Goal: Information Seeking & Learning: Check status

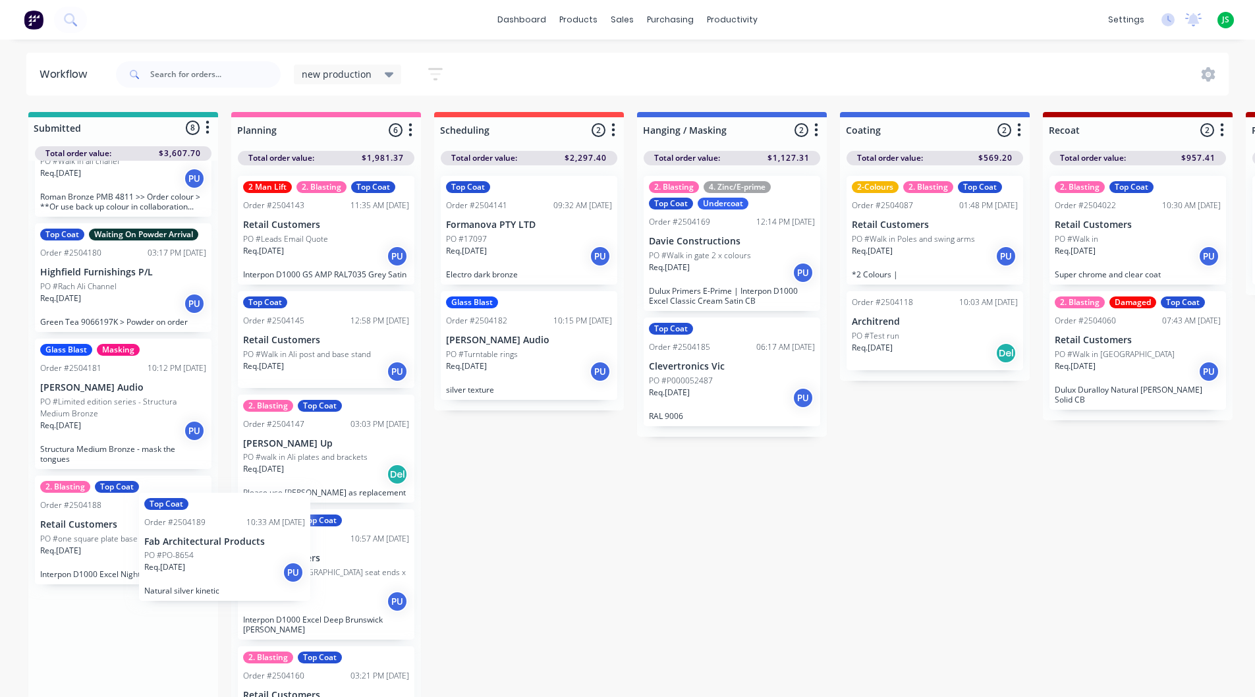
scroll to position [2, 0]
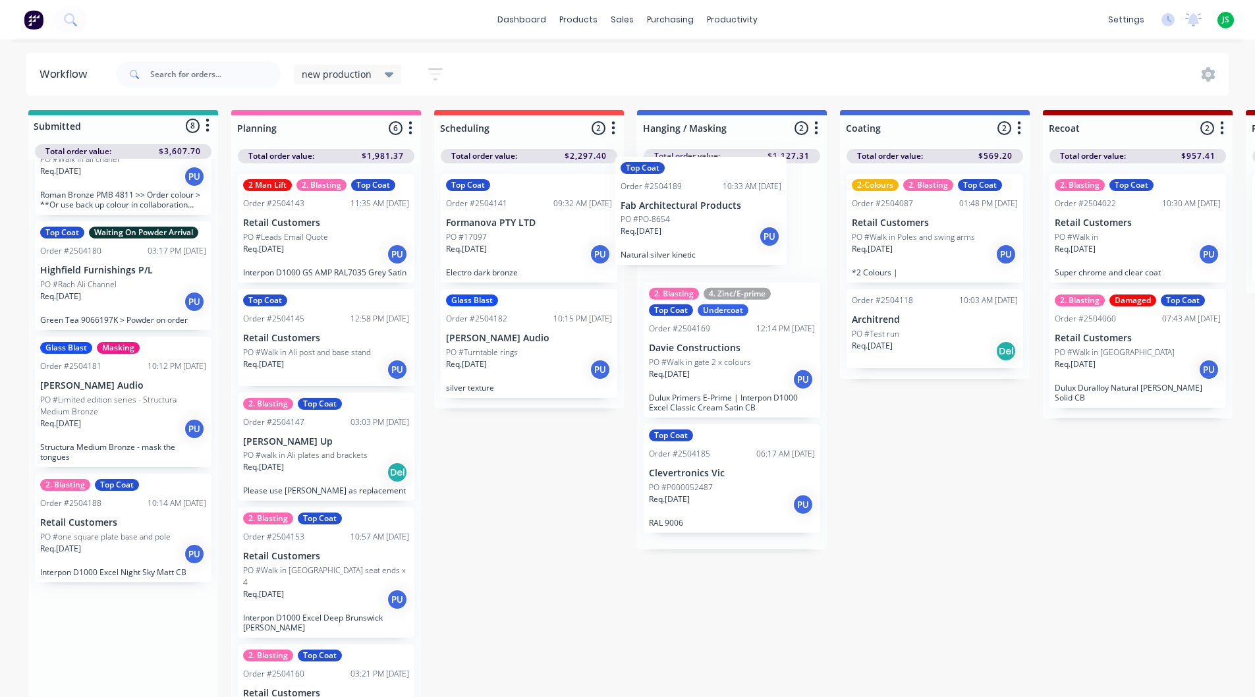
drag, startPoint x: 136, startPoint y: 685, endPoint x: 739, endPoint y: 237, distance: 750.2
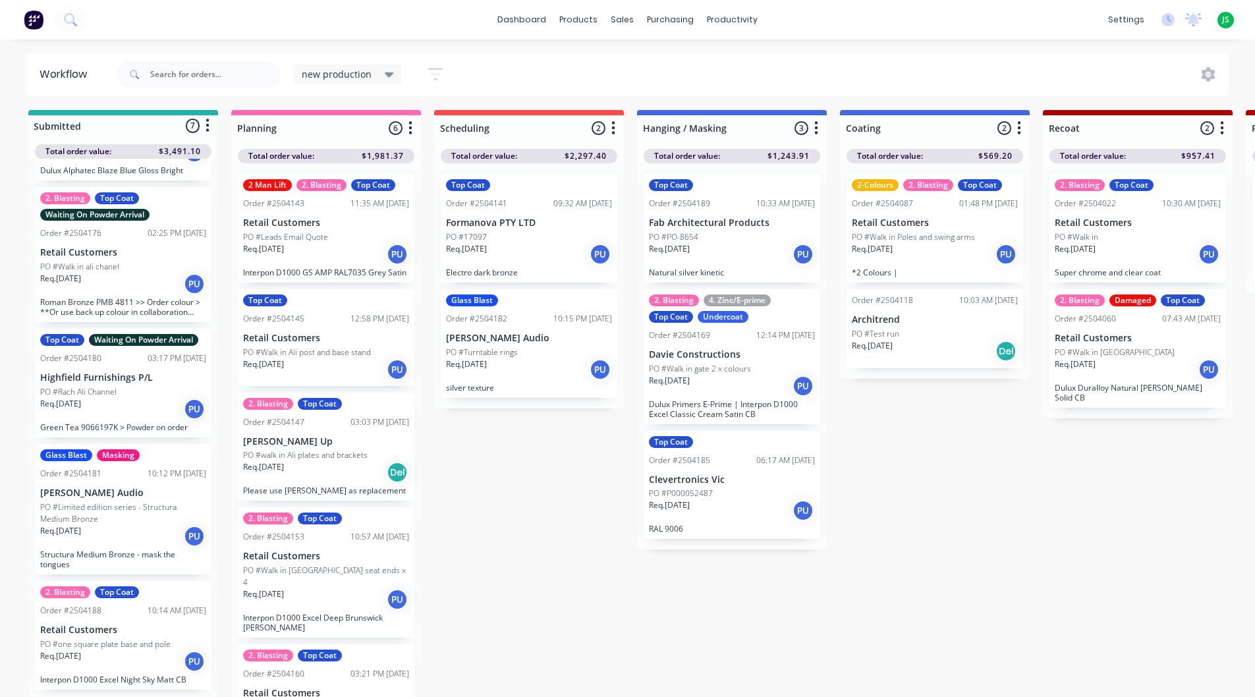
scroll to position [332, 0]
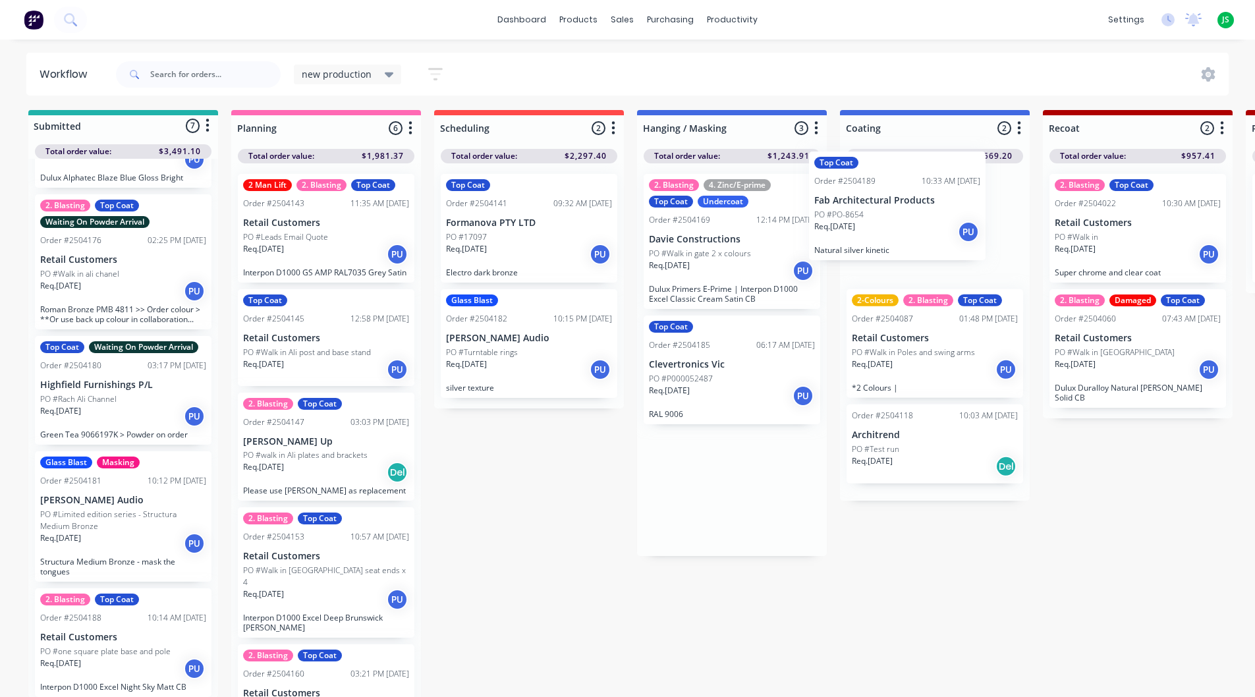
drag, startPoint x: 791, startPoint y: 226, endPoint x: 903, endPoint y: 213, distance: 112.7
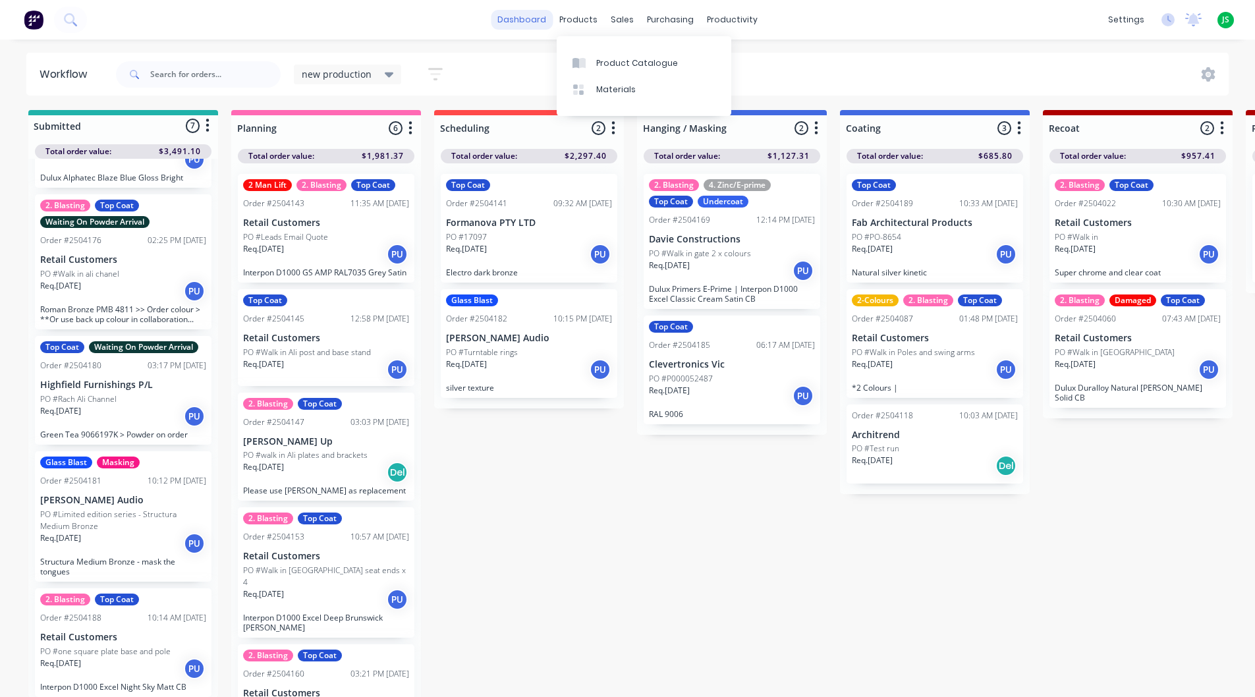
click at [542, 21] on link "dashboard" at bounding box center [522, 20] width 62 height 20
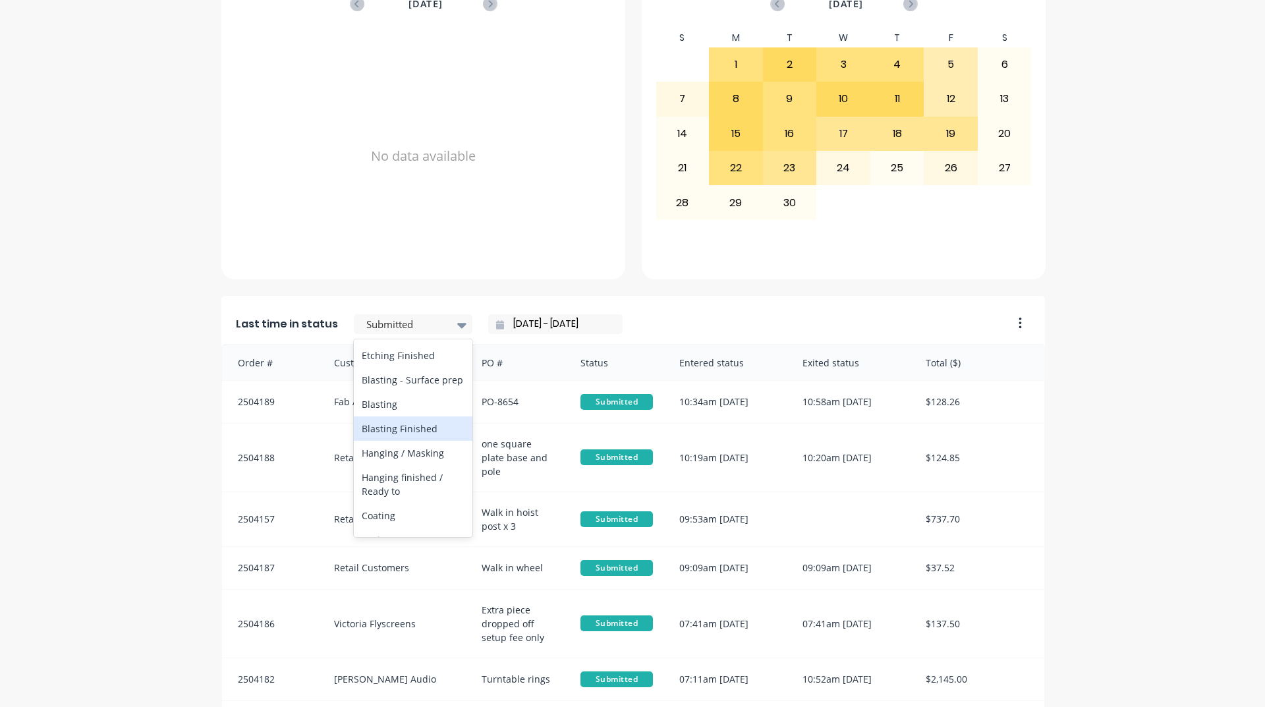
scroll to position [461, 0]
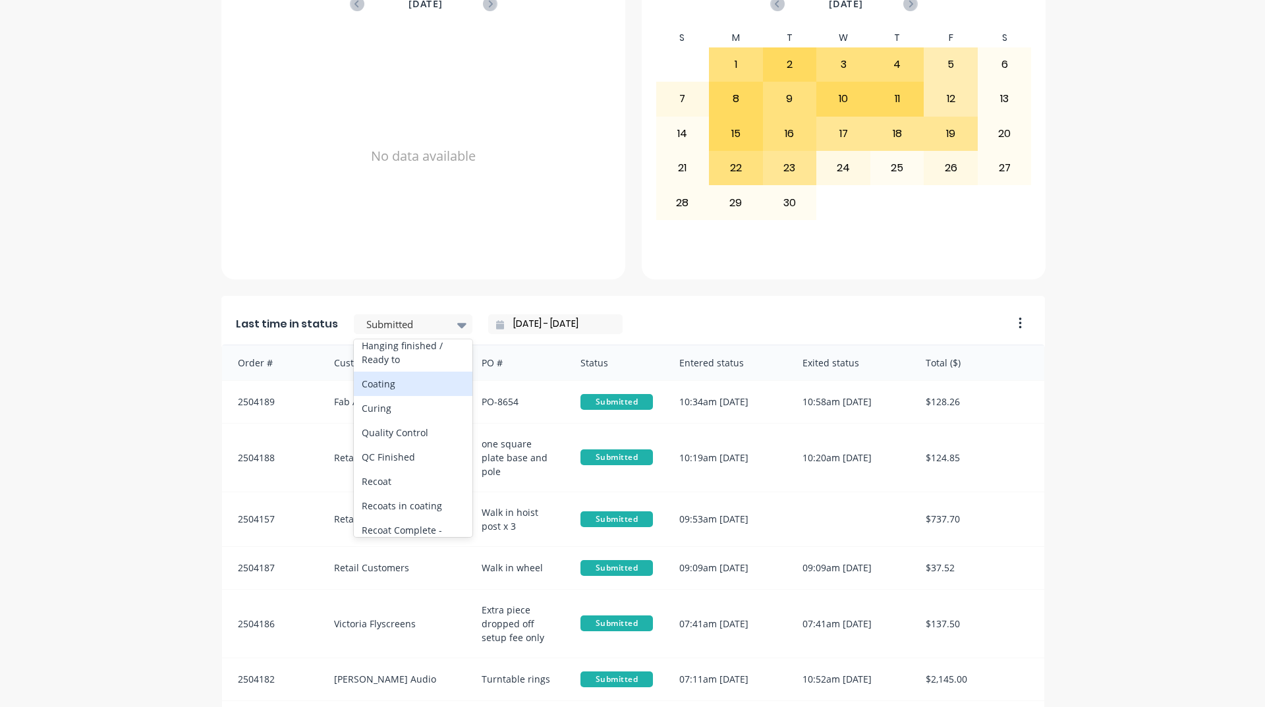
click at [419, 396] on div "Coating" at bounding box center [413, 384] width 119 height 24
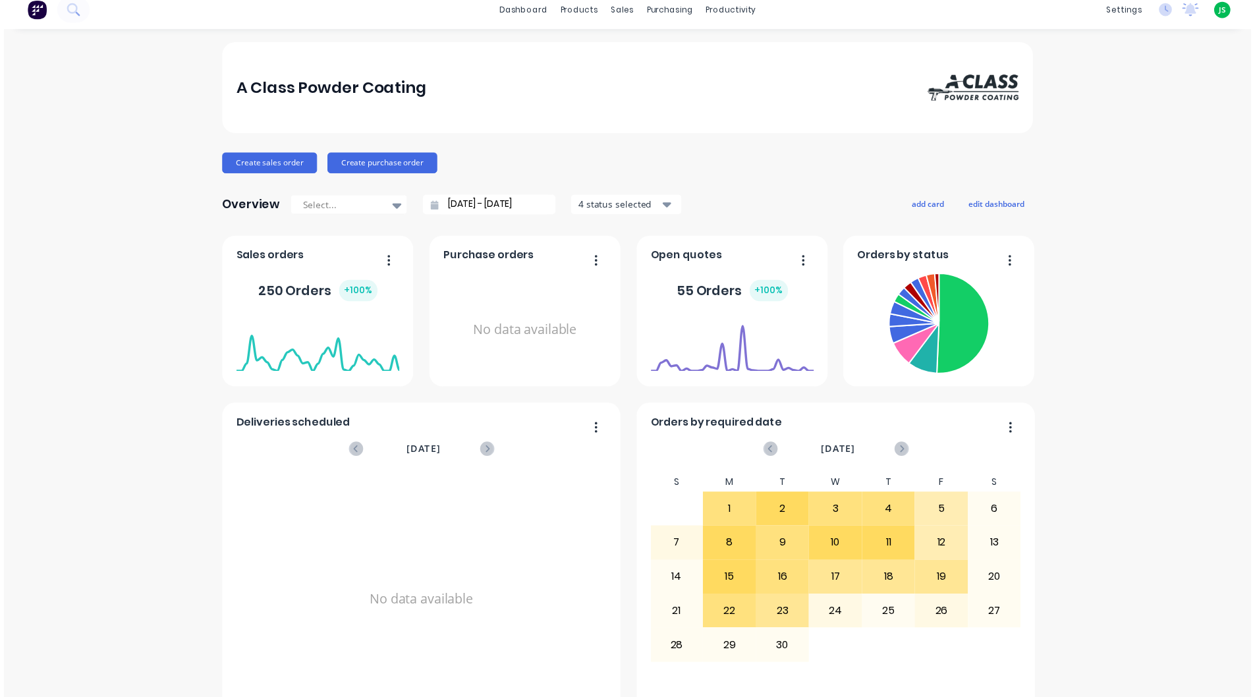
scroll to position [0, 0]
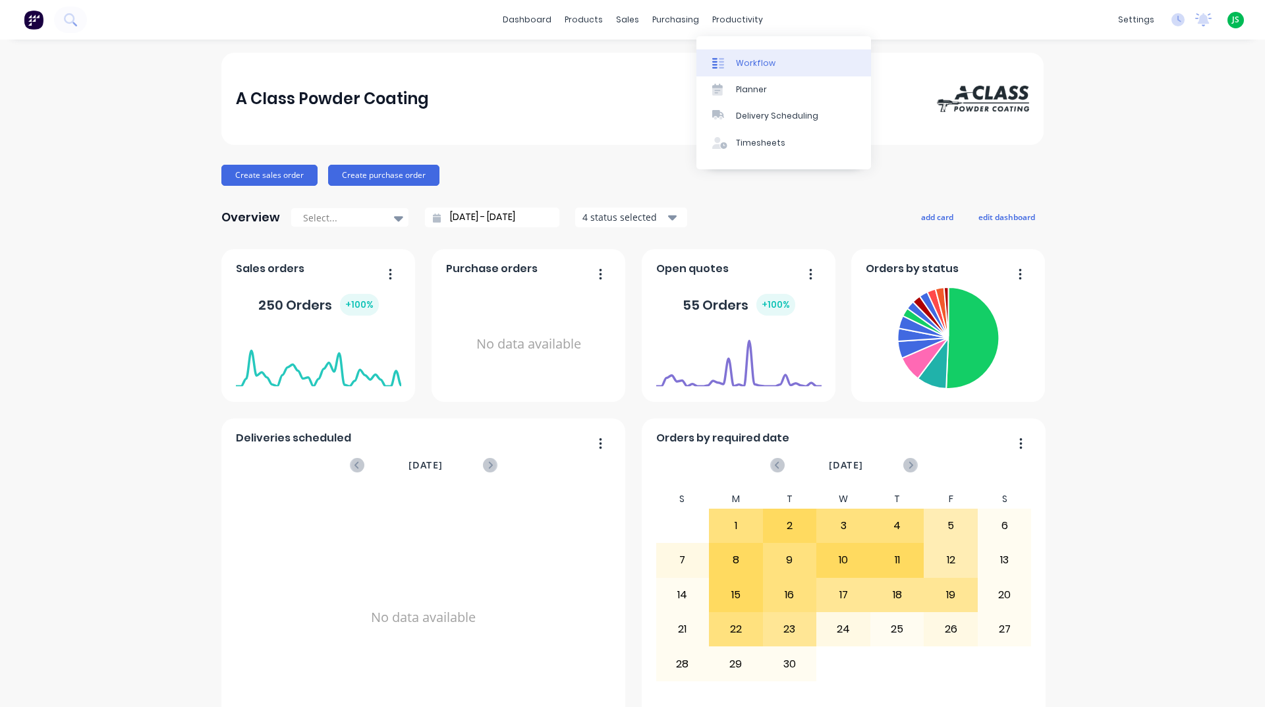
click at [738, 68] on div "Workflow" at bounding box center [756, 63] width 40 height 12
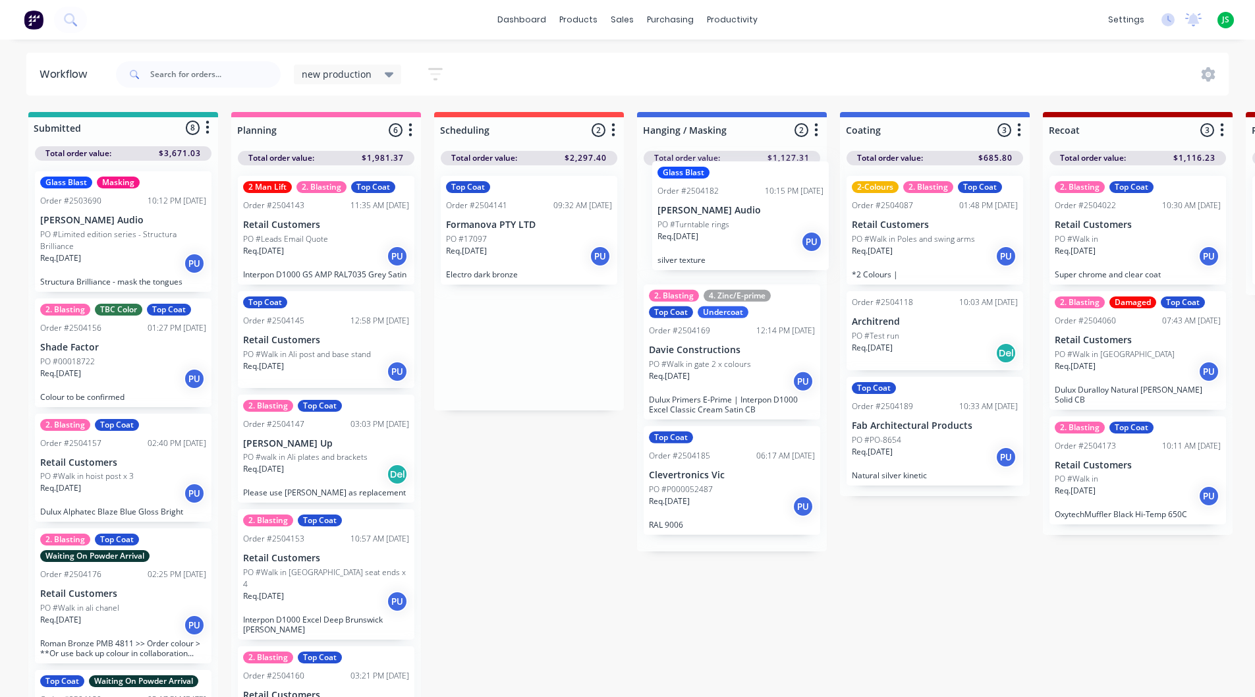
drag, startPoint x: 513, startPoint y: 380, endPoint x: 737, endPoint y: 245, distance: 261.0
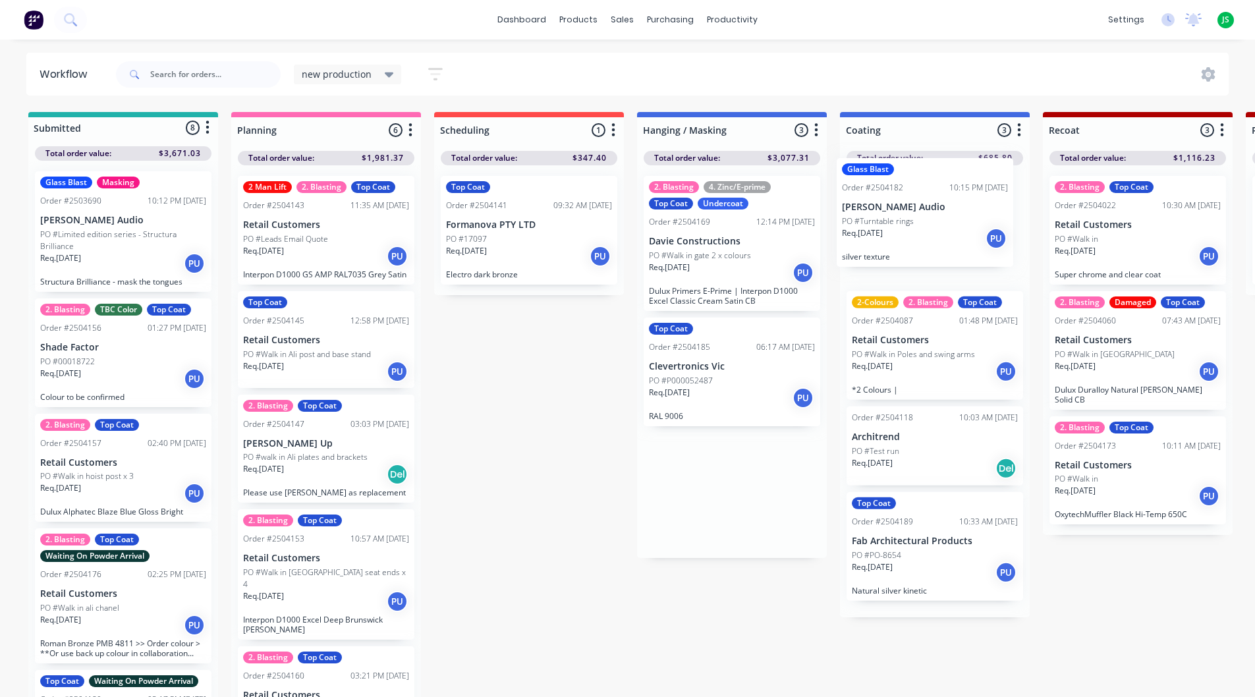
drag, startPoint x: 725, startPoint y: 254, endPoint x: 907, endPoint y: 242, distance: 182.2
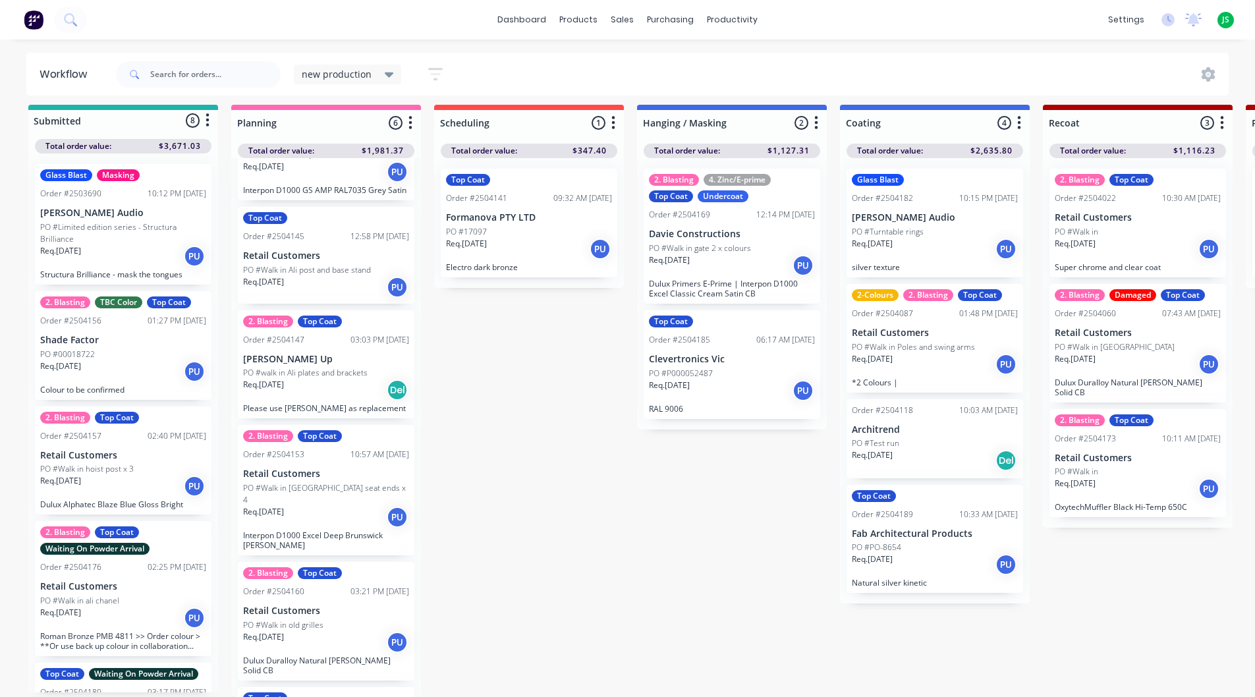
scroll to position [165, 0]
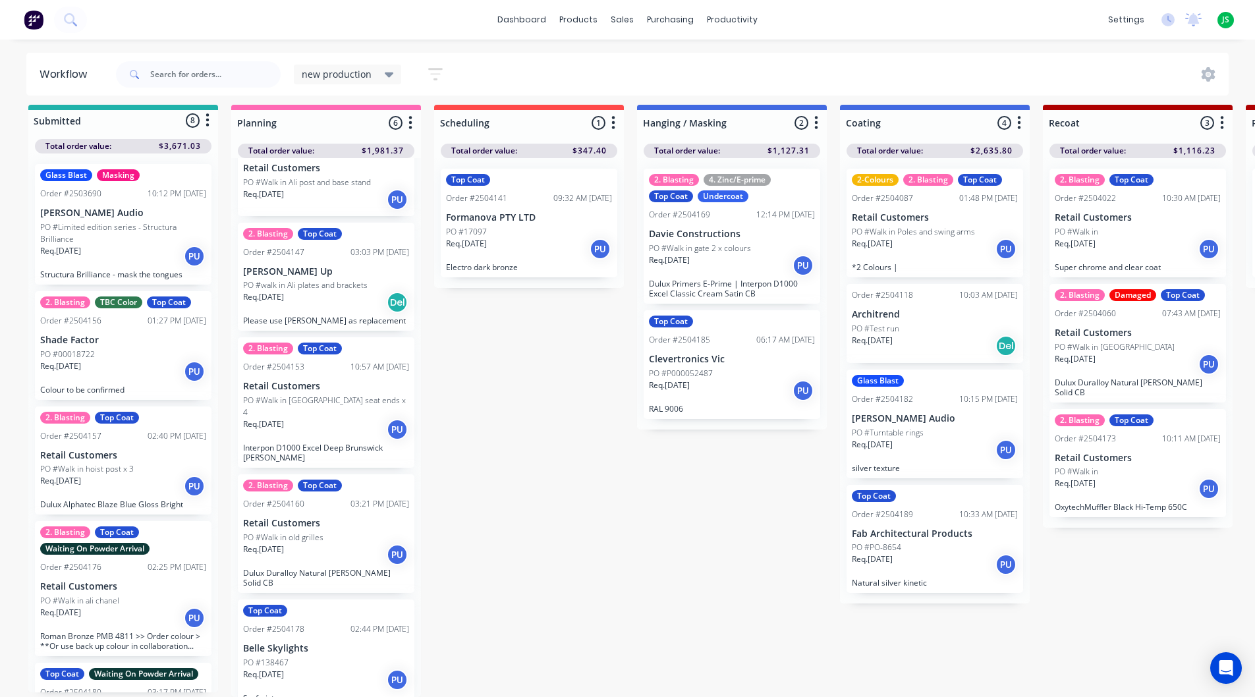
click at [705, 384] on div "Req. [DATE] PU" at bounding box center [732, 390] width 166 height 22
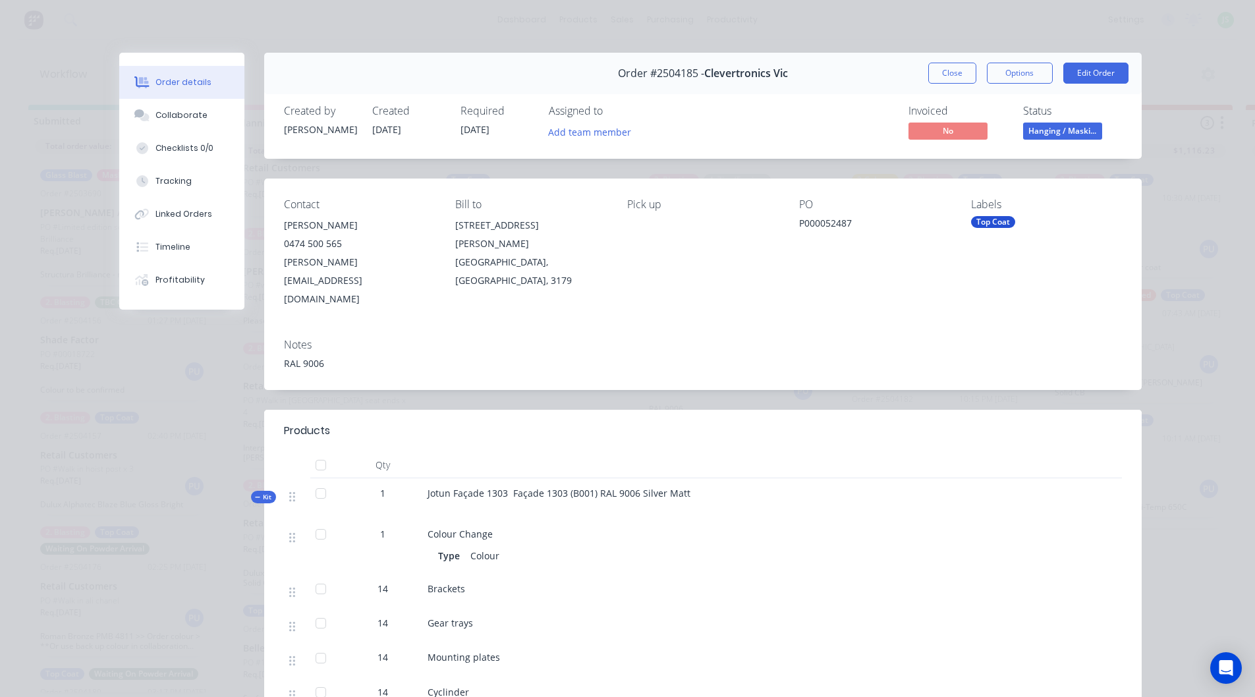
click at [949, 69] on button "Close" at bounding box center [952, 73] width 48 height 21
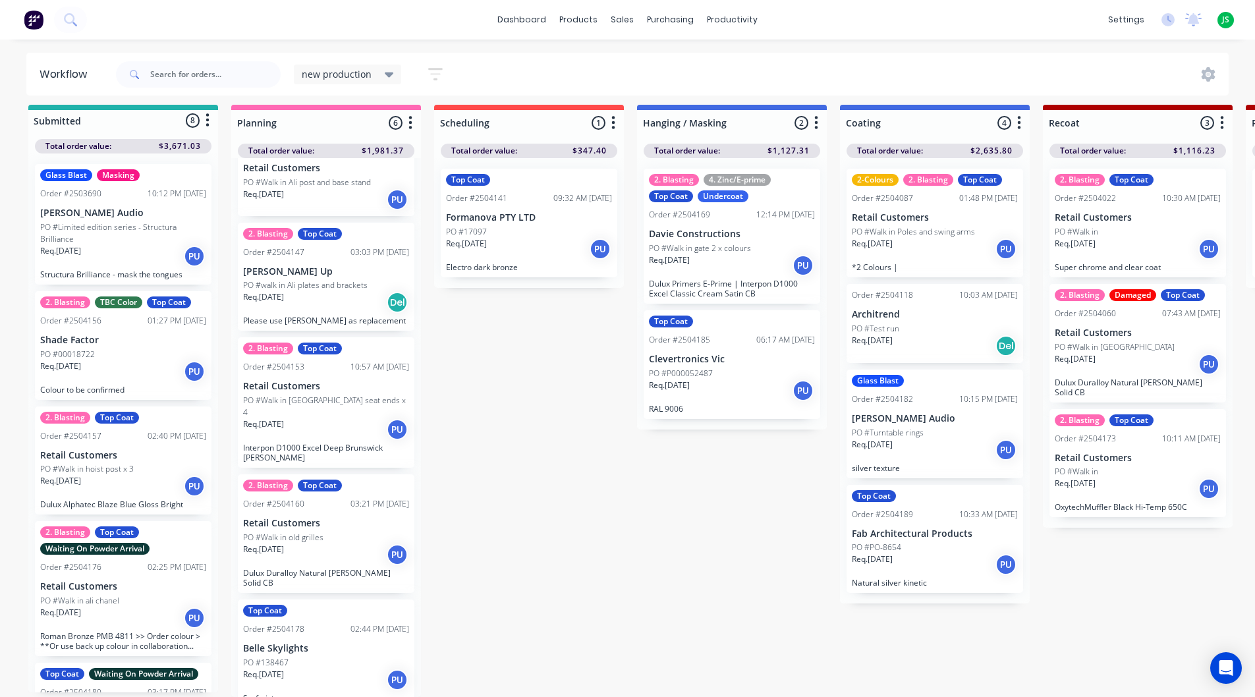
drag, startPoint x: 718, startPoint y: 391, endPoint x: 908, endPoint y: 342, distance: 196.1
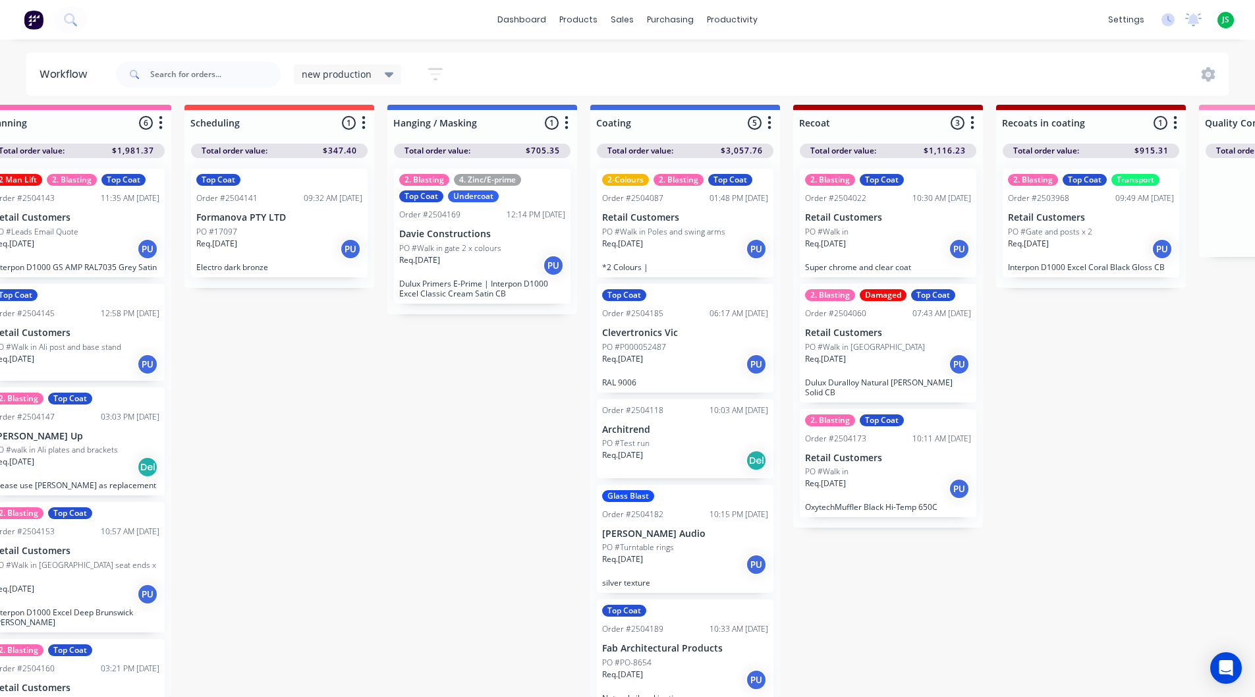
scroll to position [17, 256]
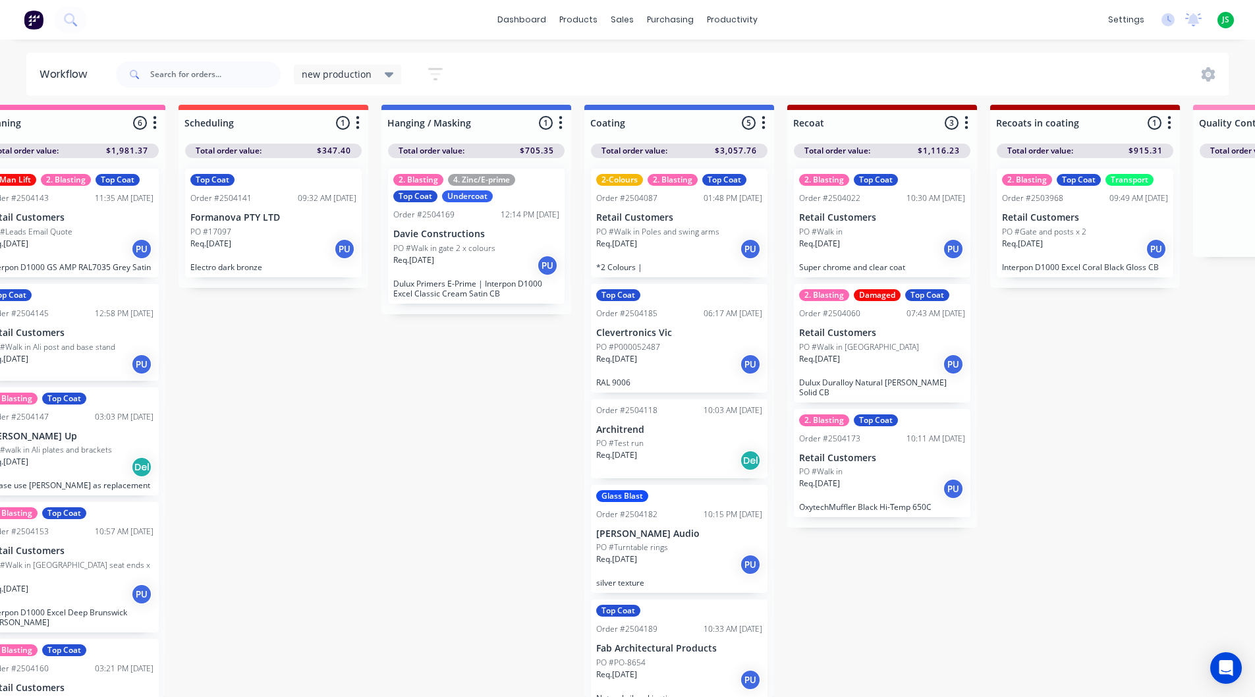
click at [824, 353] on p "Req. [DATE]" at bounding box center [819, 359] width 41 height 12
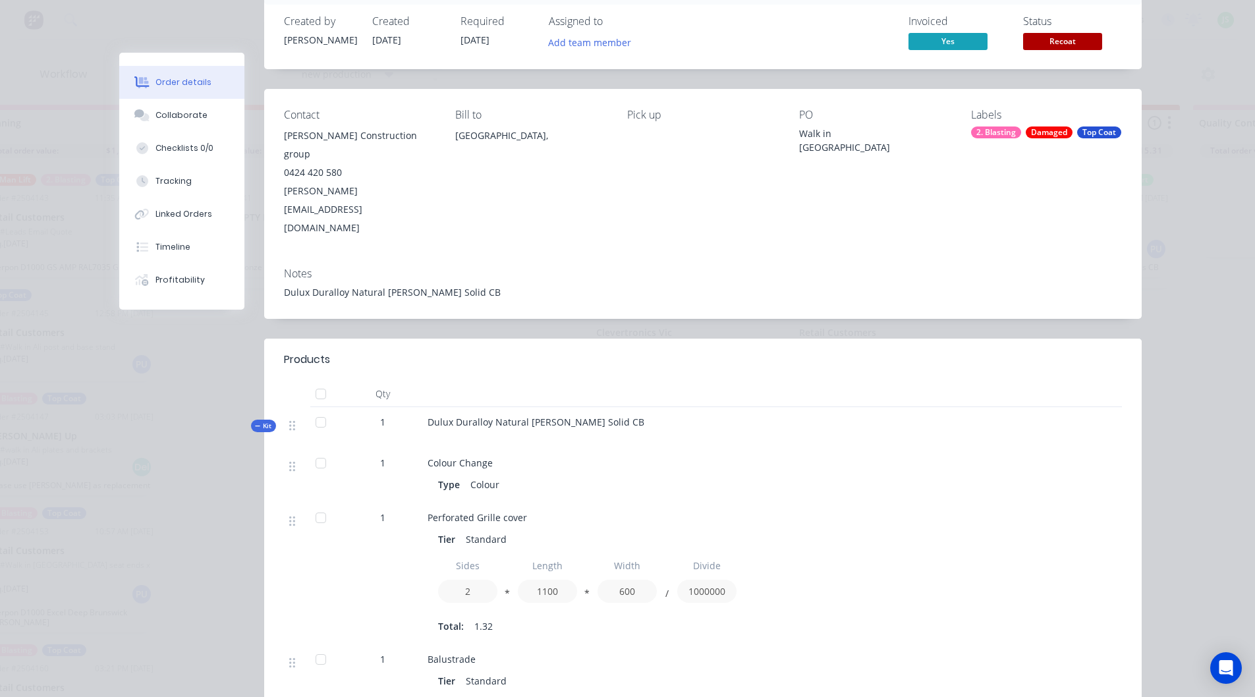
scroll to position [0, 0]
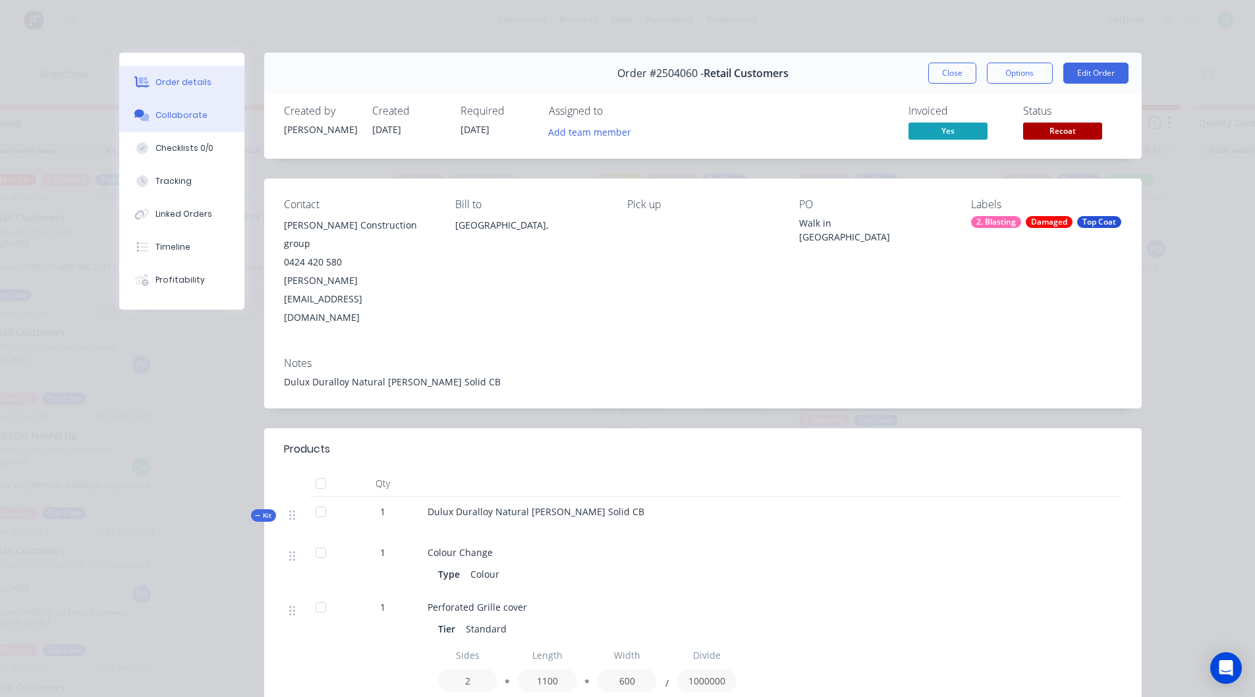
click at [207, 125] on button "Collaborate" at bounding box center [181, 115] width 125 height 33
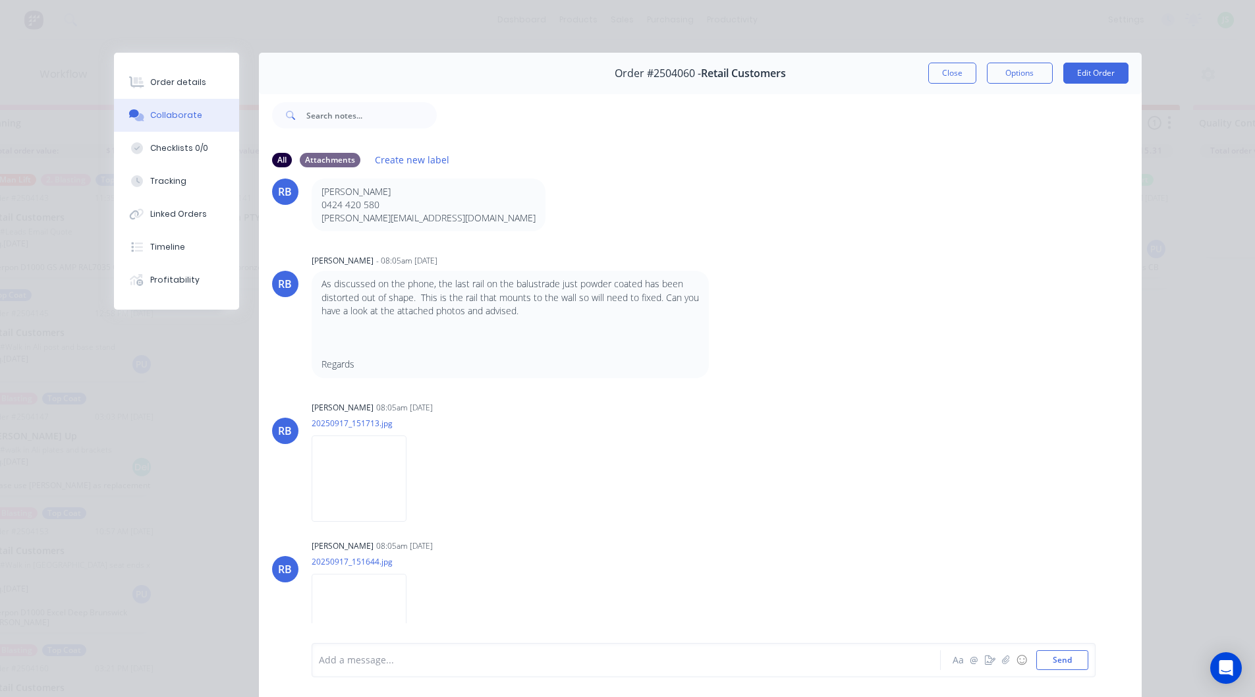
scroll to position [109, 0]
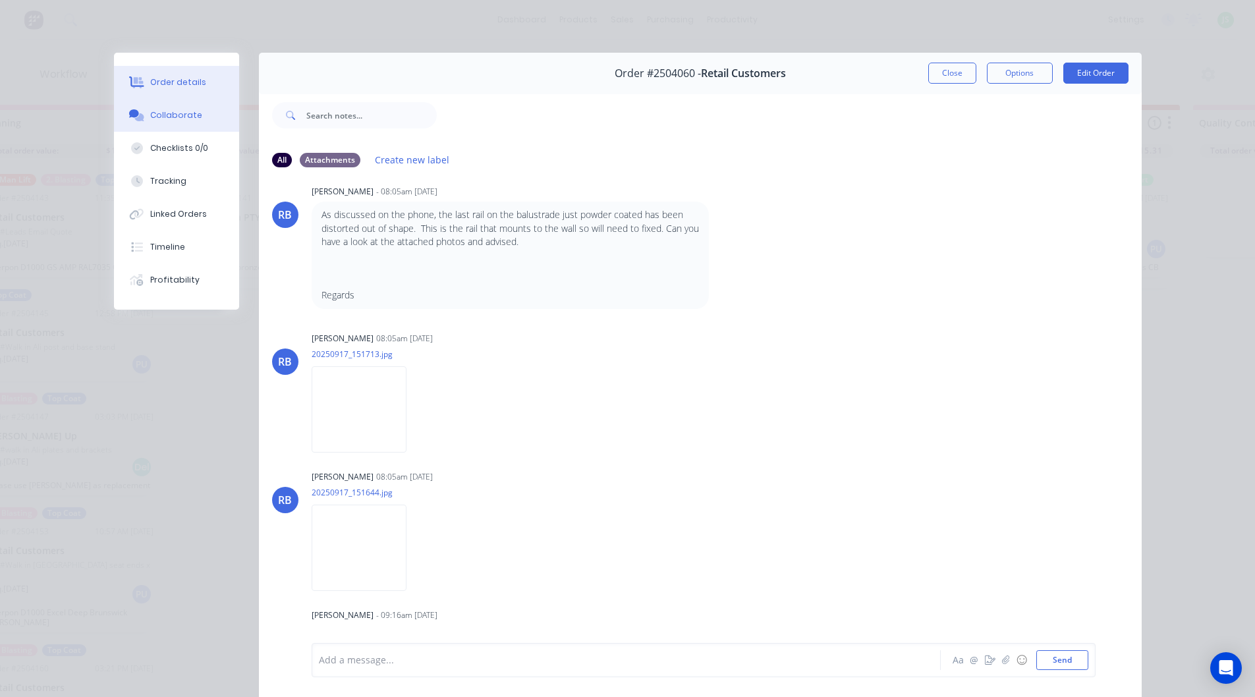
click at [194, 80] on div "Order details" at bounding box center [178, 82] width 56 height 12
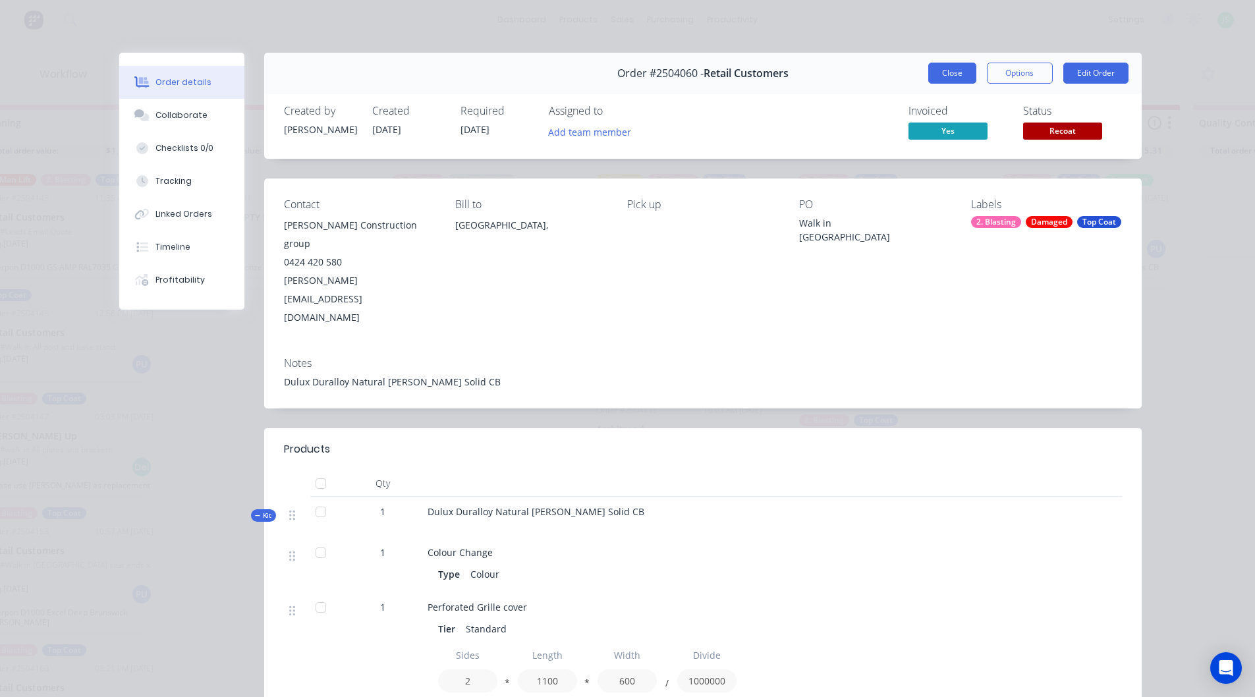
click at [960, 78] on button "Close" at bounding box center [952, 73] width 48 height 21
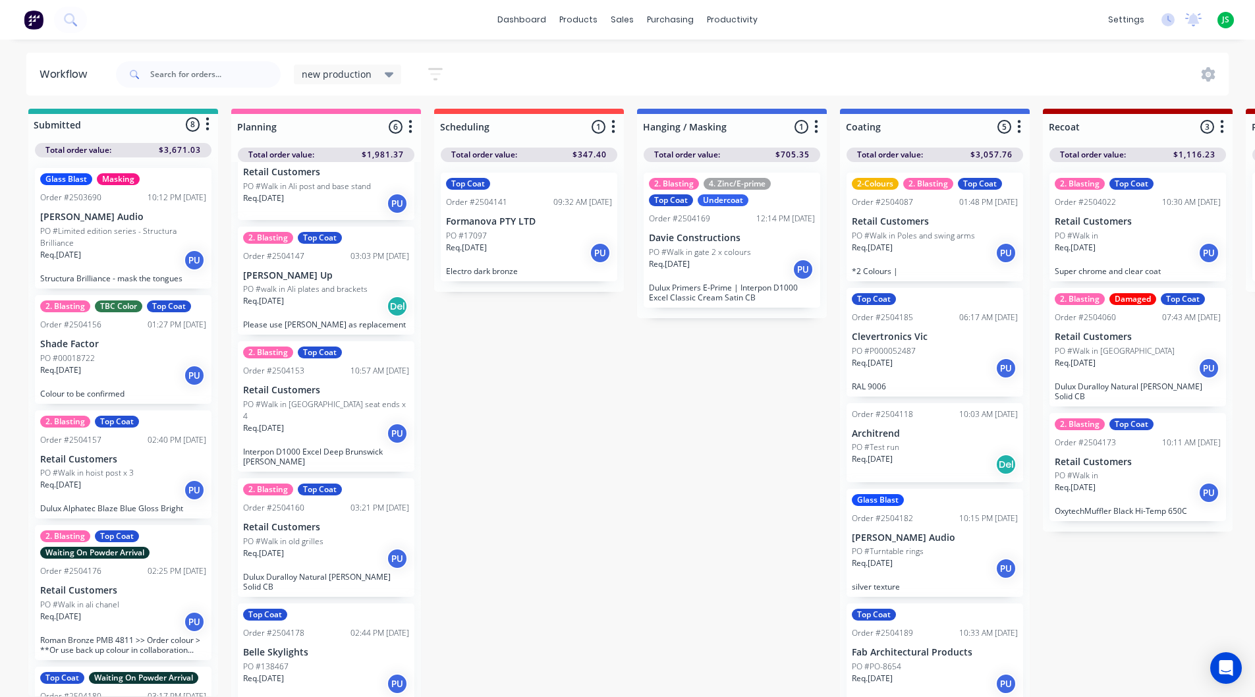
scroll to position [0, 0]
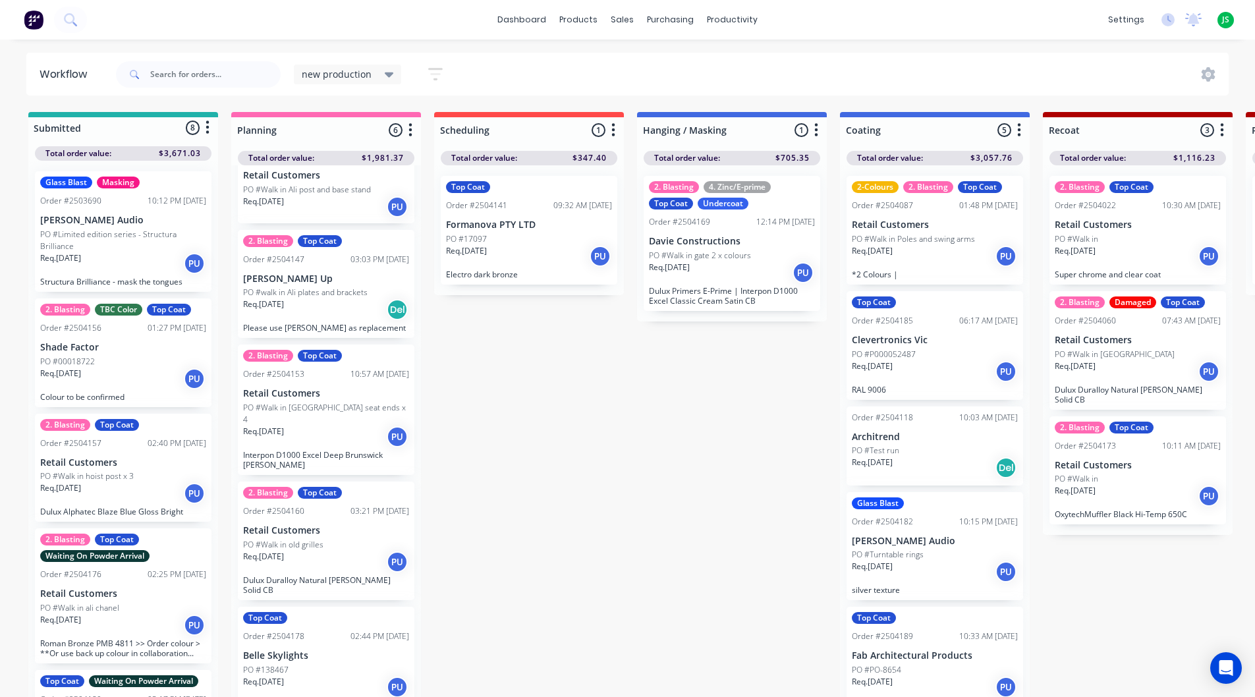
click at [125, 258] on div "Req. [DATE] PU" at bounding box center [123, 263] width 166 height 22
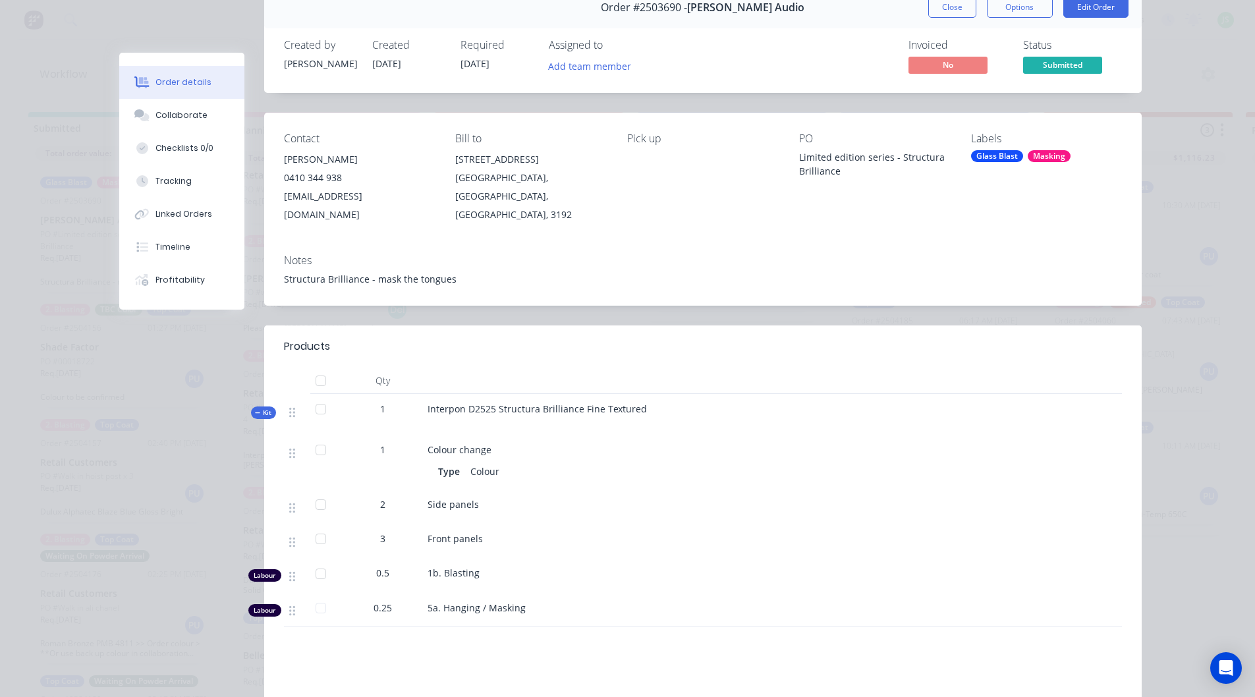
scroll to position [254, 0]
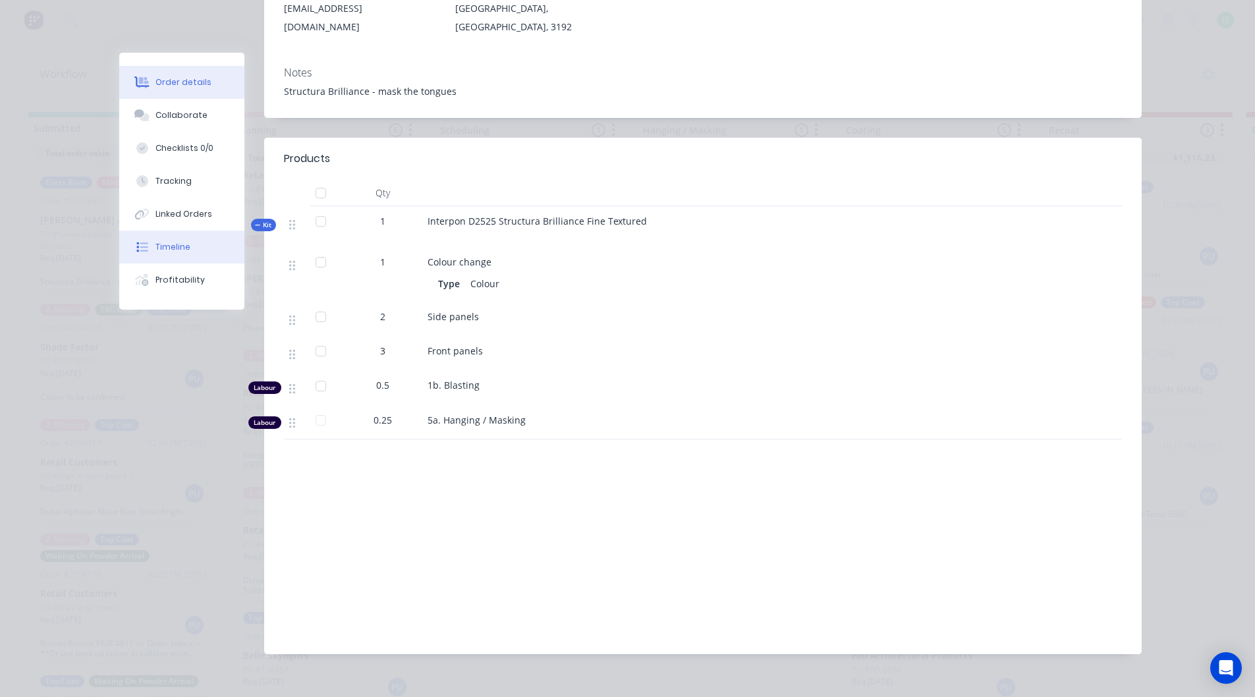
click at [177, 249] on div "Timeline" at bounding box center [172, 247] width 35 height 12
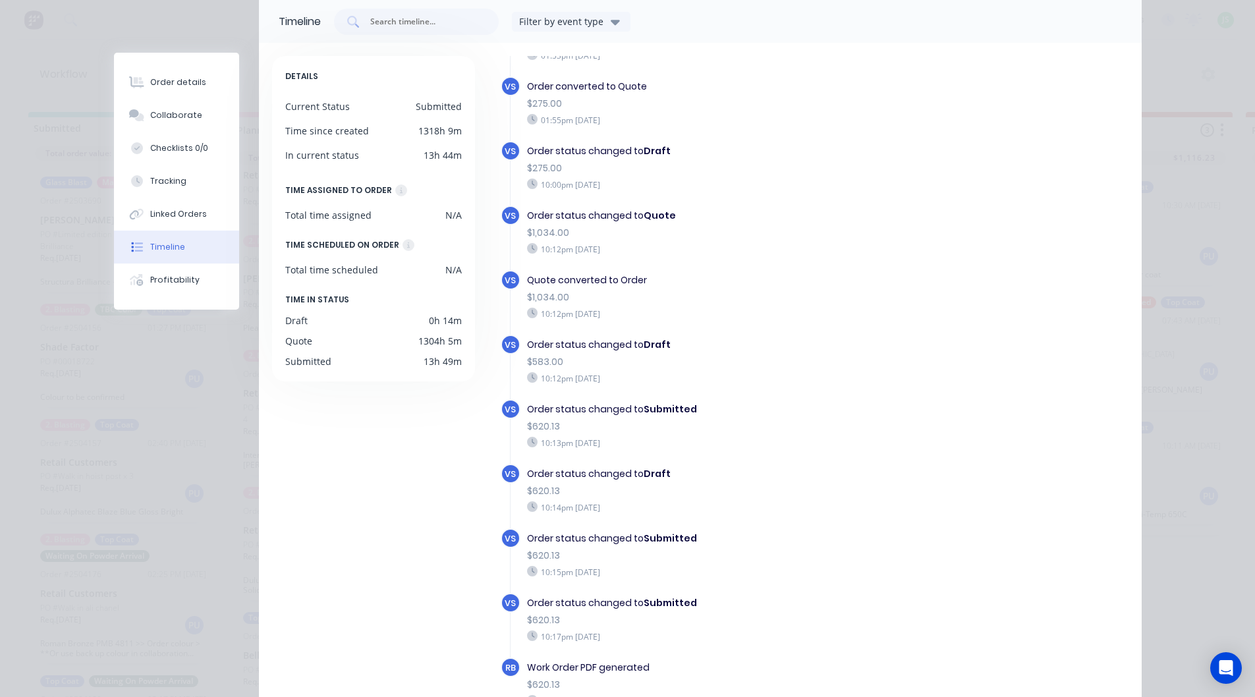
scroll to position [67, 0]
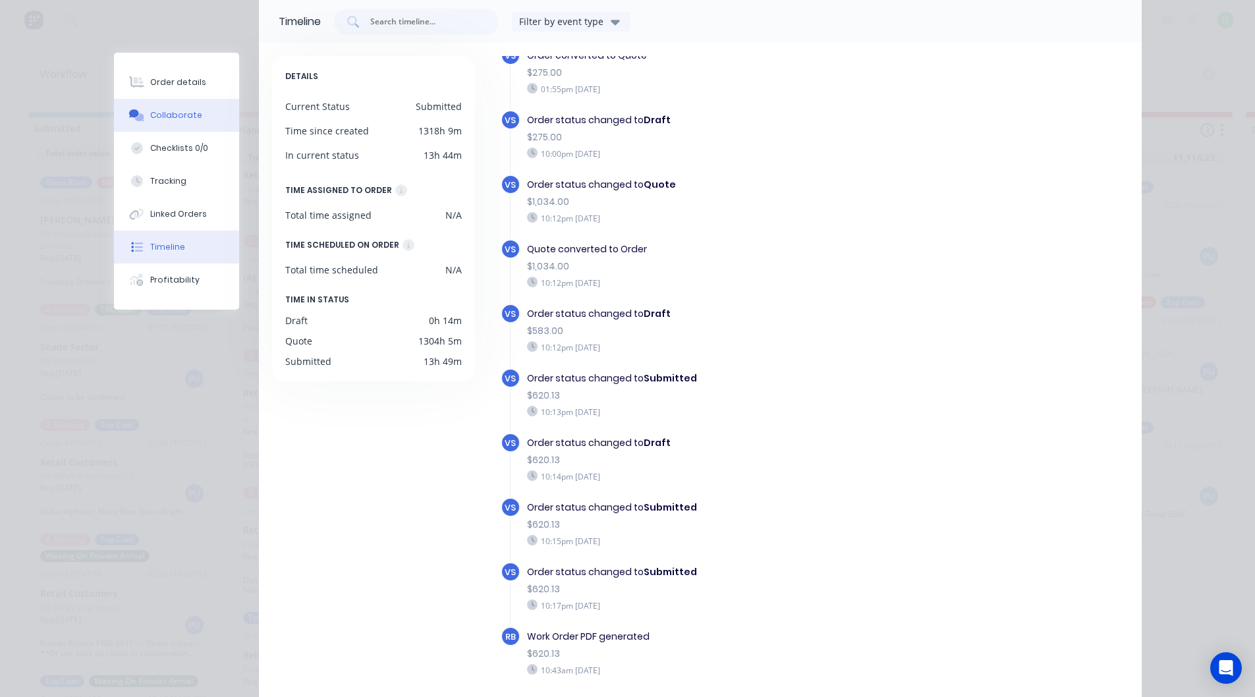
click at [176, 115] on div "Collaborate" at bounding box center [176, 115] width 52 height 12
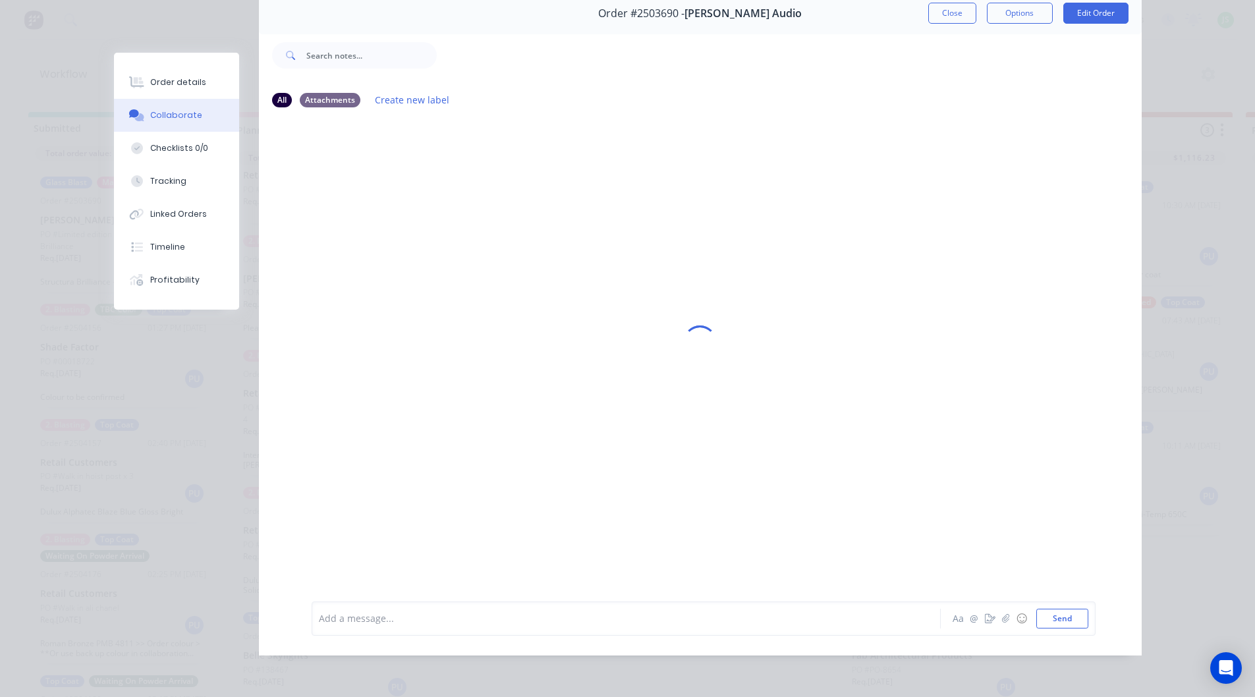
scroll to position [0, 0]
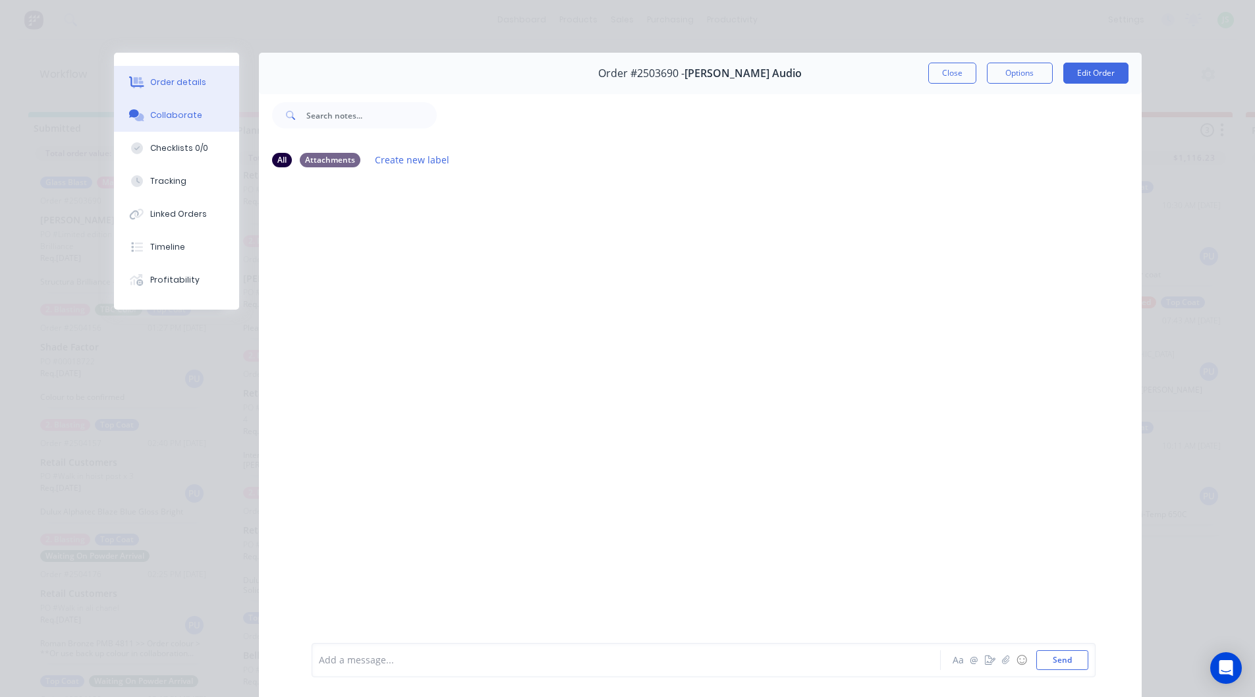
click at [171, 83] on div "Order details" at bounding box center [178, 82] width 56 height 12
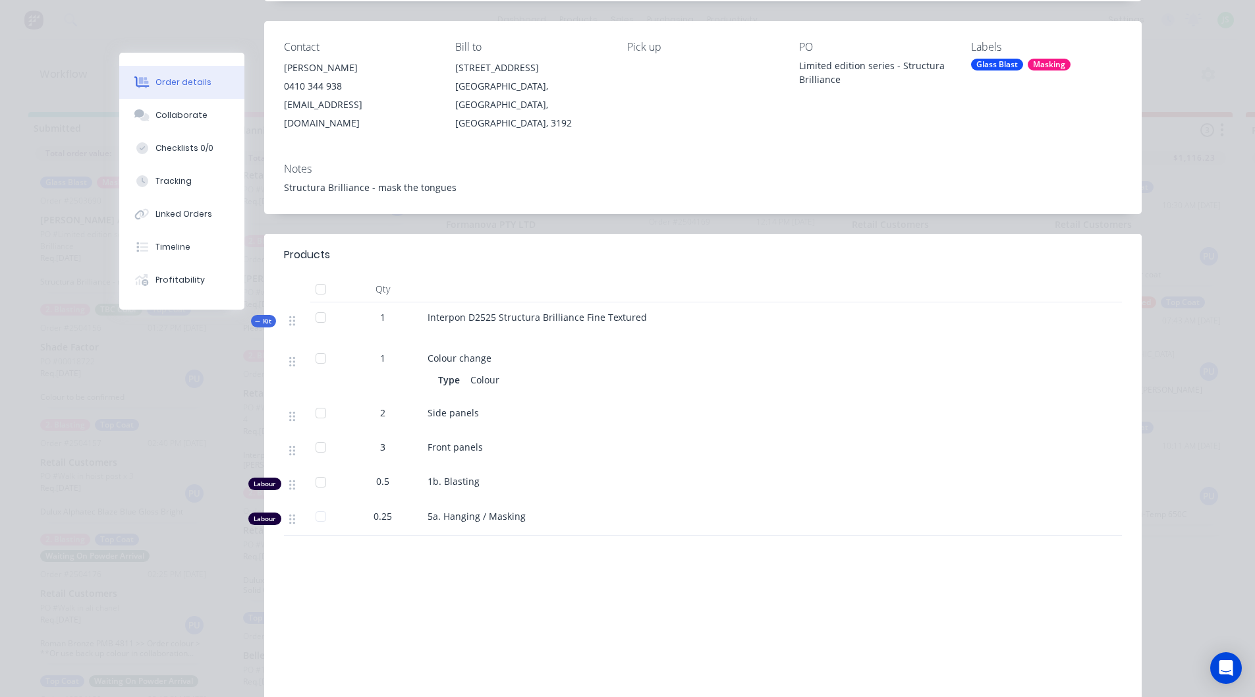
scroll to position [254, 0]
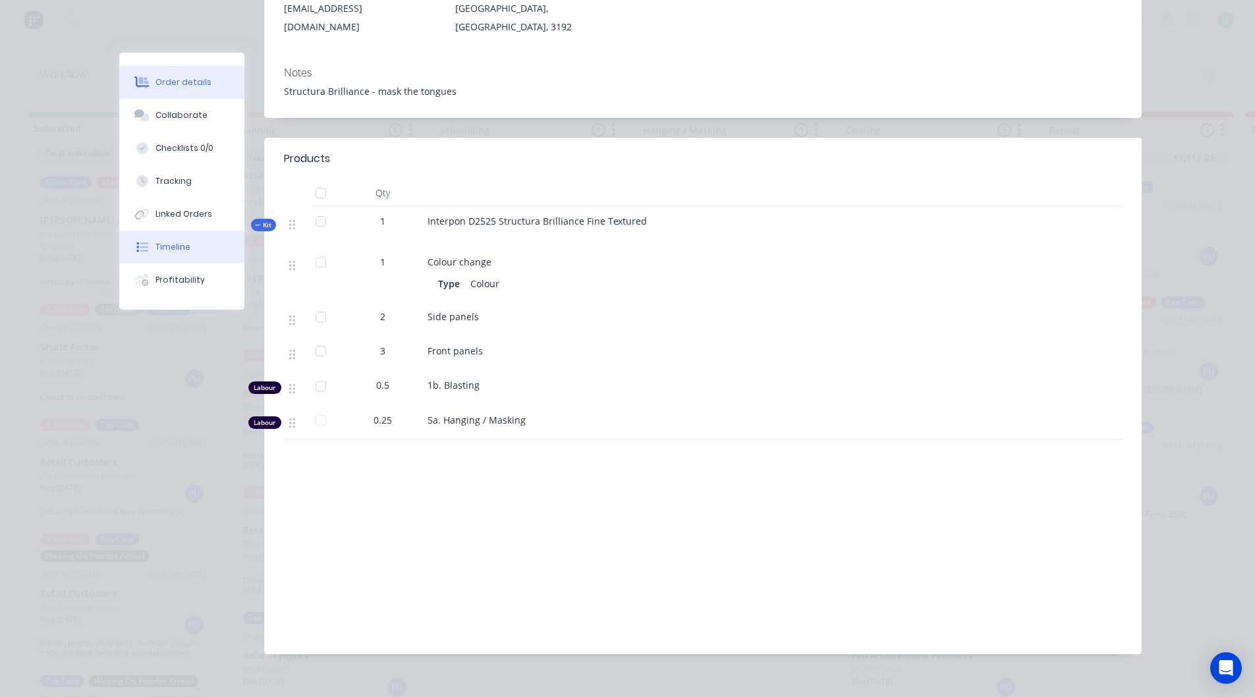
click at [173, 247] on div "Timeline" at bounding box center [172, 247] width 35 height 12
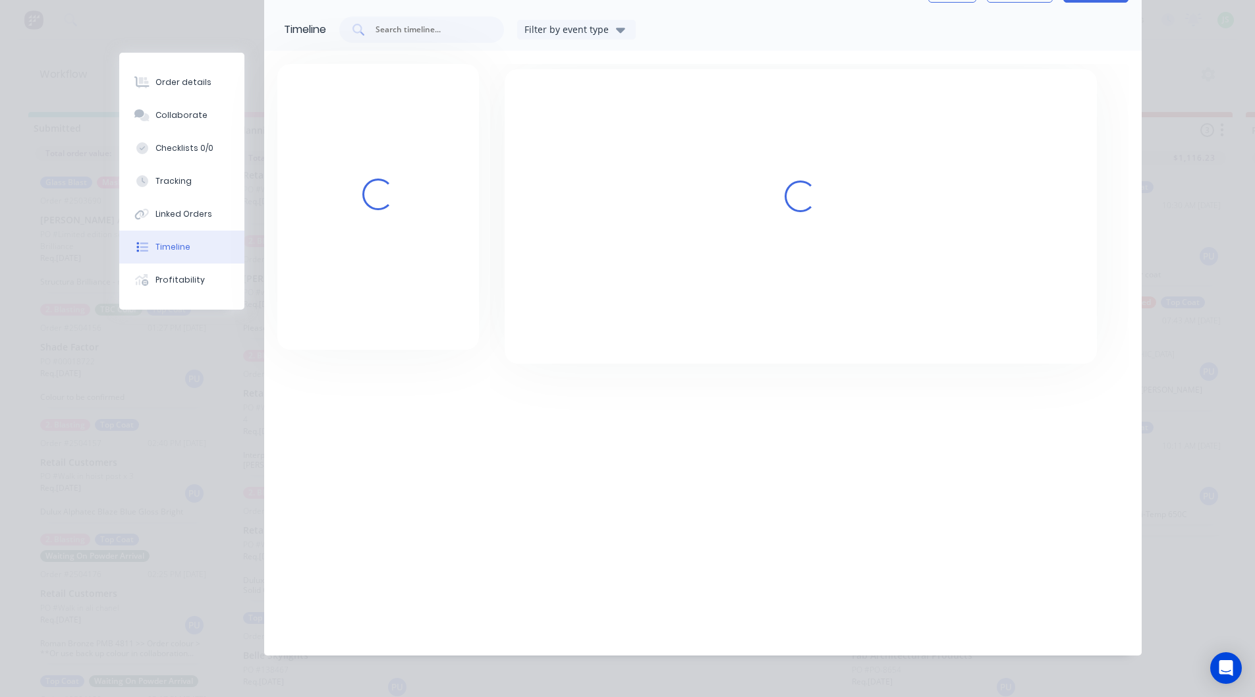
scroll to position [181, 0]
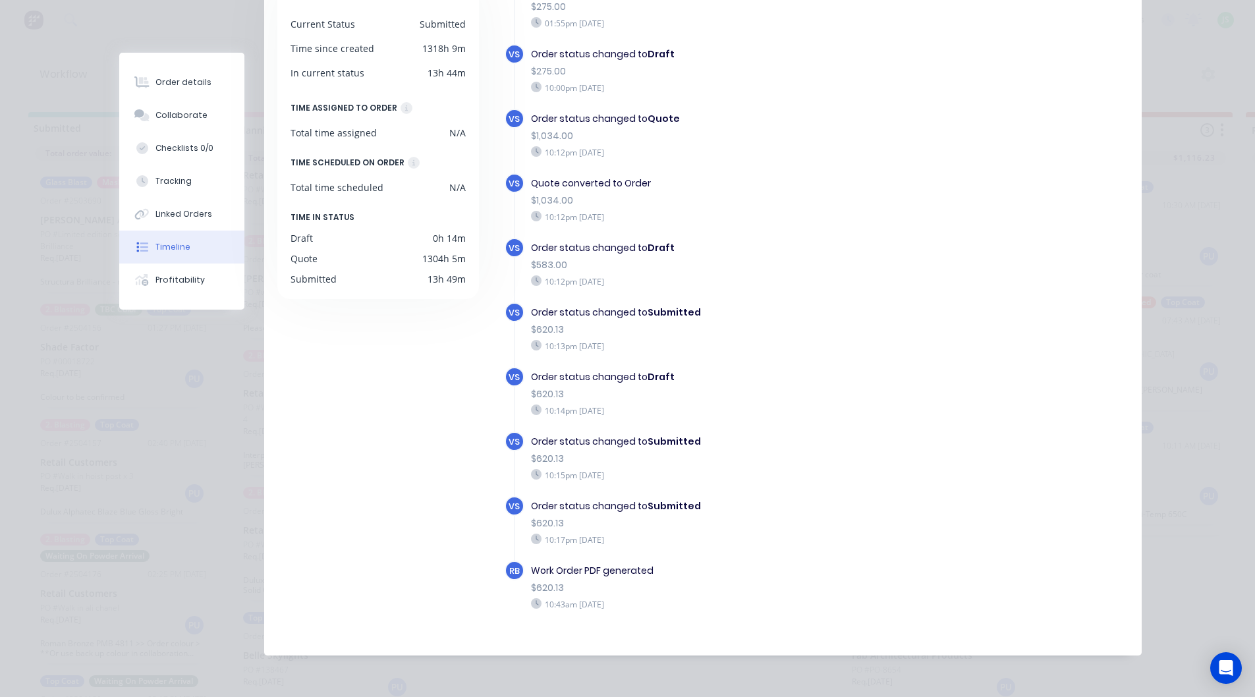
drag, startPoint x: 563, startPoint y: 631, endPoint x: 517, endPoint y: 629, distance: 46.2
click at [517, 629] on div "VS Order created 01:53pm [DATE] VS Order converted to Quote $275.00 01:55pm [DA…" at bounding box center [817, 295] width 624 height 726
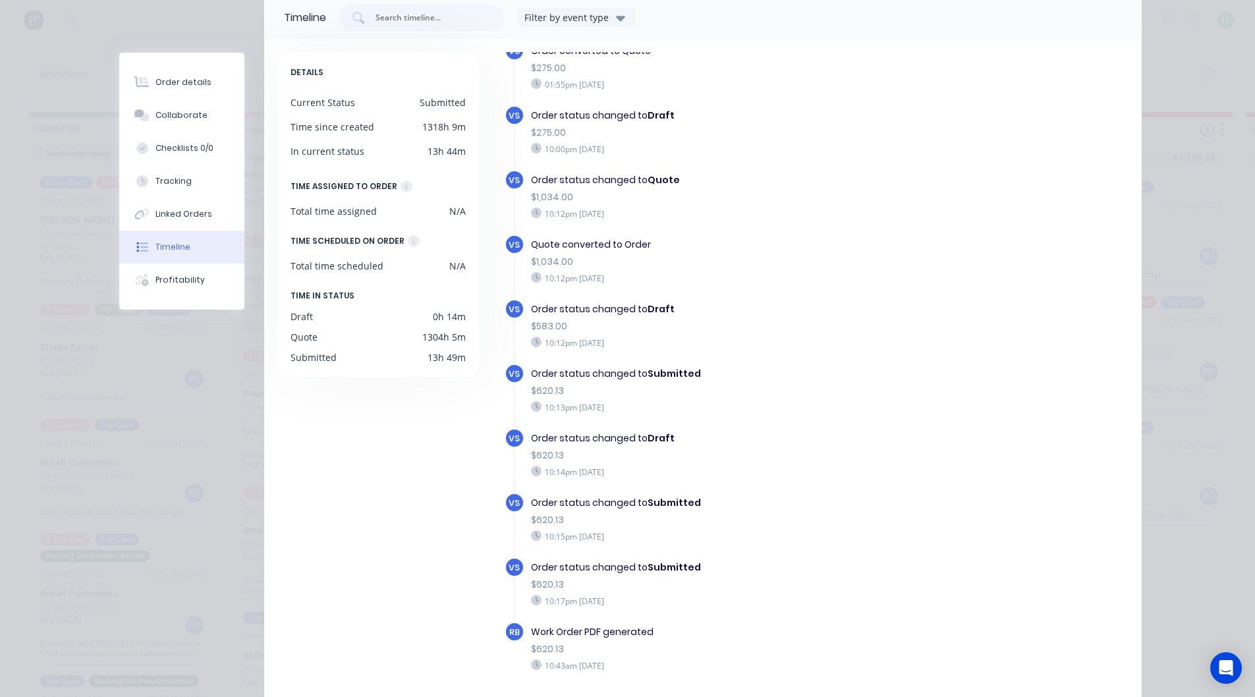
scroll to position [0, 0]
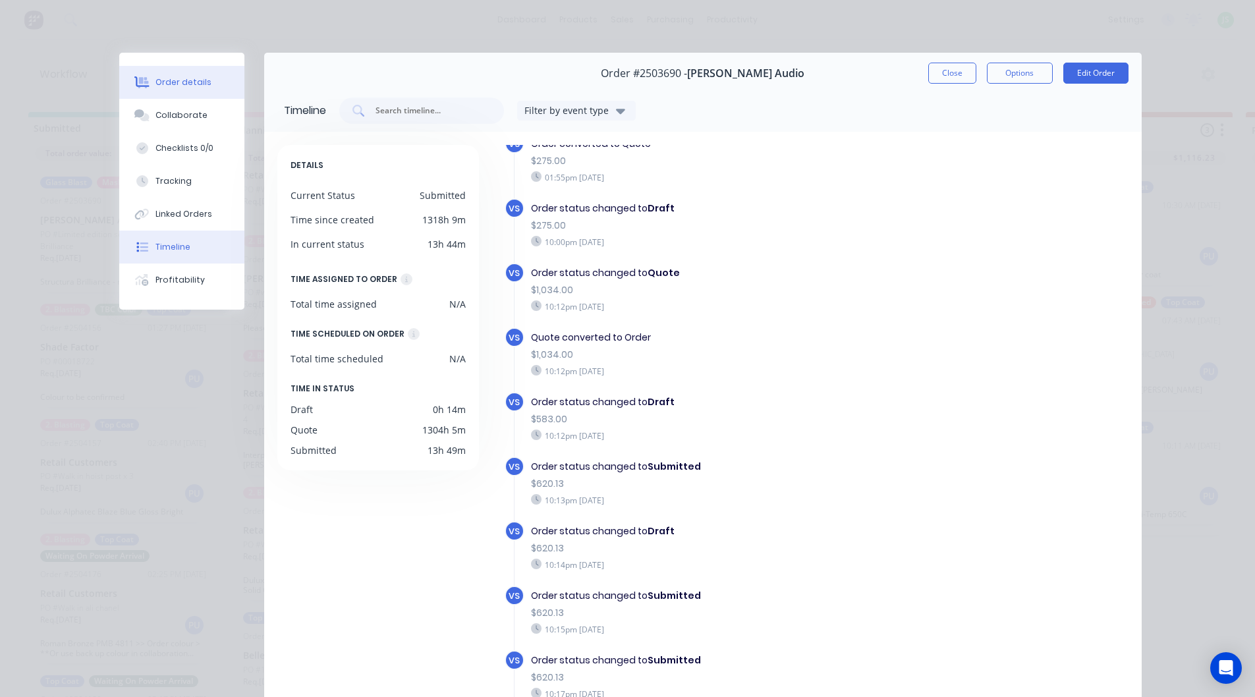
click at [194, 84] on div "Order details" at bounding box center [183, 82] width 56 height 12
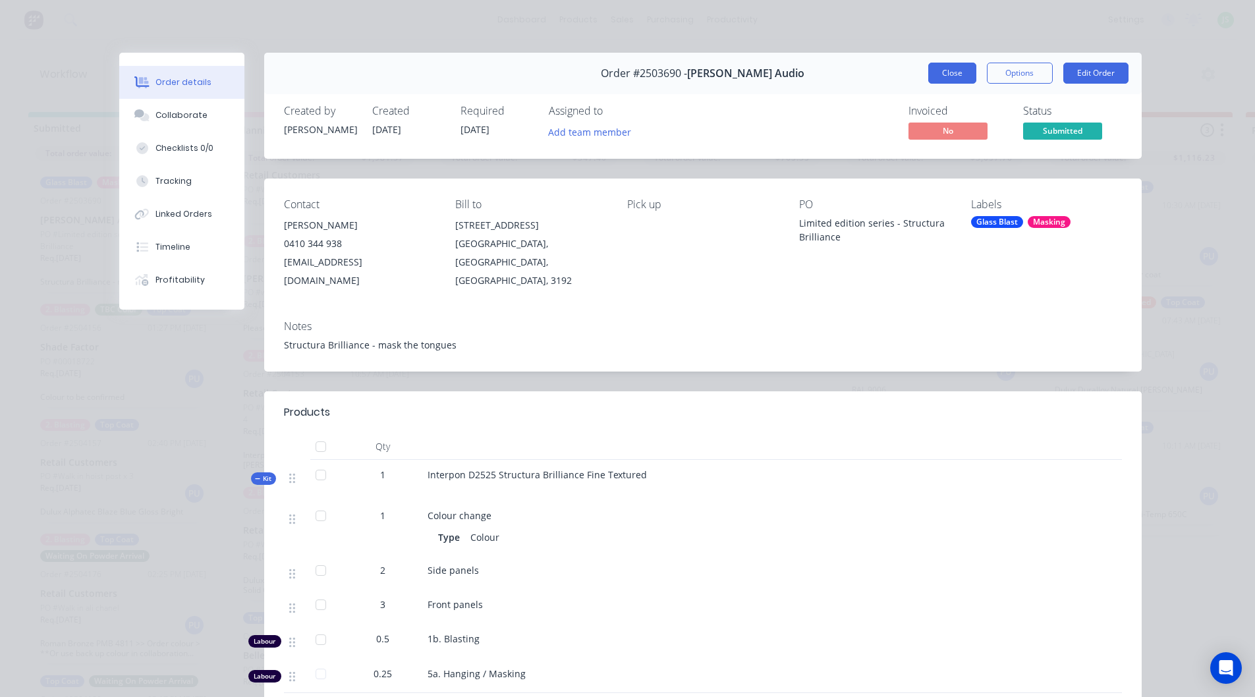
click at [950, 71] on button "Close" at bounding box center [952, 73] width 48 height 21
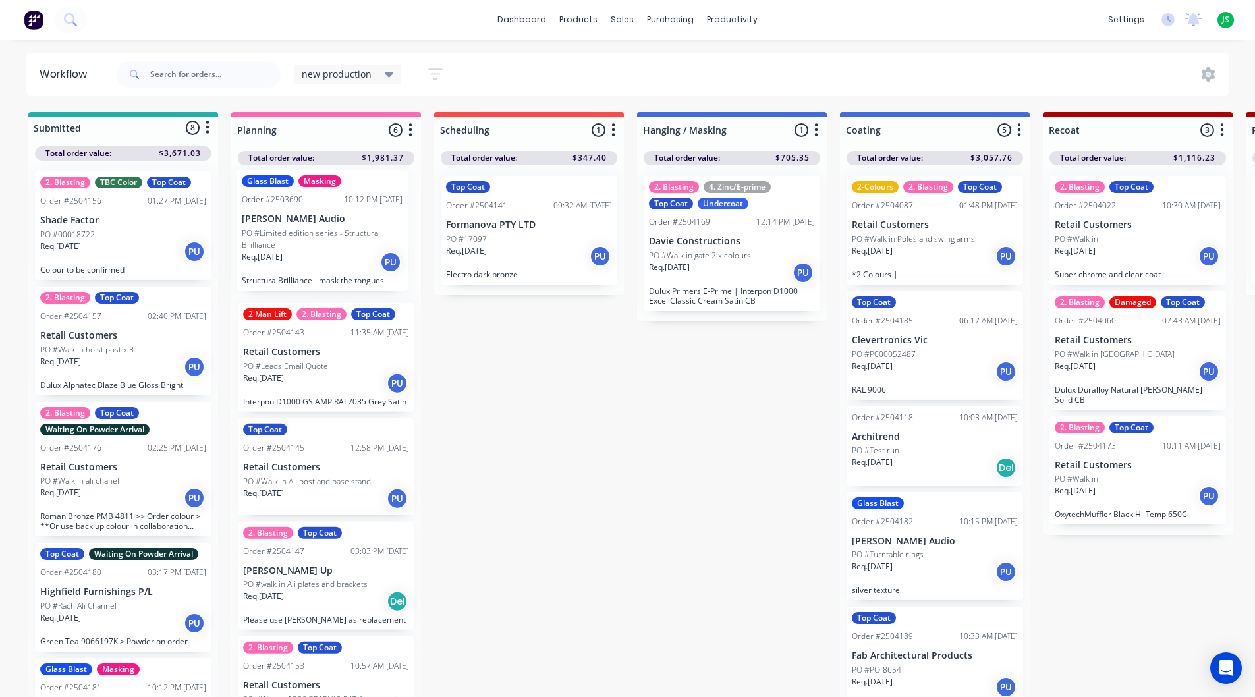
drag, startPoint x: 119, startPoint y: 262, endPoint x: 324, endPoint y: 261, distance: 205.6
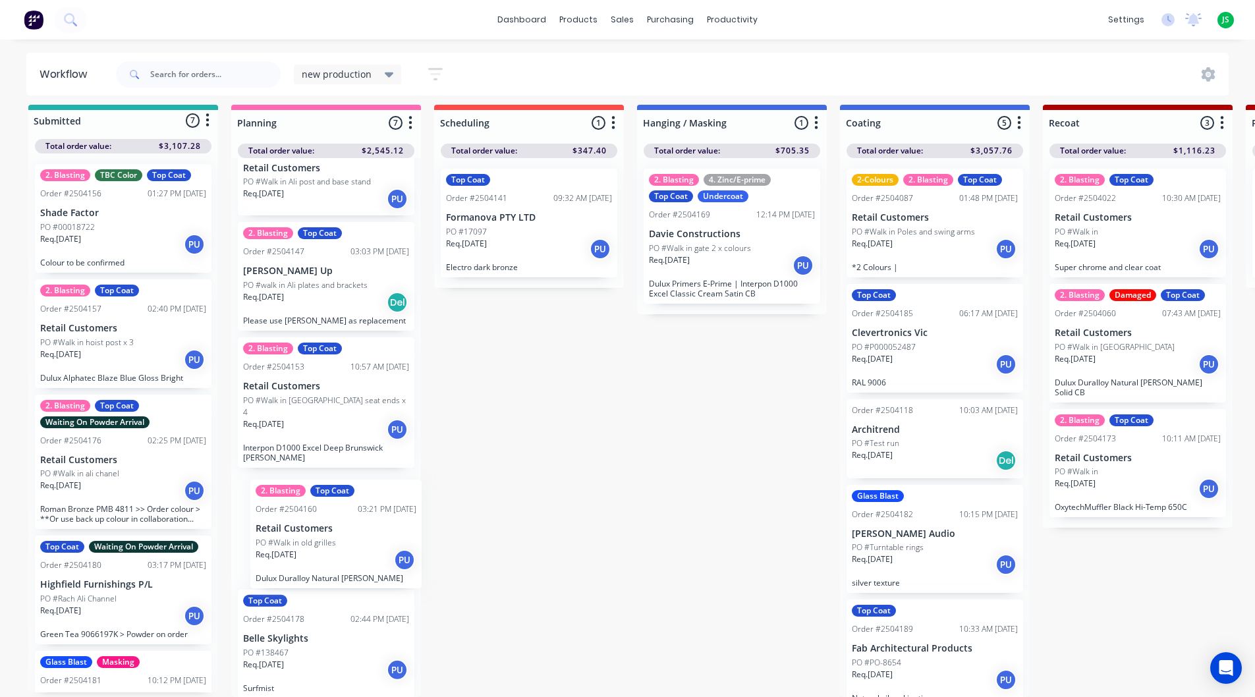
scroll to position [17, 0]
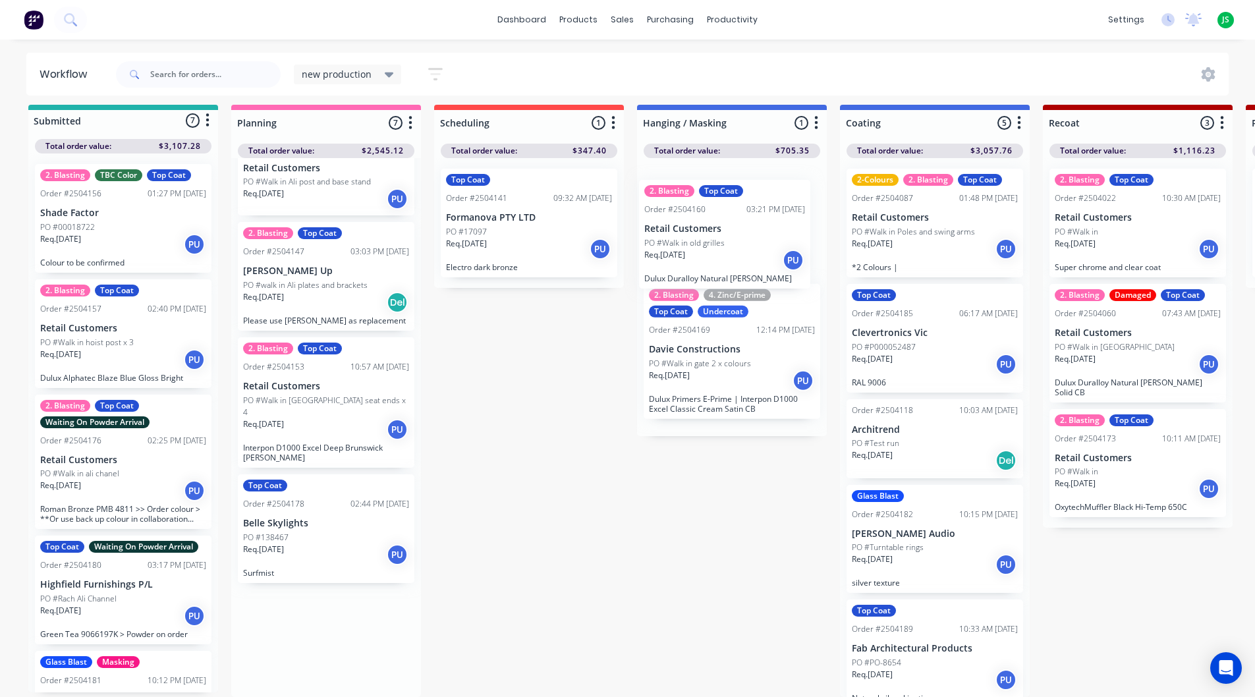
drag, startPoint x: 318, startPoint y: 553, endPoint x: 722, endPoint y: 252, distance: 503.9
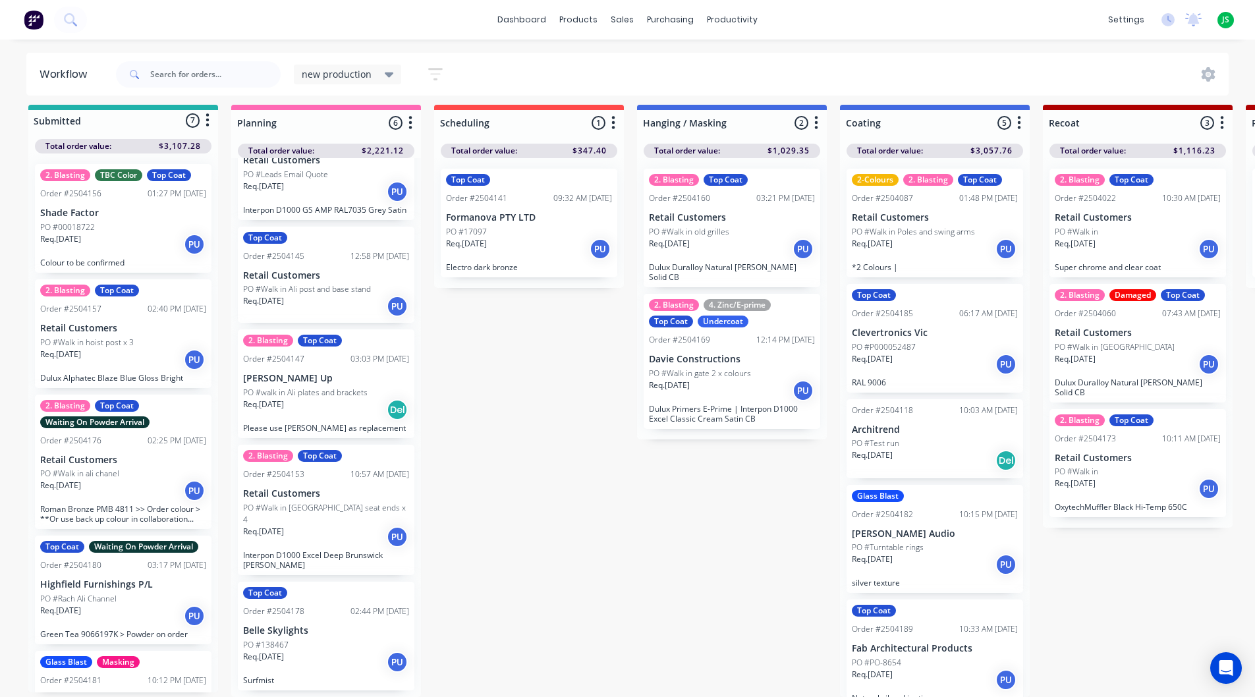
scroll to position [177, 0]
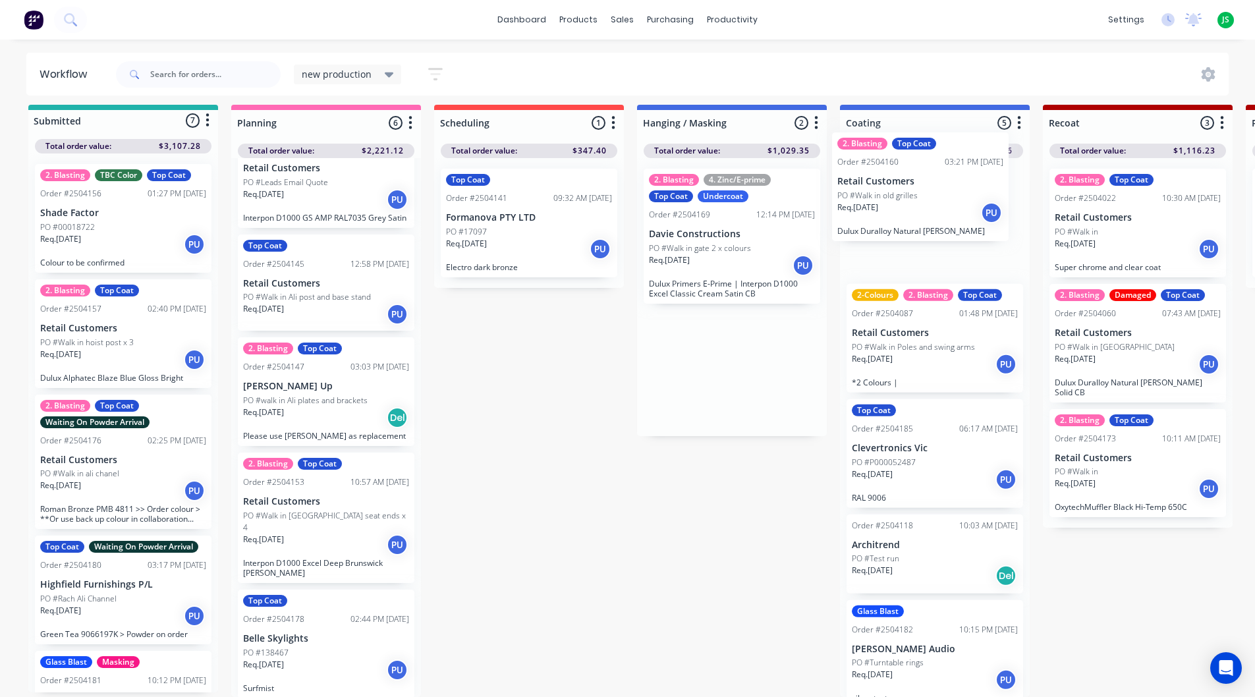
drag, startPoint x: 708, startPoint y: 222, endPoint x: 904, endPoint y: 195, distance: 198.2
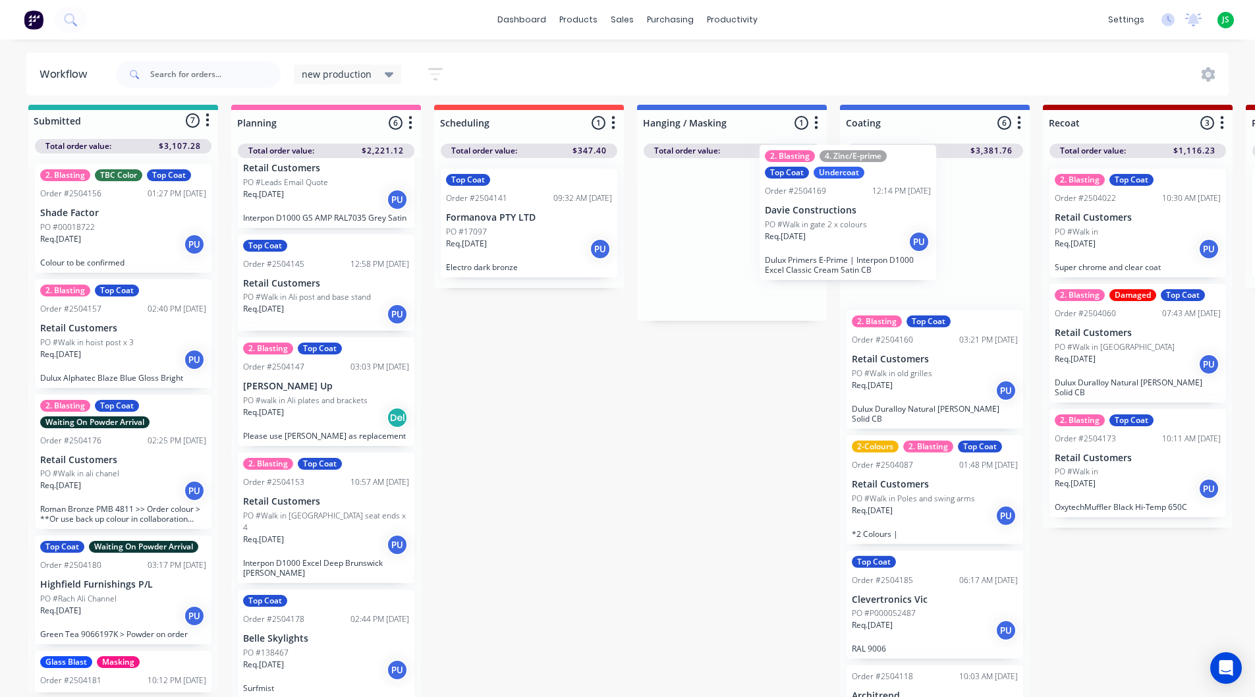
drag, startPoint x: 760, startPoint y: 216, endPoint x: 944, endPoint y: 189, distance: 186.4
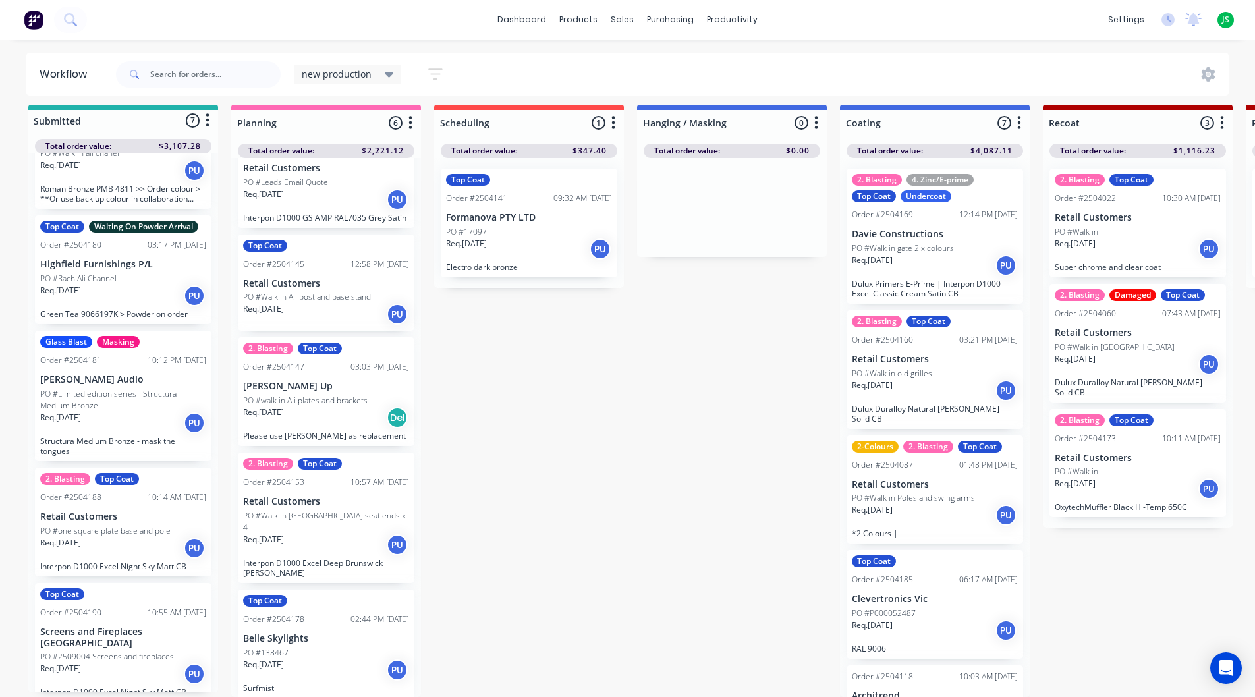
scroll to position [17, 0]
click at [132, 537] on div "Req. [DATE] PU" at bounding box center [123, 548] width 166 height 22
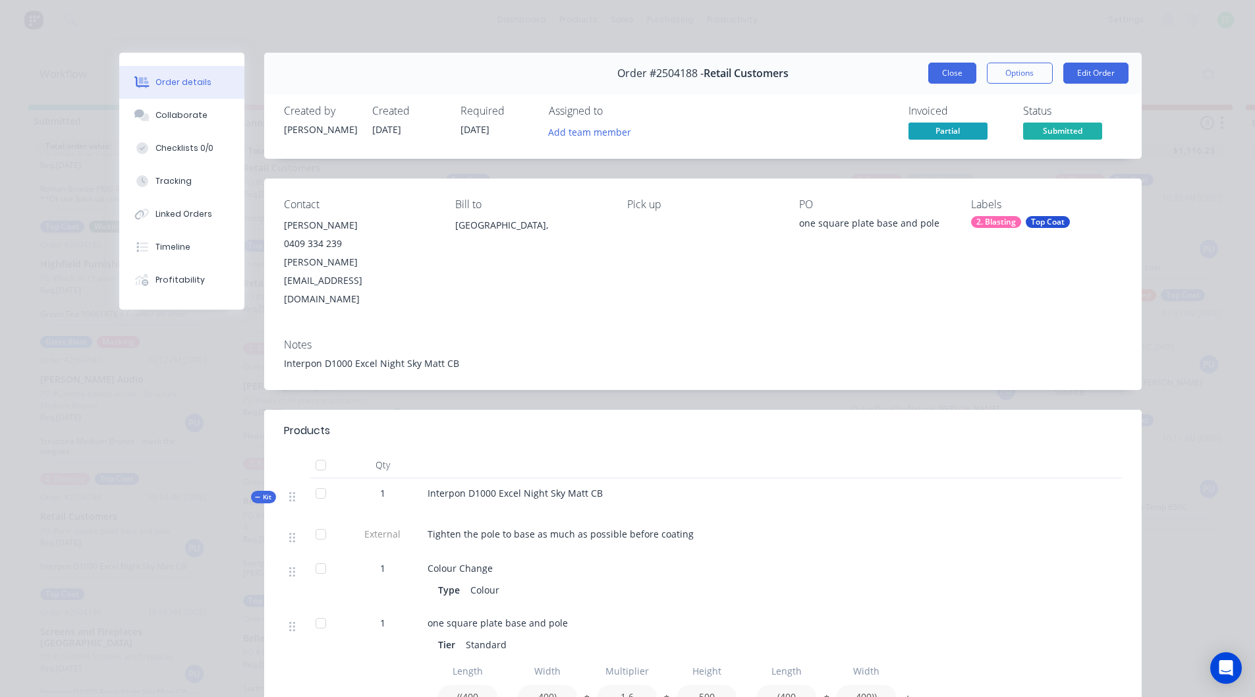
click at [953, 75] on button "Close" at bounding box center [952, 73] width 48 height 21
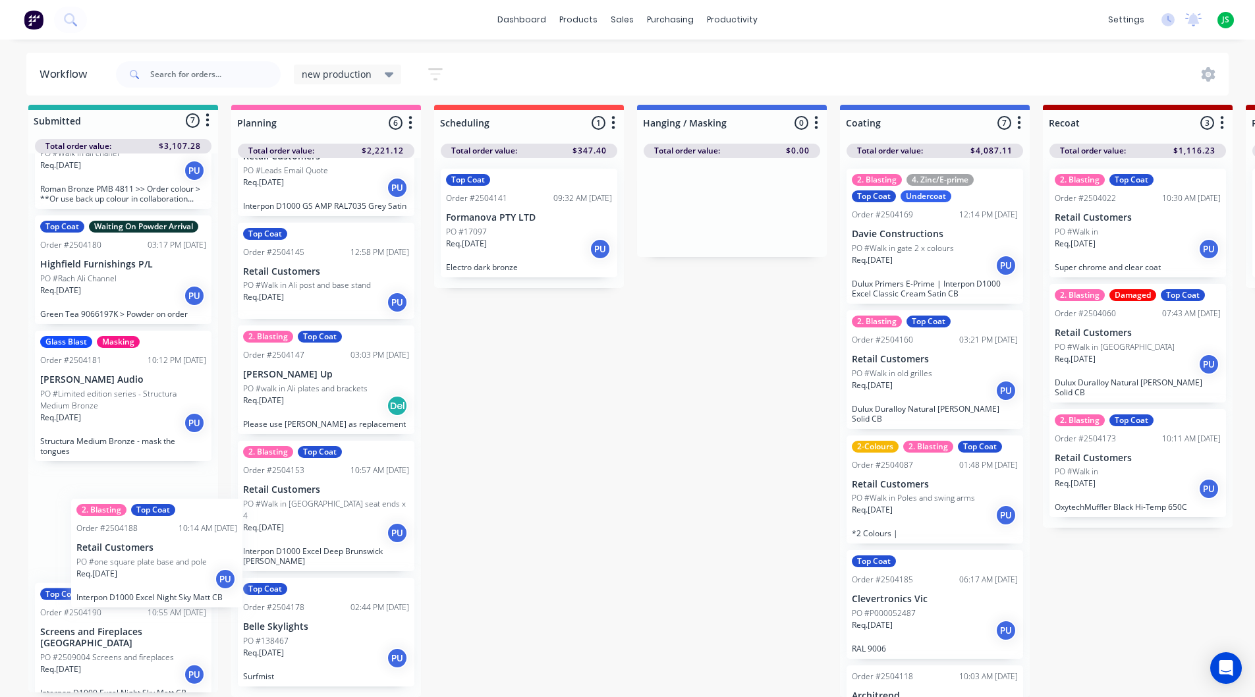
scroll to position [177, 0]
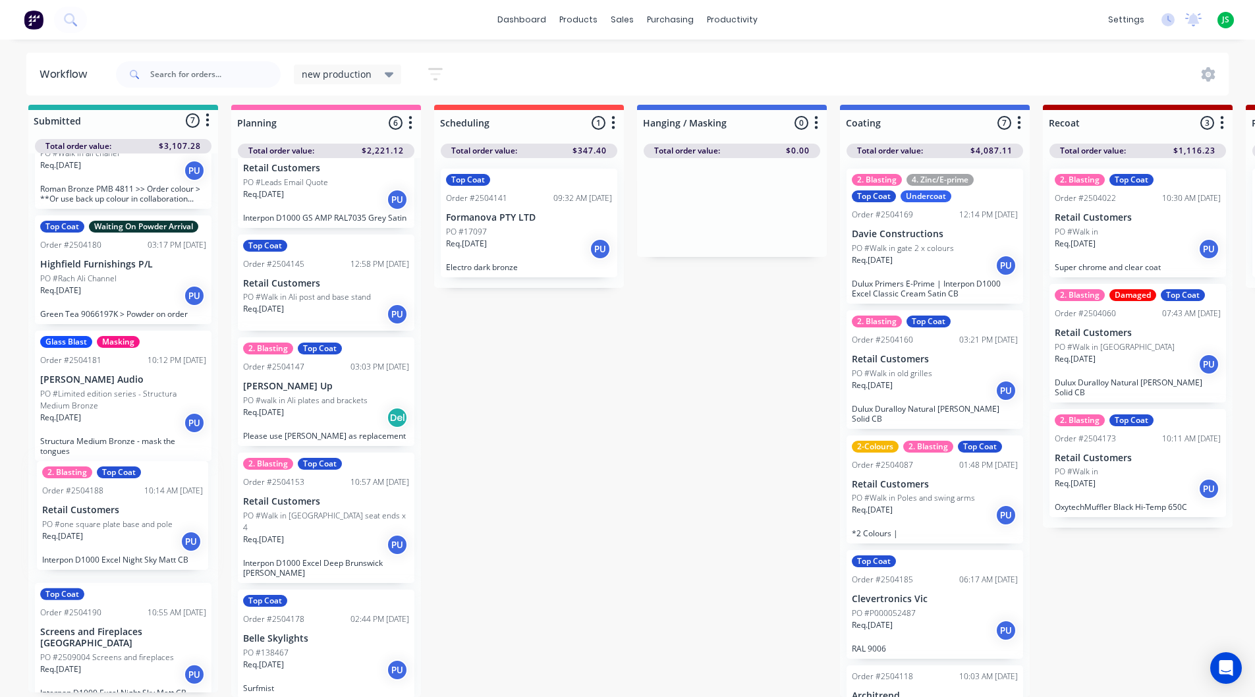
drag, startPoint x: 101, startPoint y: 542, endPoint x: 146, endPoint y: 530, distance: 46.2
click at [109, 542] on div "2. Blasting TBC Color Top Coat Order #2504156 01:27 PM [DATE] Shade Factor PO #…" at bounding box center [123, 423] width 190 height 539
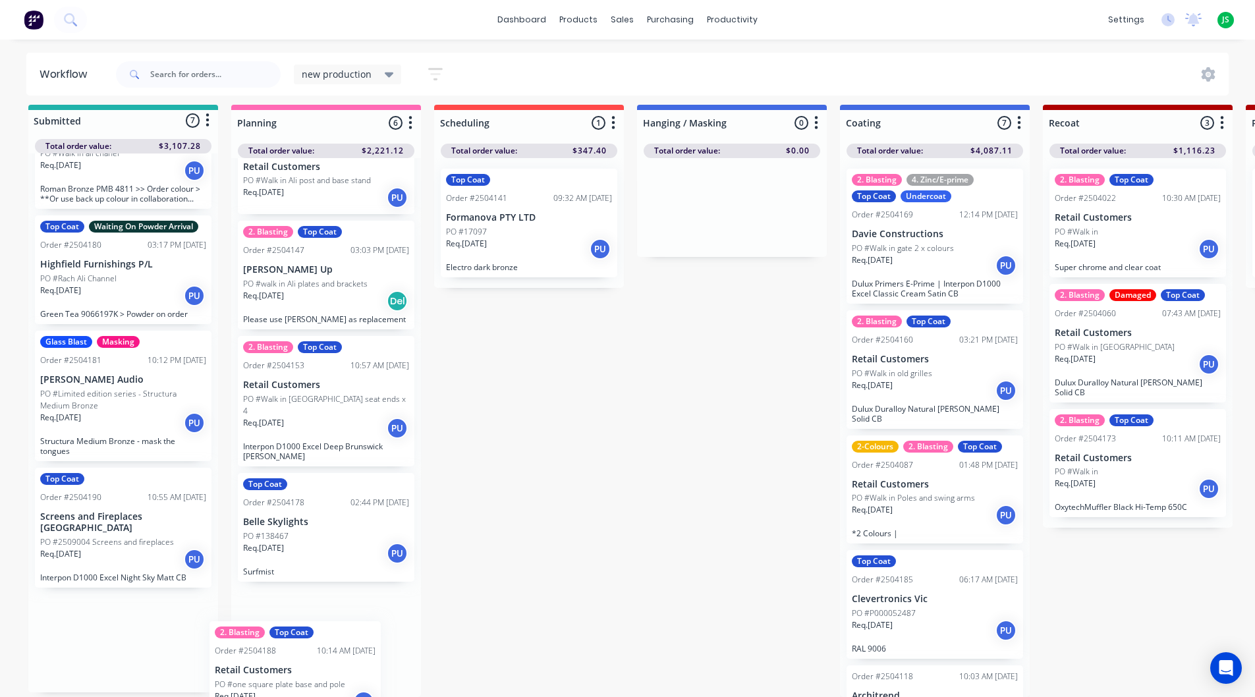
scroll to position [295, 0]
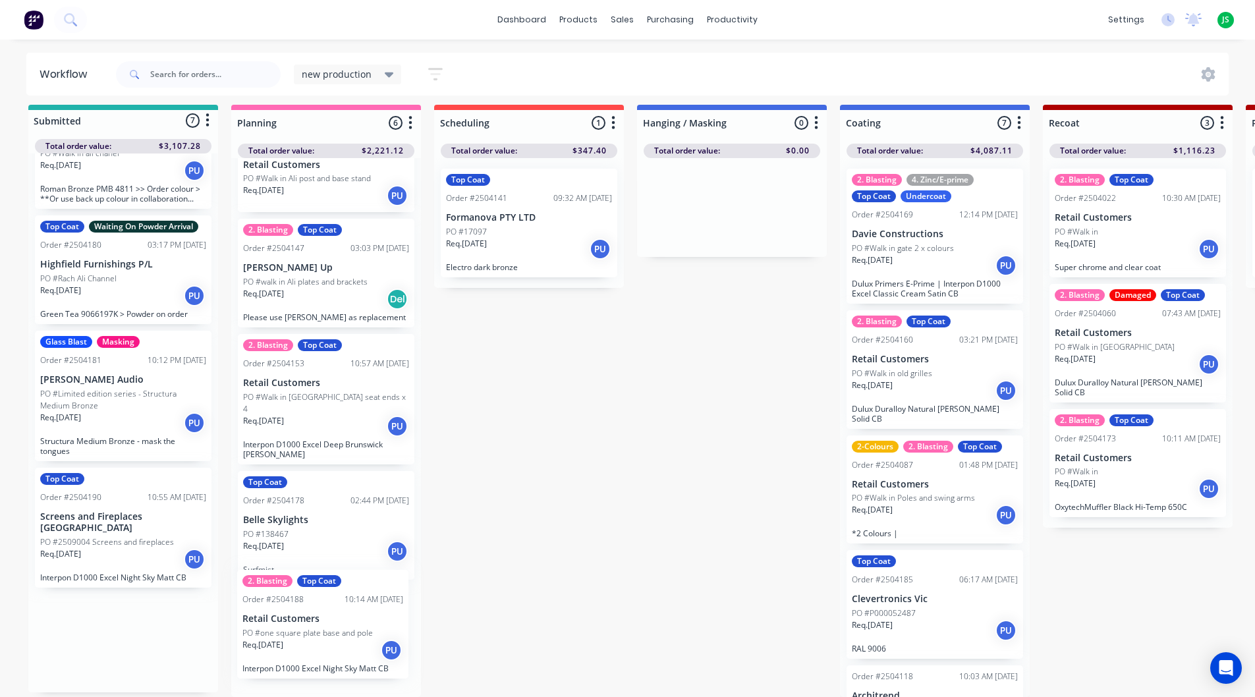
drag, startPoint x: 127, startPoint y: 551, endPoint x: 250, endPoint y: 614, distance: 137.9
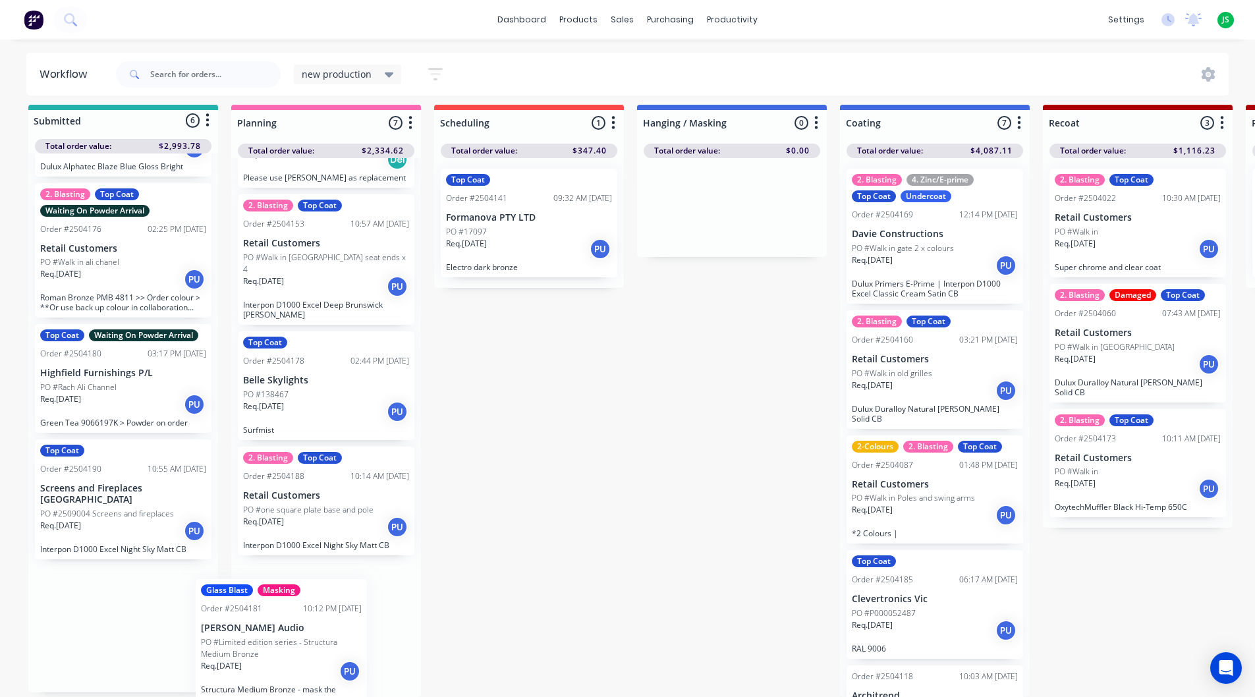
scroll to position [435, 0]
drag, startPoint x: 137, startPoint y: 518, endPoint x: 322, endPoint y: 668, distance: 237.9
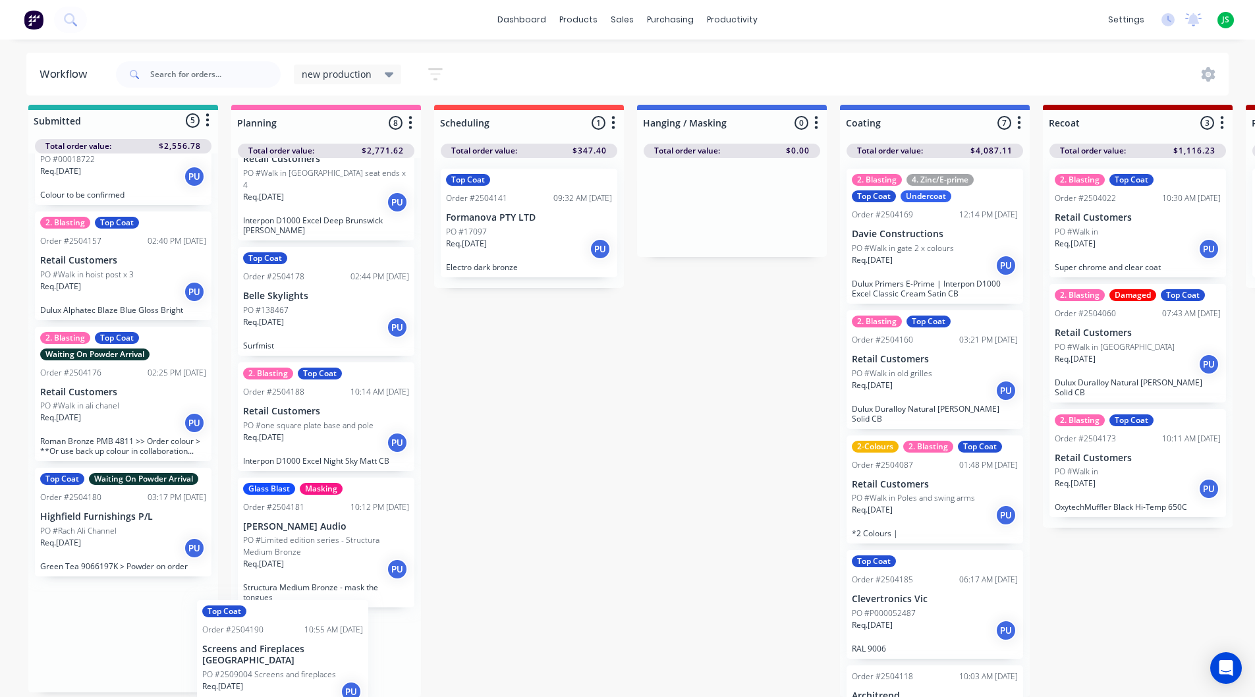
scroll to position [543, 0]
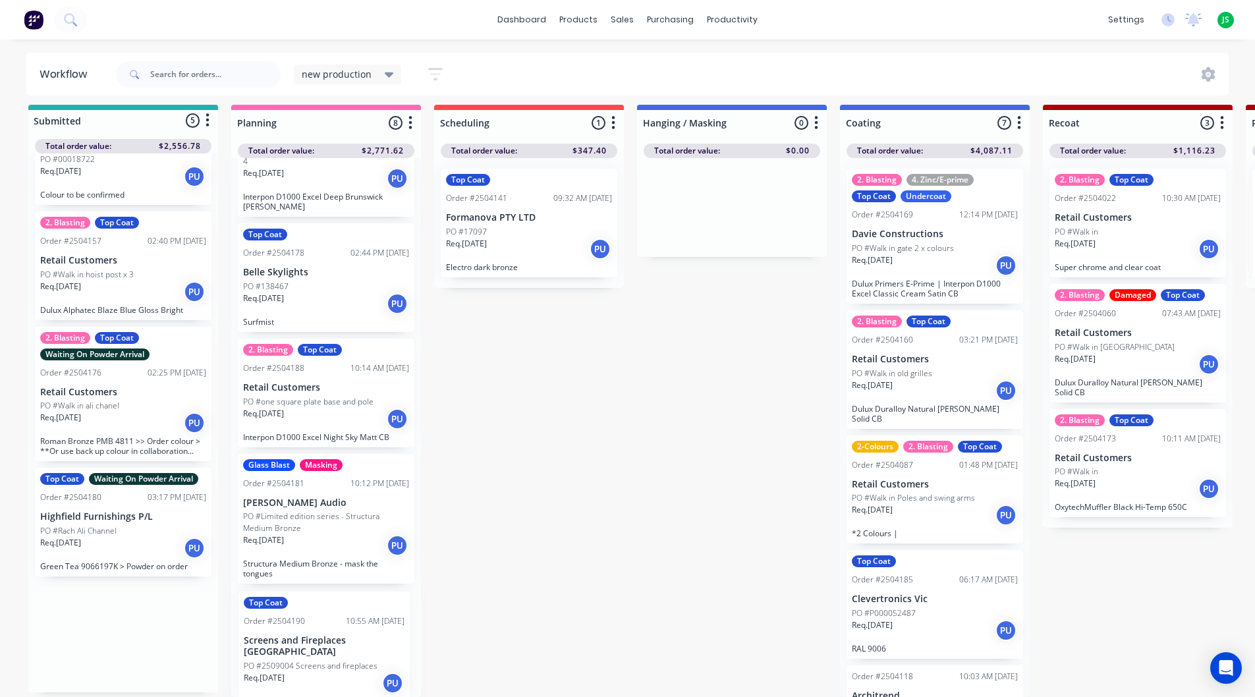
drag, startPoint x: 151, startPoint y: 630, endPoint x: 360, endPoint y: 645, distance: 209.4
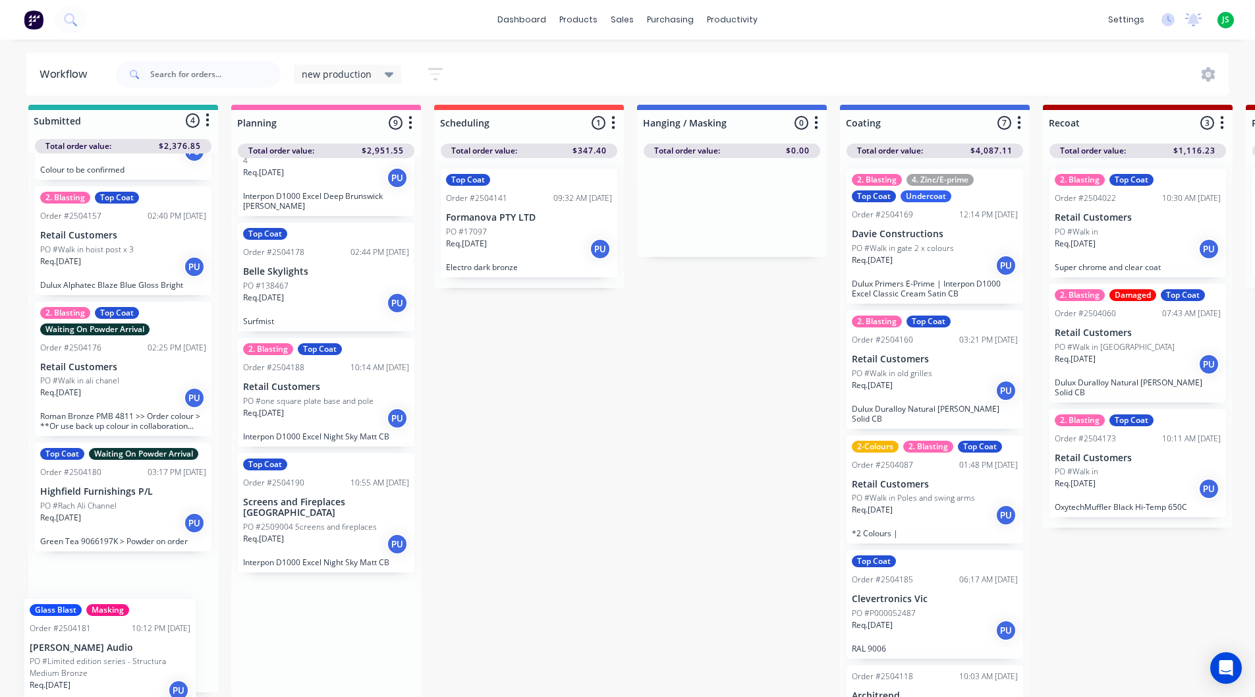
scroll to position [96, 0]
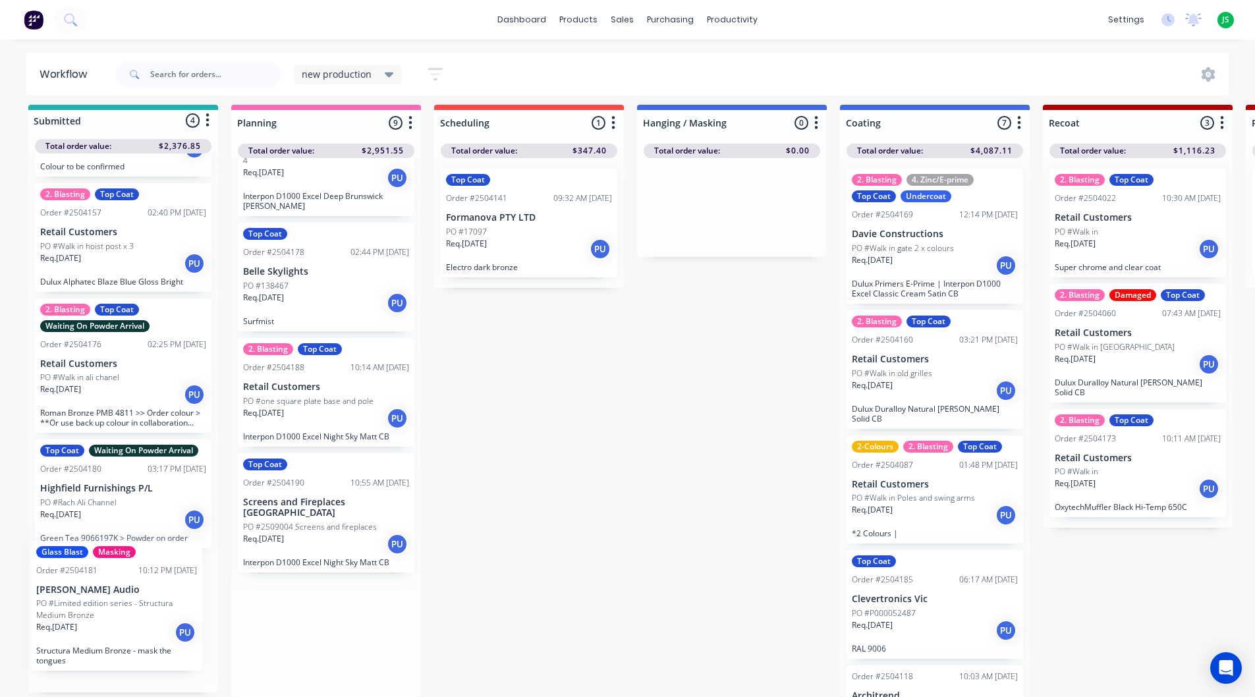
drag, startPoint x: 320, startPoint y: 517, endPoint x: 139, endPoint y: 613, distance: 204.5
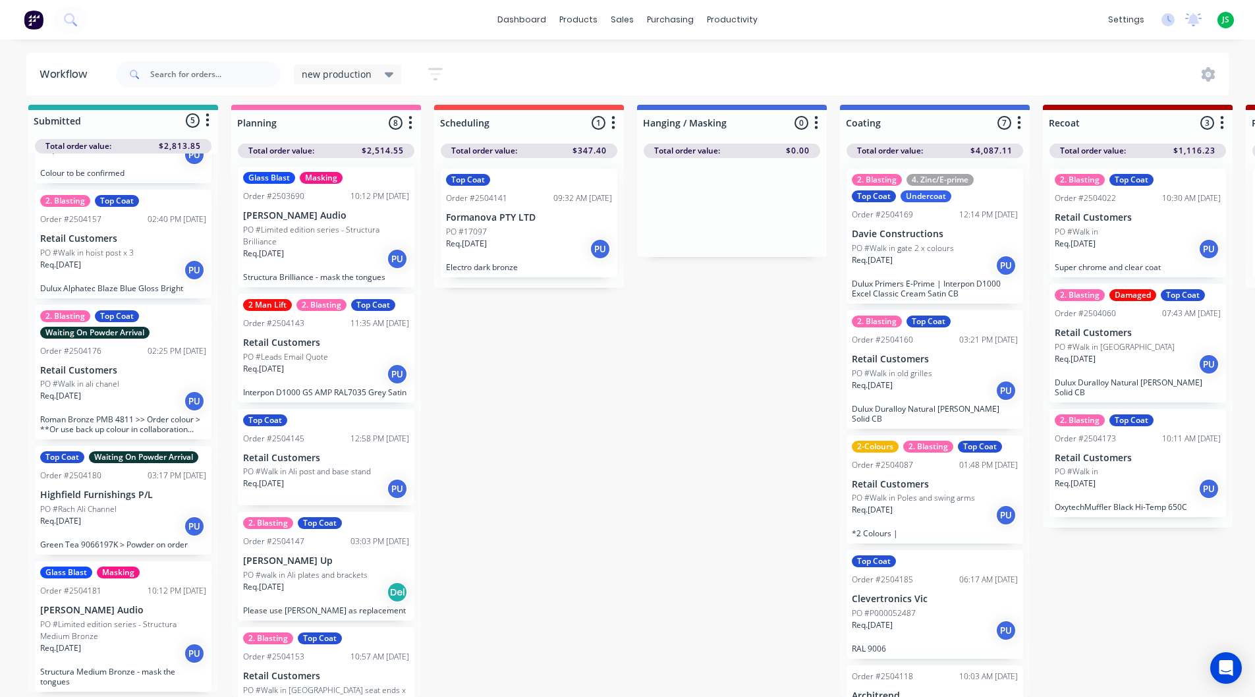
scroll to position [0, 0]
click at [316, 230] on p "PO #Limited edition series - Structura Brilliance" at bounding box center [326, 238] width 166 height 24
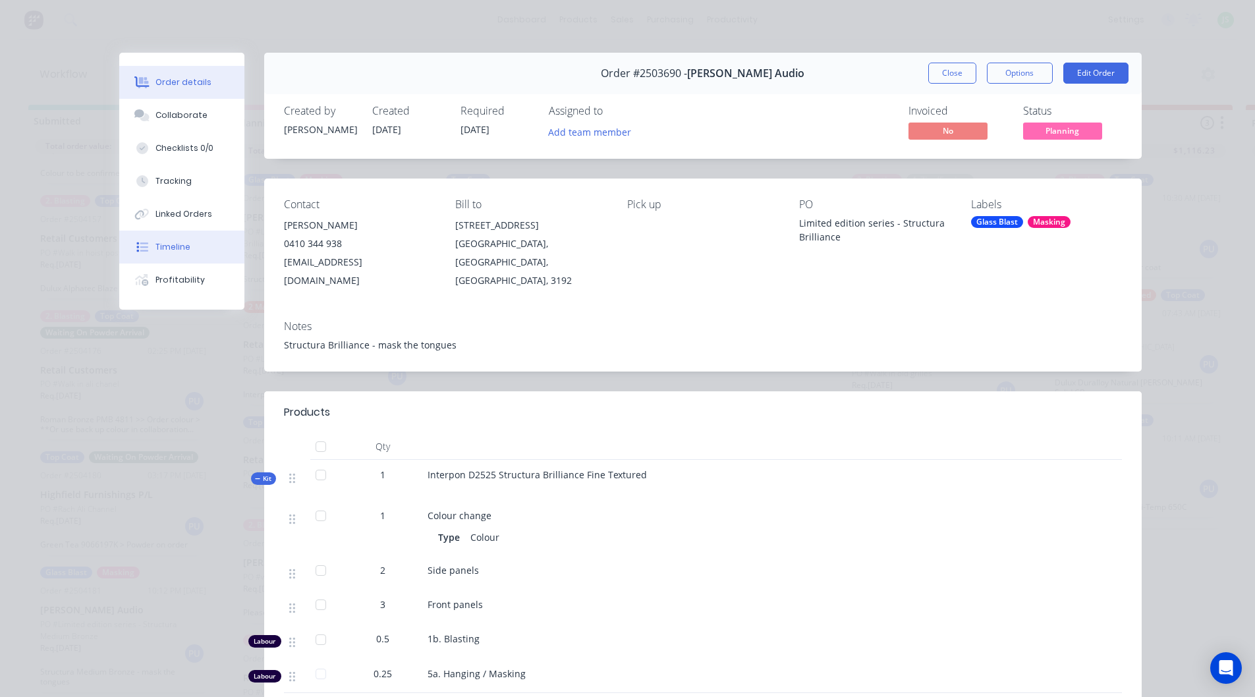
click at [206, 238] on button "Timeline" at bounding box center [181, 247] width 125 height 33
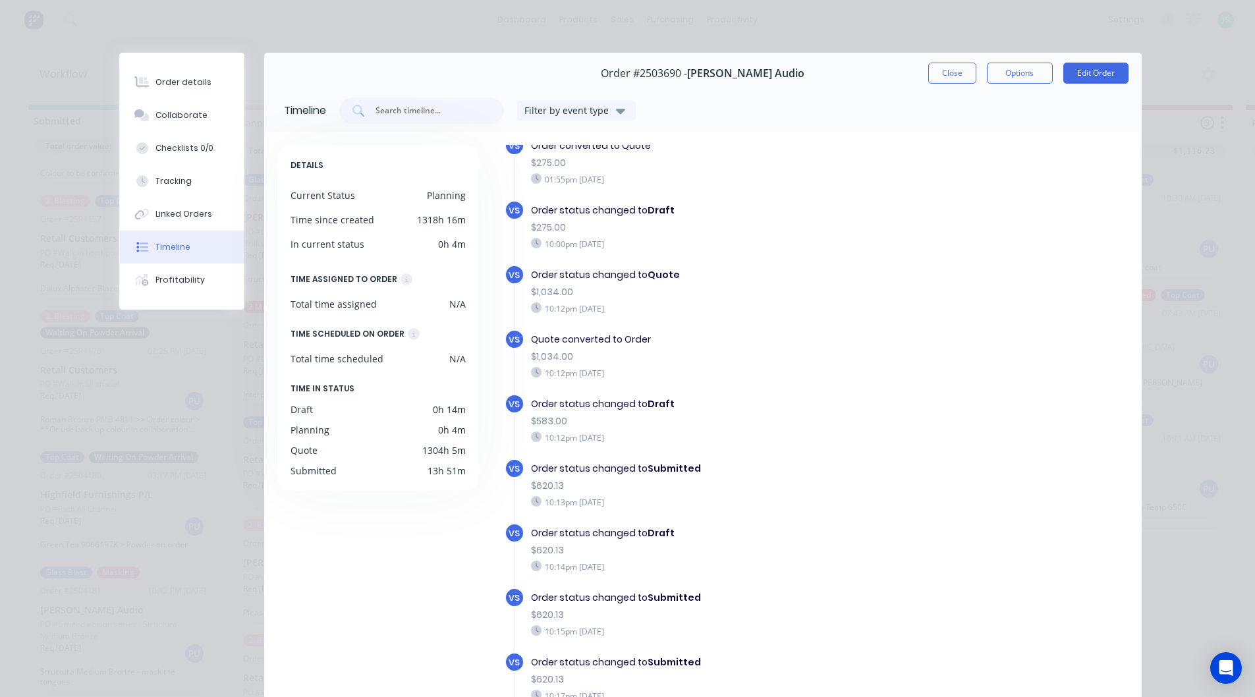
scroll to position [132, 0]
click at [956, 75] on button "Close" at bounding box center [952, 73] width 48 height 21
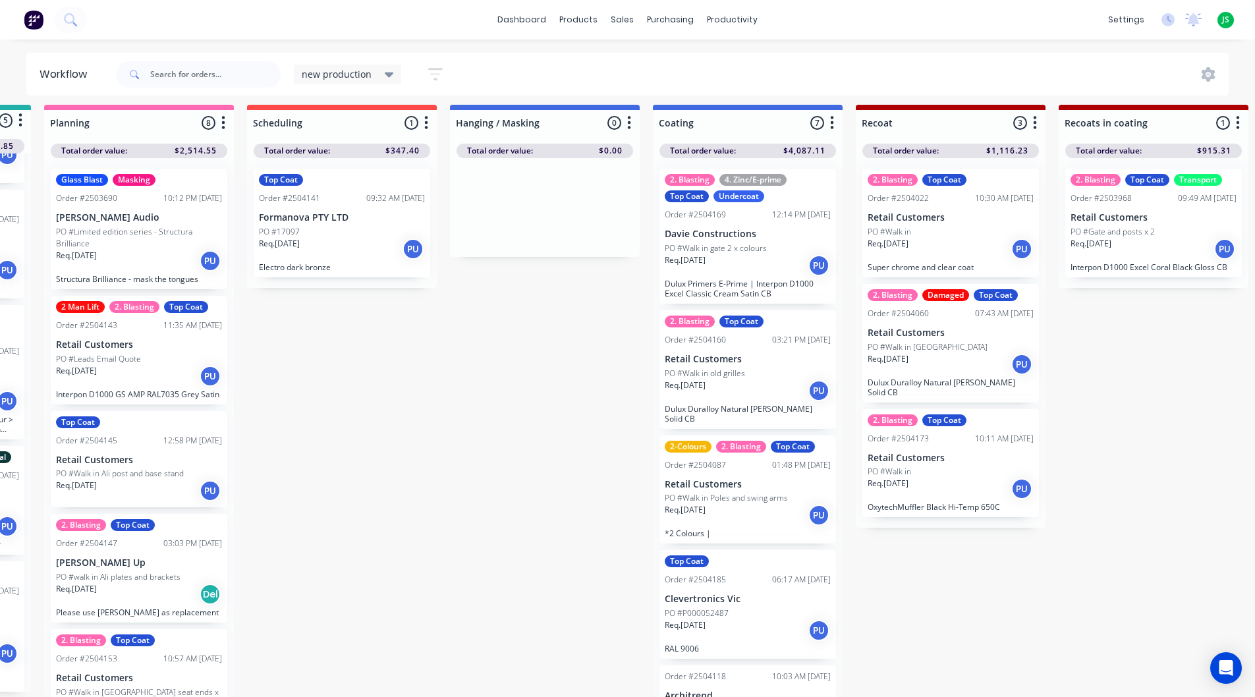
scroll to position [17, 190]
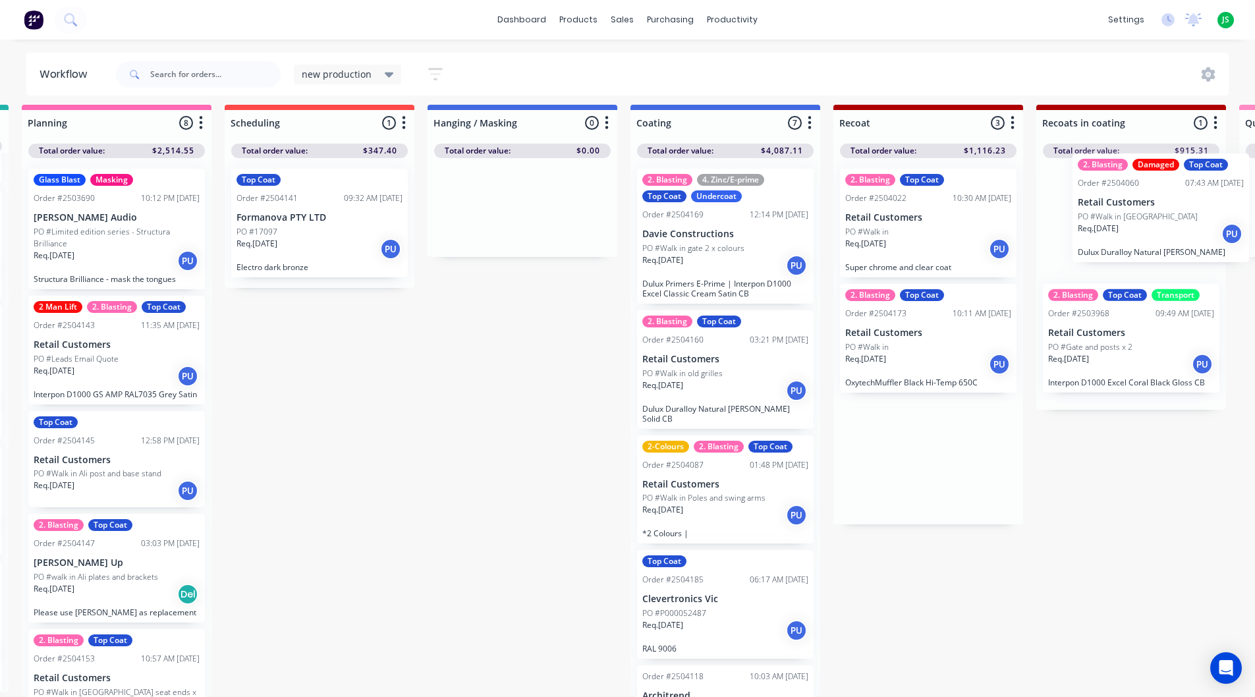
drag, startPoint x: 939, startPoint y: 343, endPoint x: 1157, endPoint y: 221, distance: 250.1
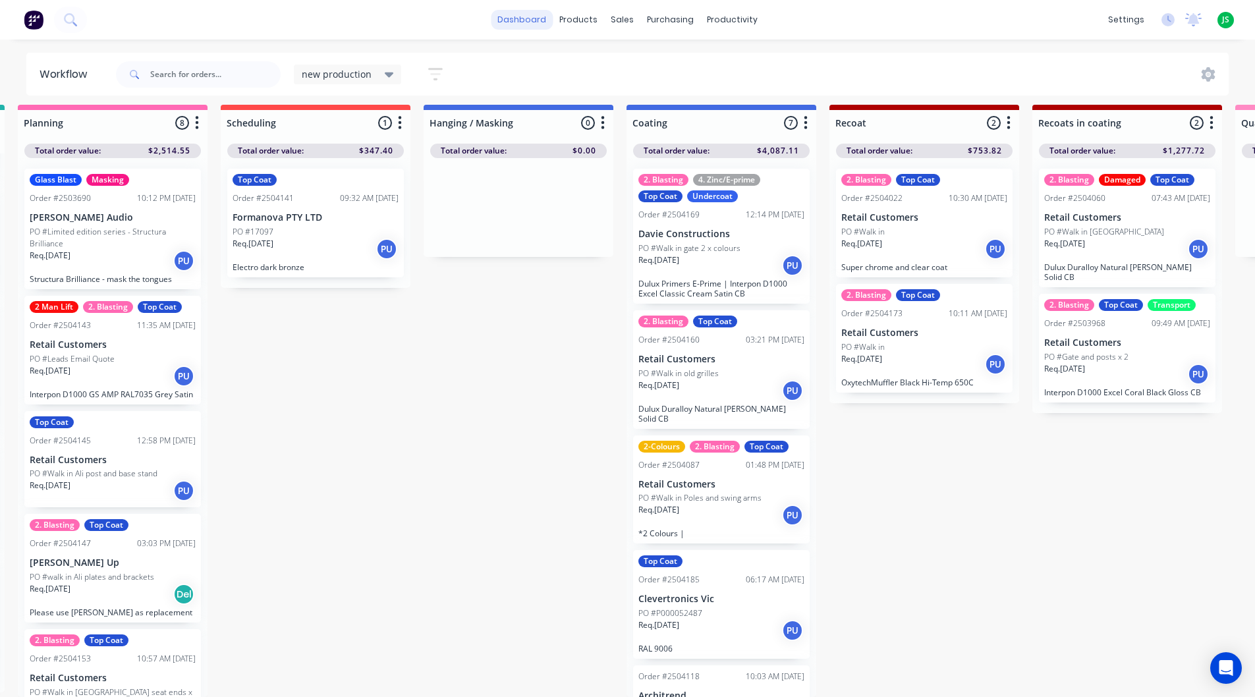
click at [544, 13] on link "dashboard" at bounding box center [522, 20] width 62 height 20
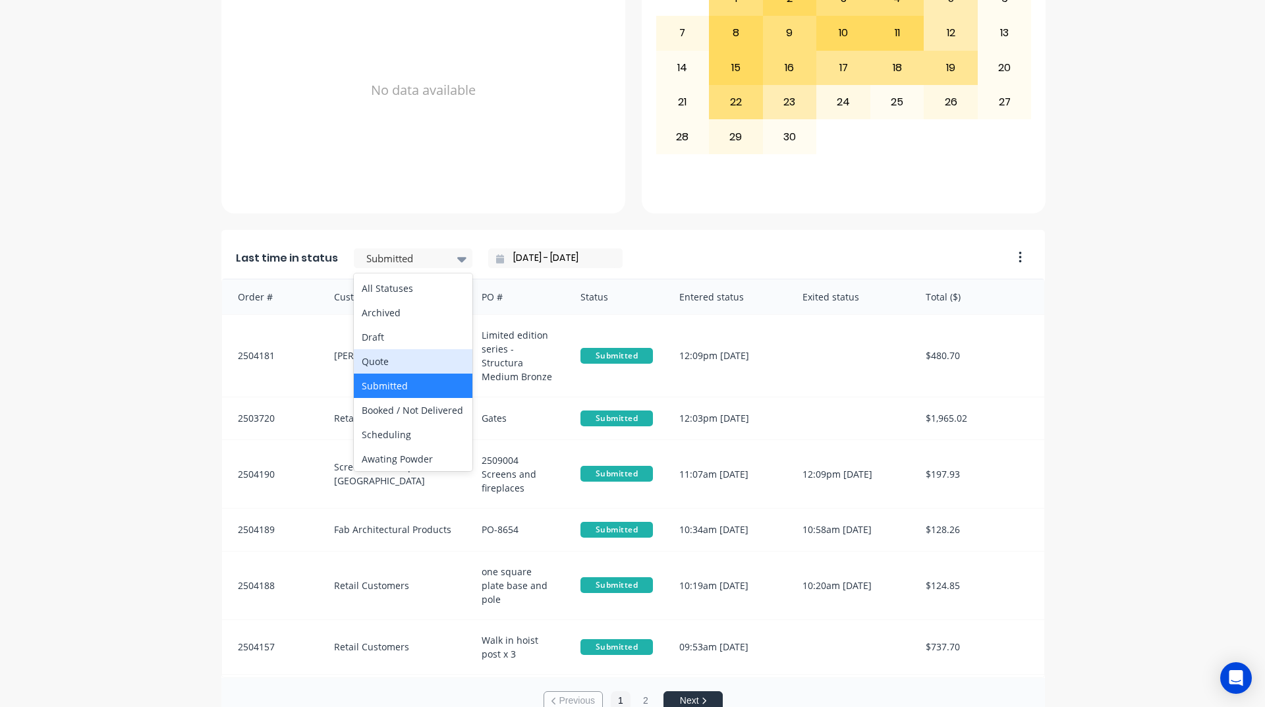
scroll to position [461, 0]
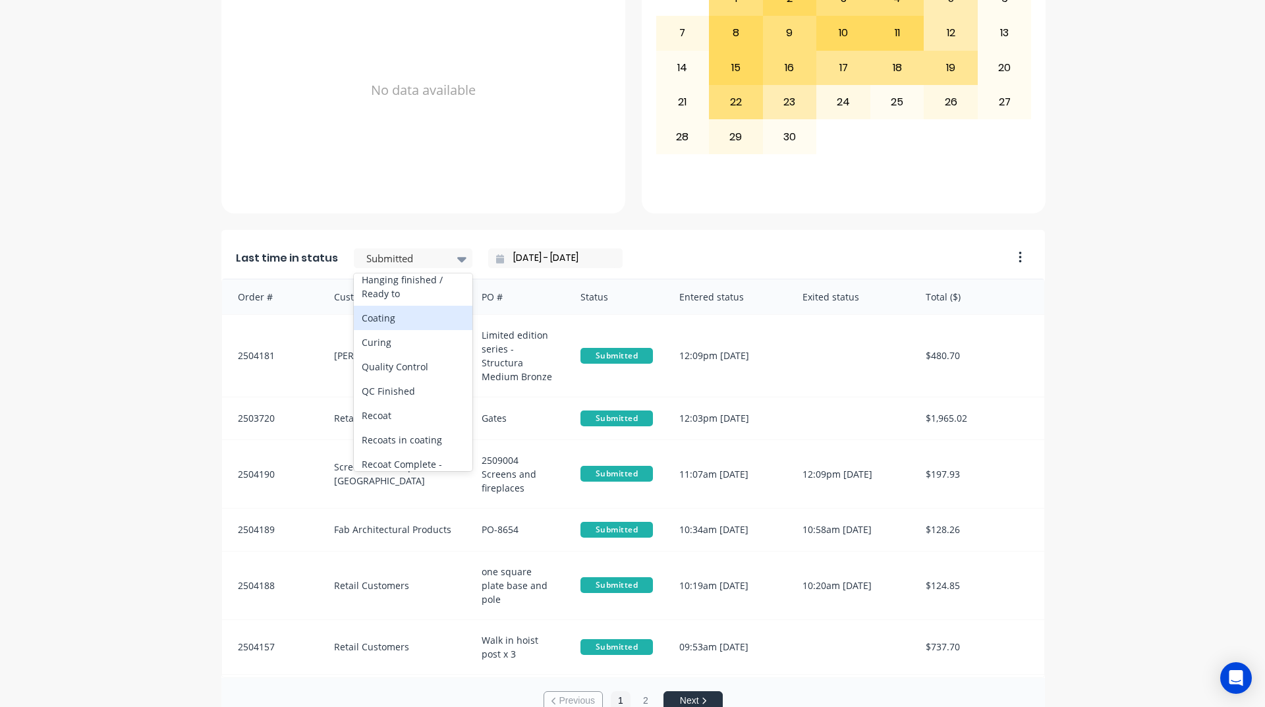
click at [418, 330] on div "Coating" at bounding box center [413, 318] width 119 height 24
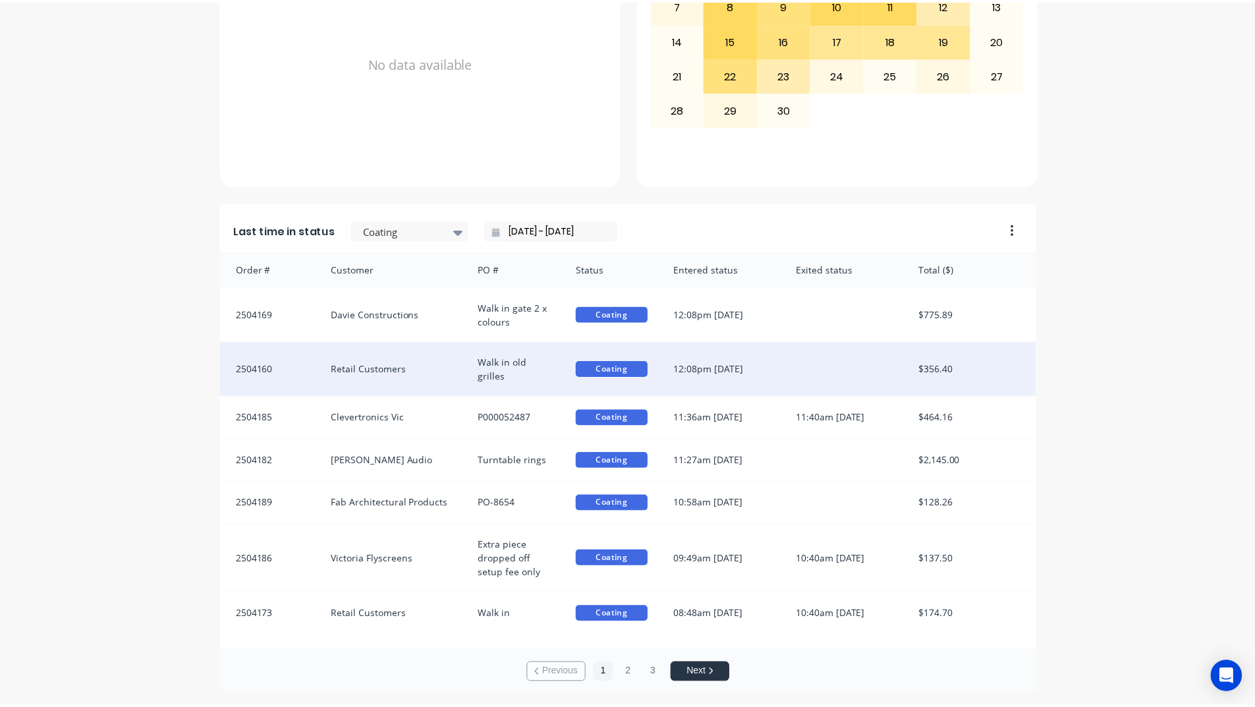
scroll to position [27, 0]
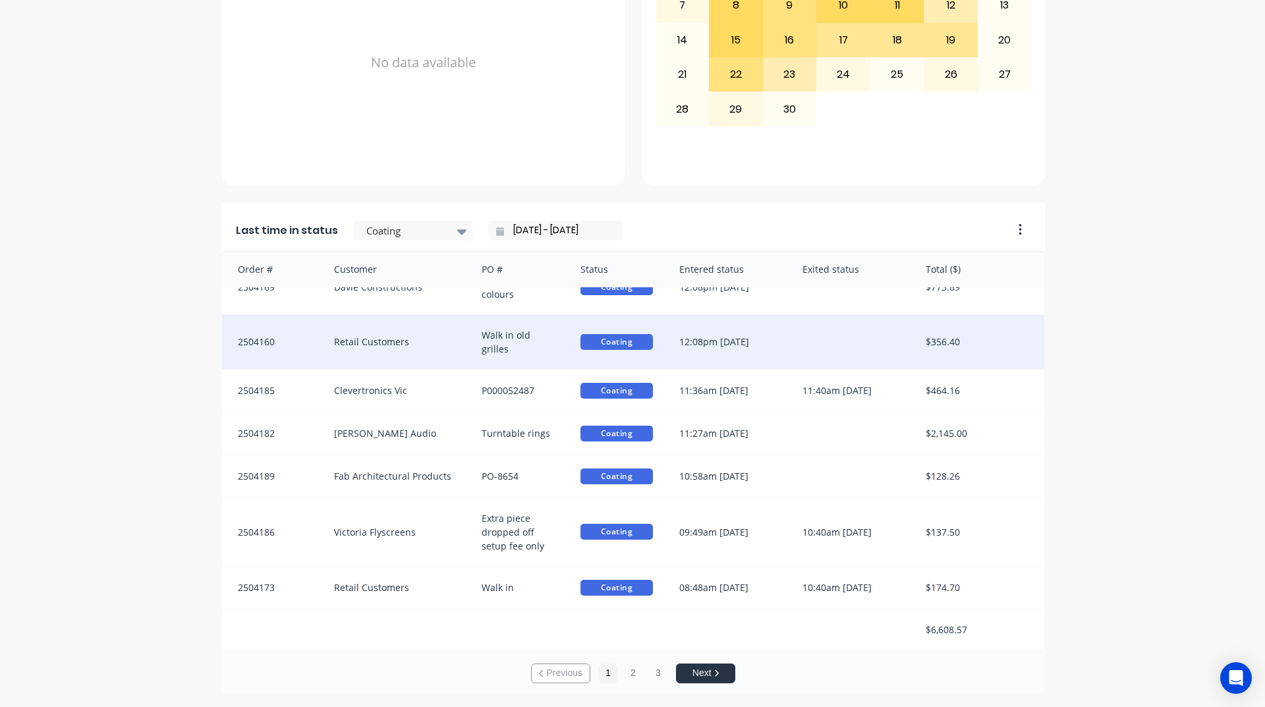
click at [312, 347] on div "2504160" at bounding box center [271, 342] width 99 height 54
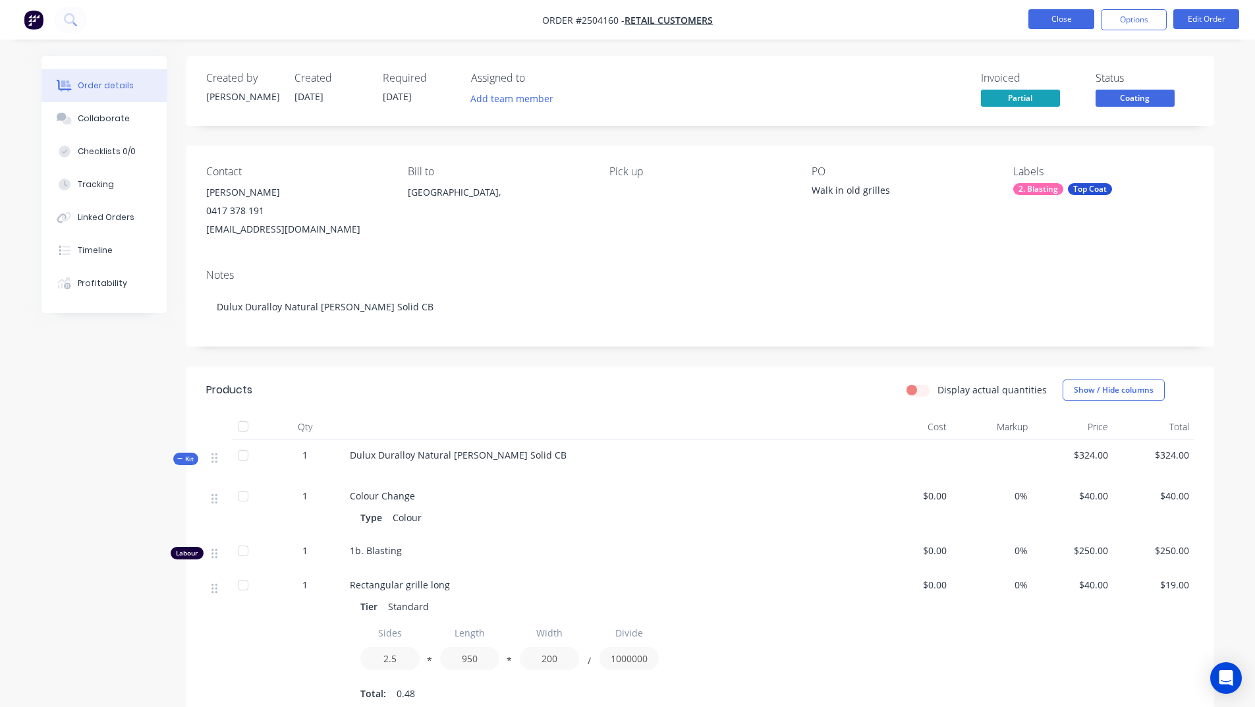
click at [1050, 25] on button "Close" at bounding box center [1061, 19] width 66 height 20
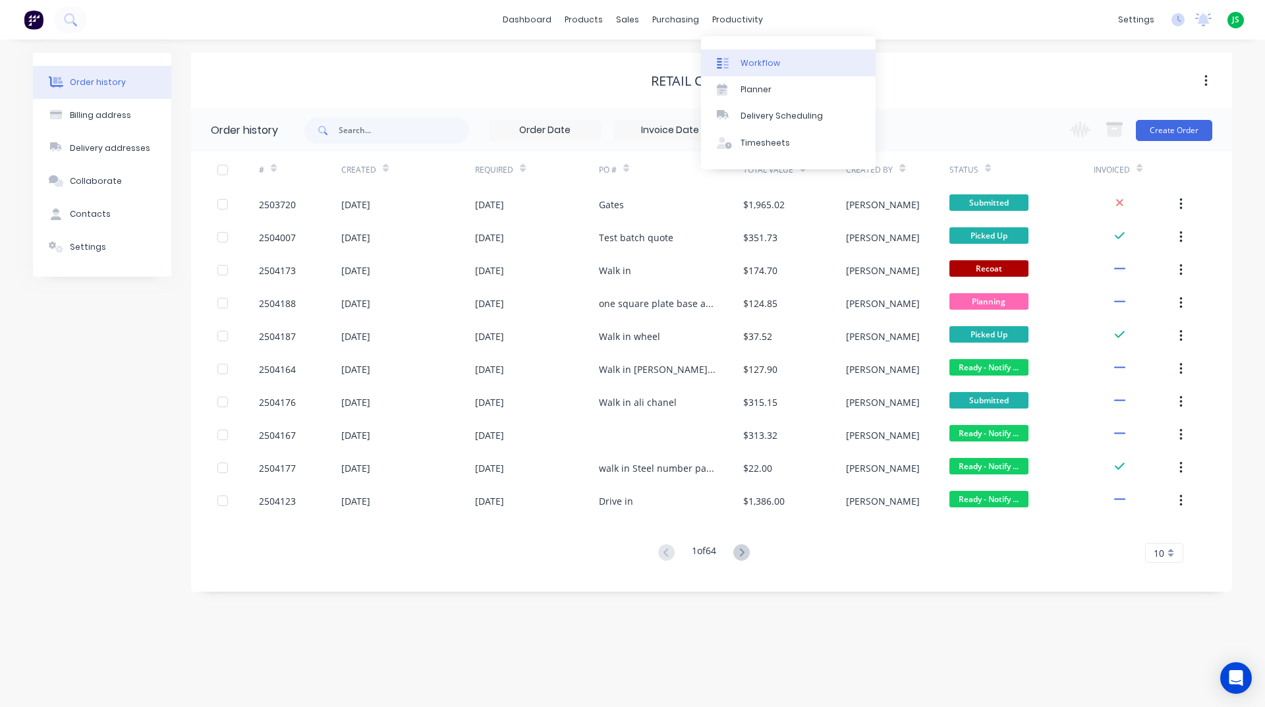
click at [743, 57] on div "Workflow" at bounding box center [761, 63] width 40 height 12
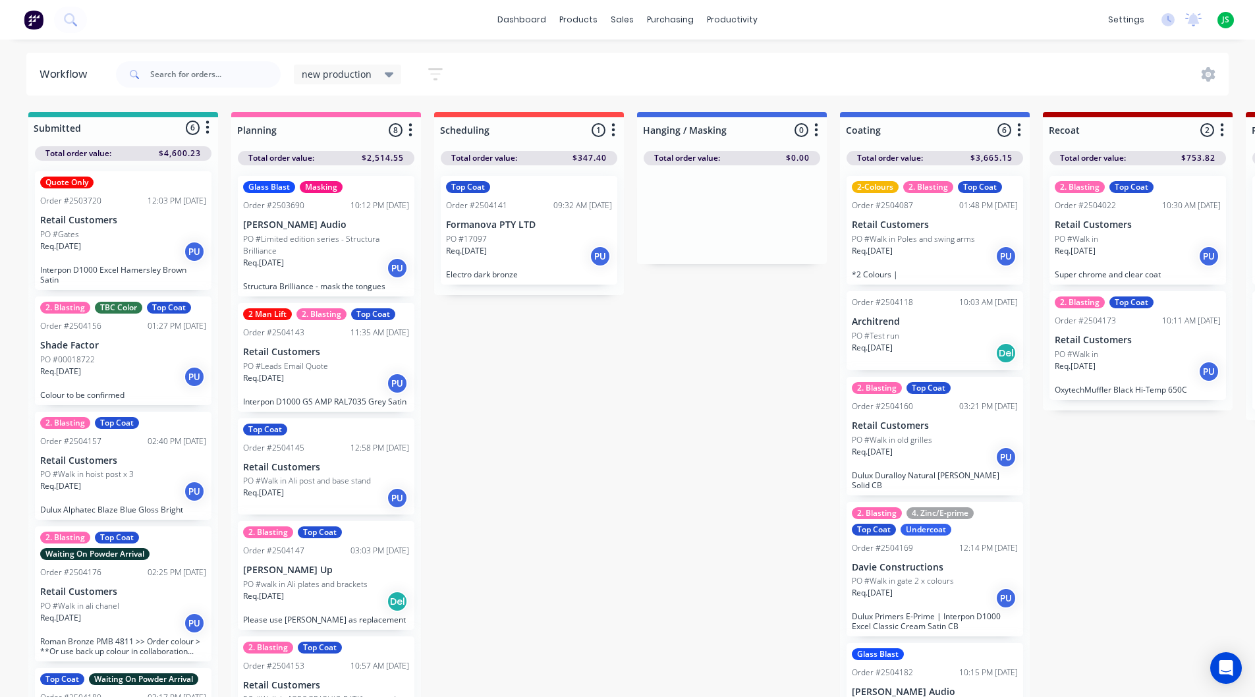
click at [314, 365] on p "PO #Leads Email Quote" at bounding box center [285, 366] width 85 height 12
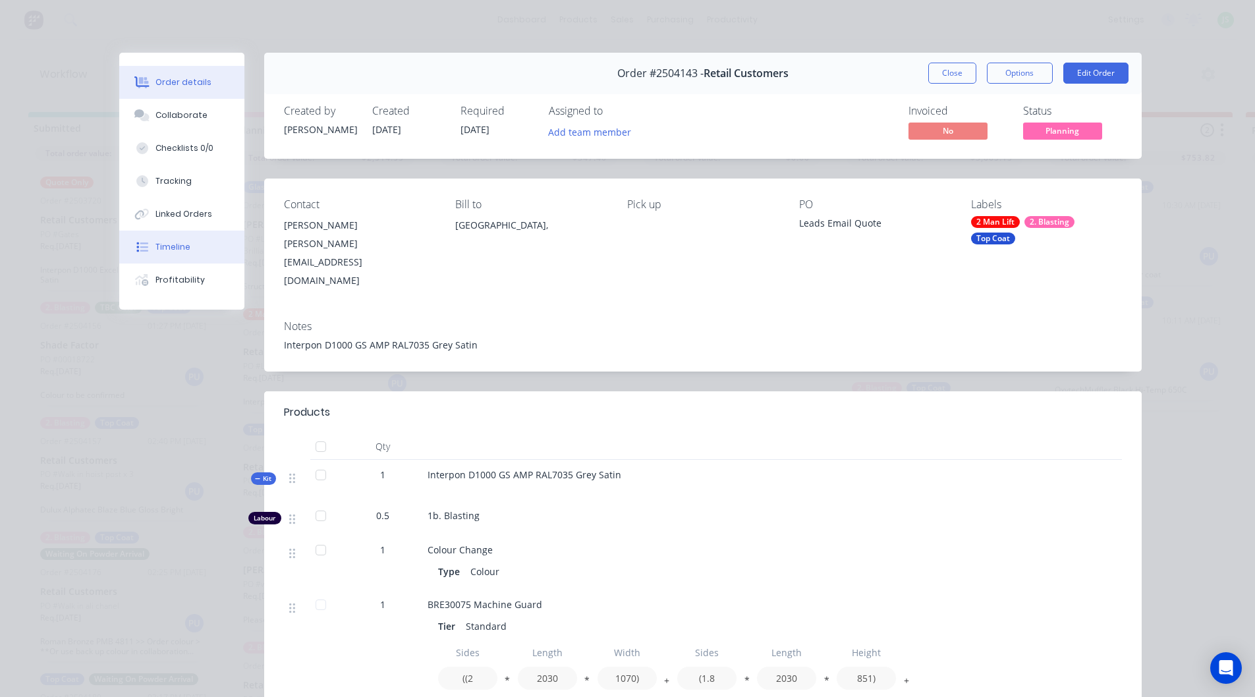
click at [169, 237] on button "Timeline" at bounding box center [181, 247] width 125 height 33
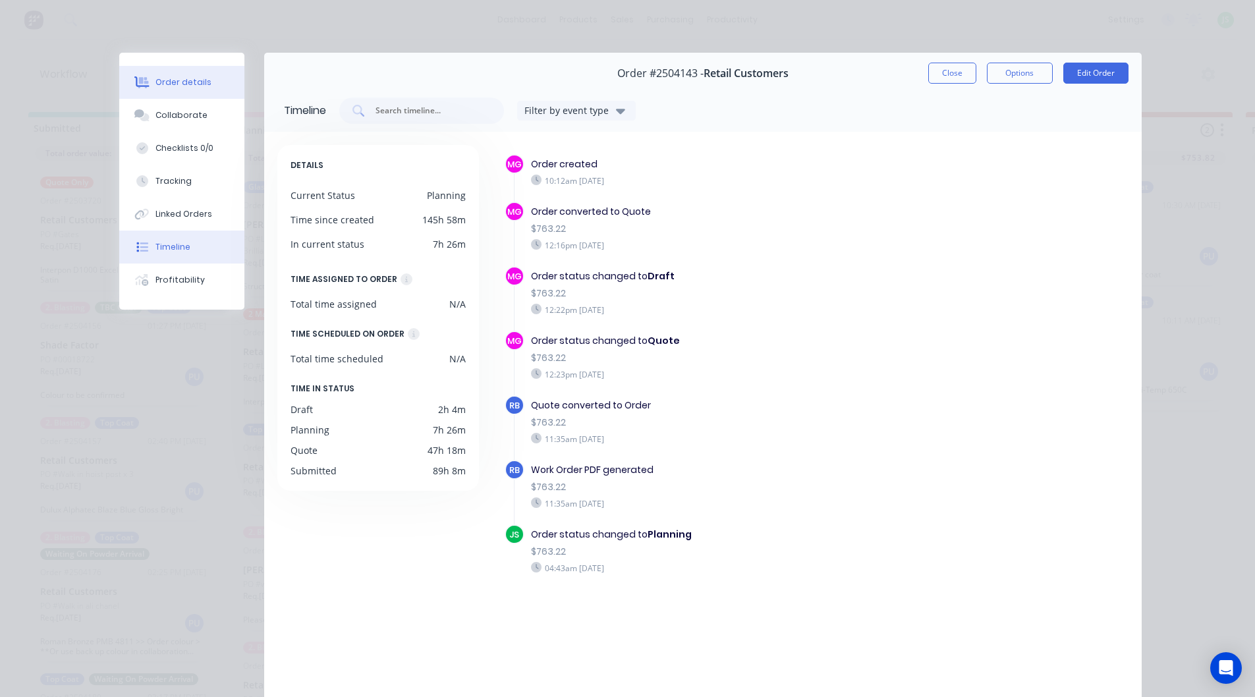
click at [209, 86] on button "Order details" at bounding box center [181, 82] width 125 height 33
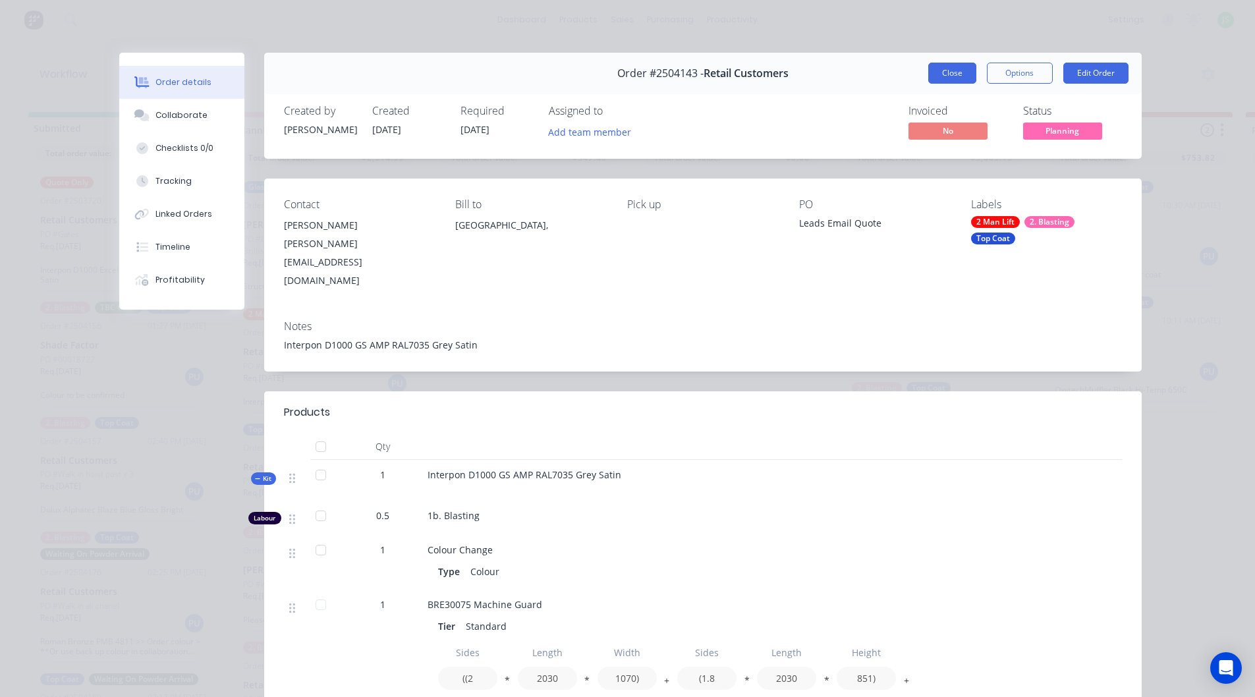
click at [943, 68] on button "Close" at bounding box center [952, 73] width 48 height 21
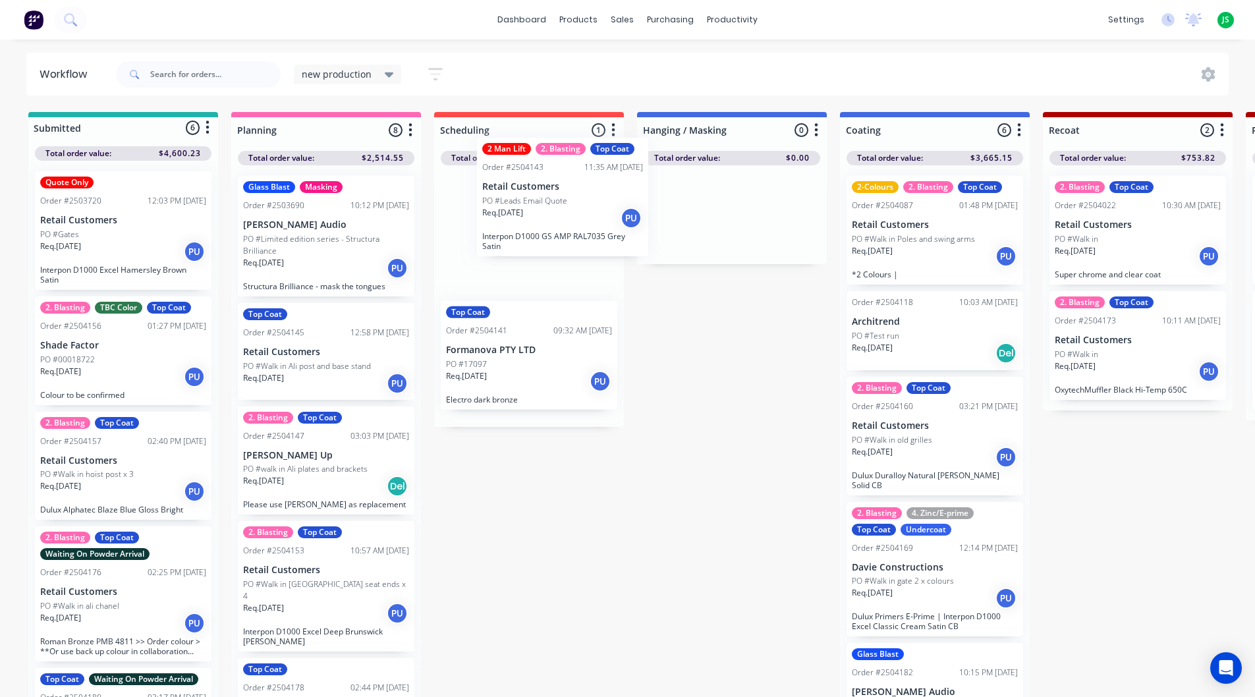
drag, startPoint x: 309, startPoint y: 383, endPoint x: 553, endPoint y: 215, distance: 296.6
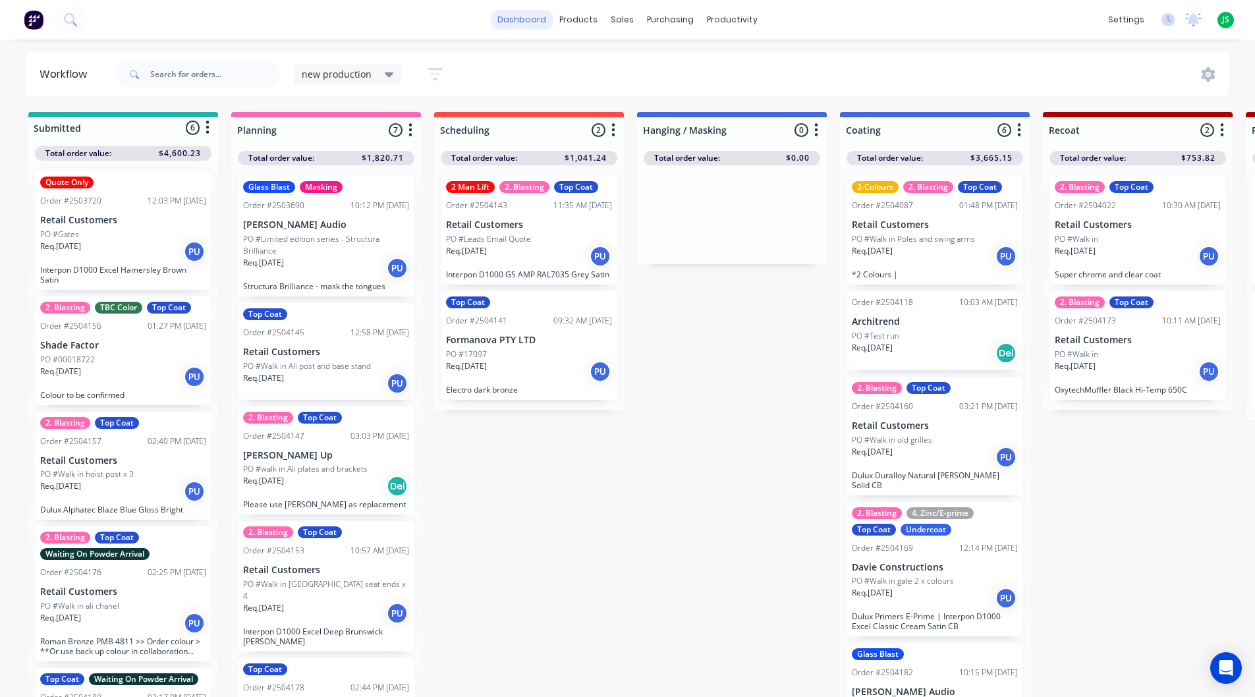
click at [520, 20] on link "dashboard" at bounding box center [522, 20] width 62 height 20
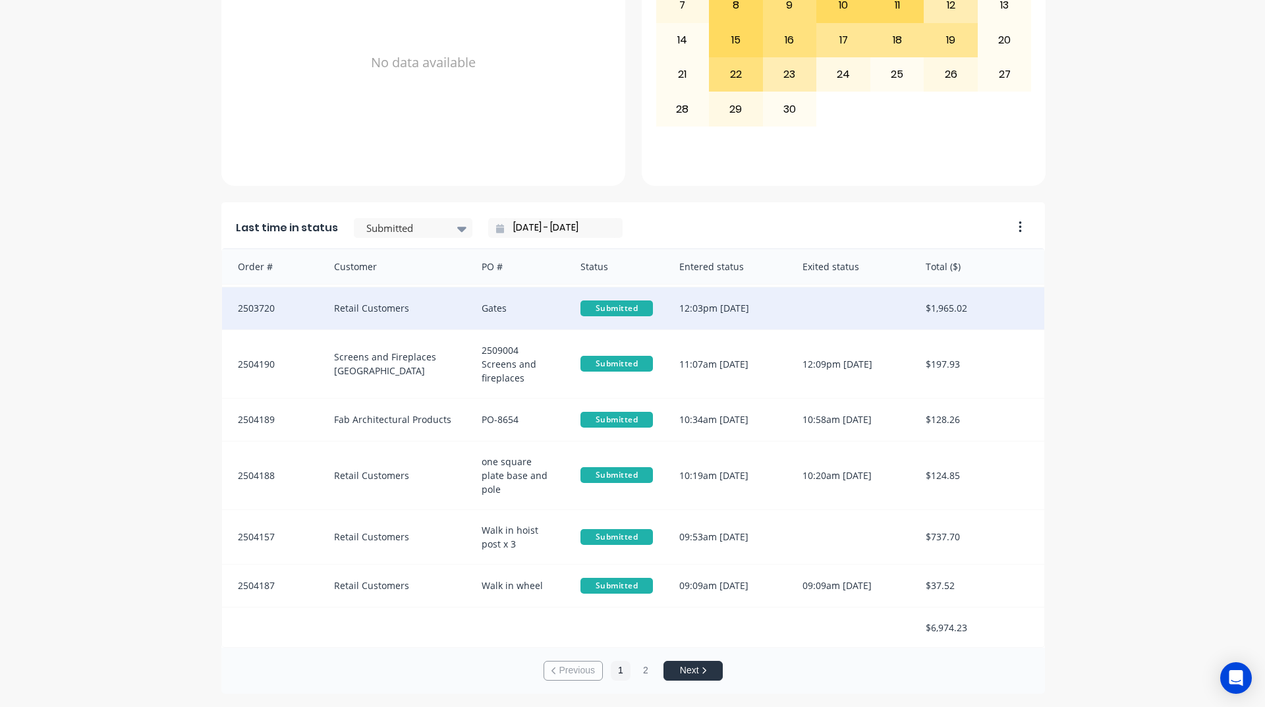
scroll to position [80, 0]
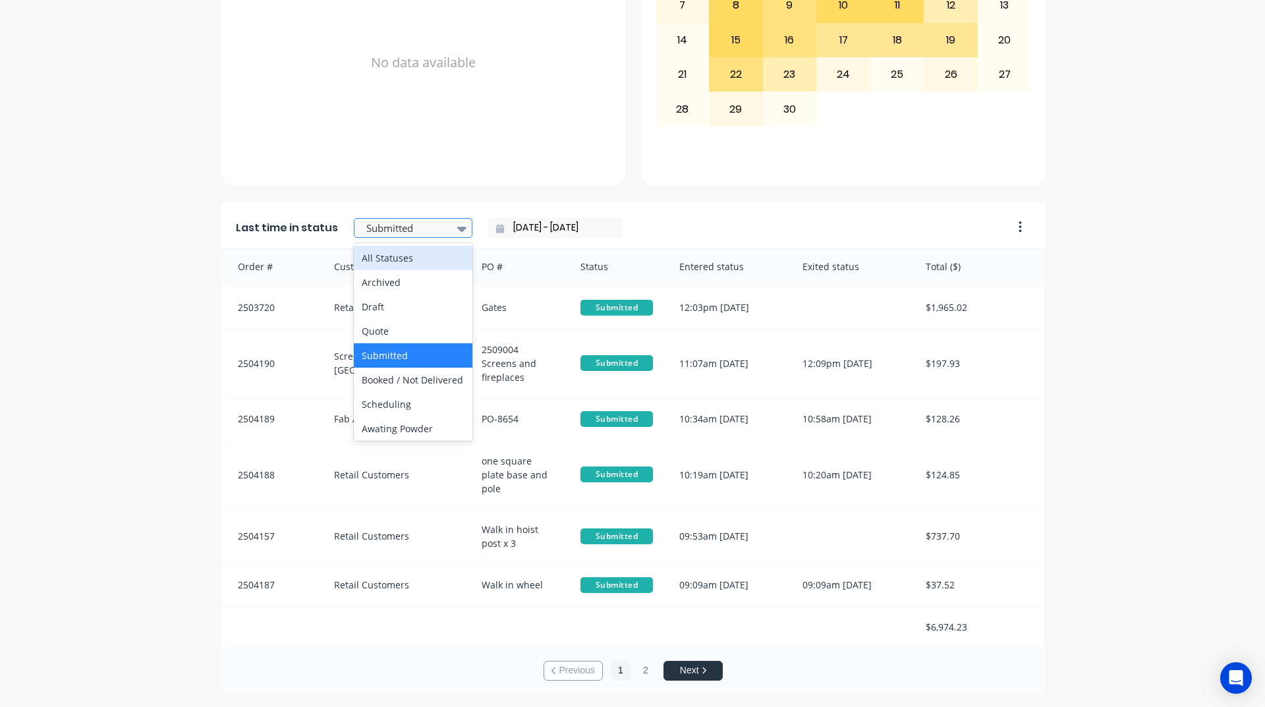
click at [426, 233] on div at bounding box center [406, 228] width 83 height 16
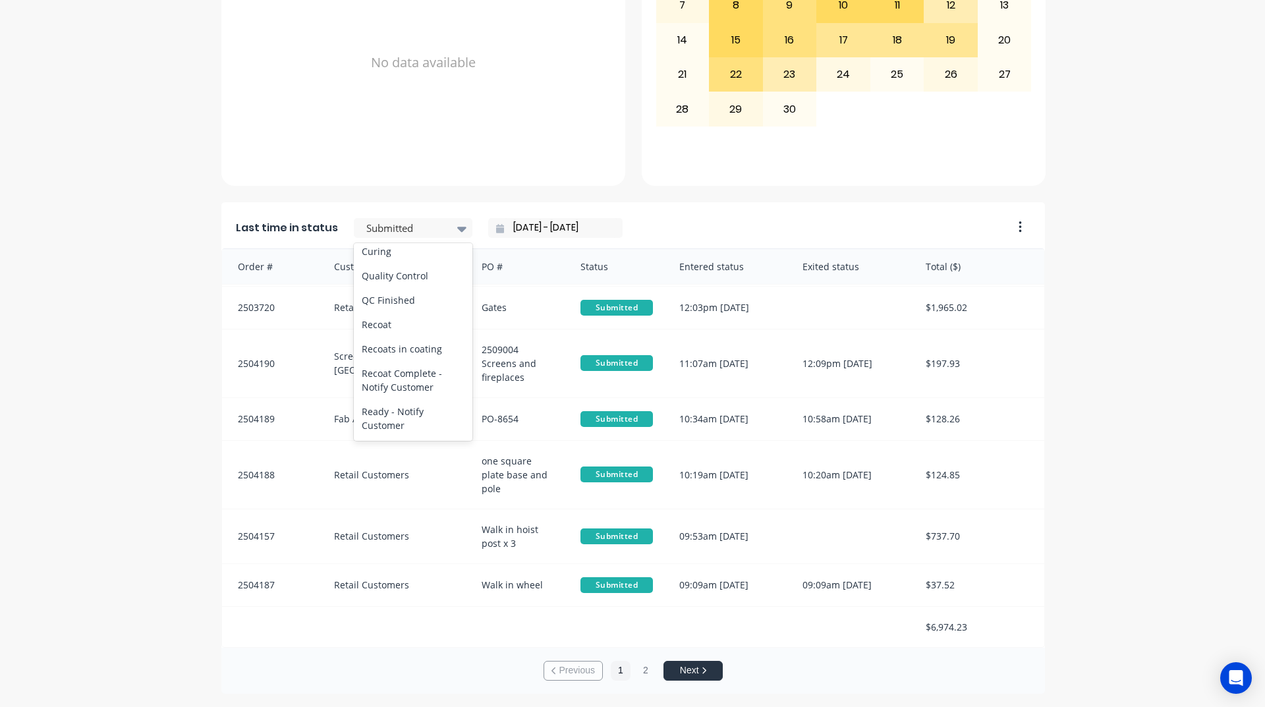
scroll to position [527, 0]
click at [430, 234] on div "Coating" at bounding box center [413, 222] width 119 height 24
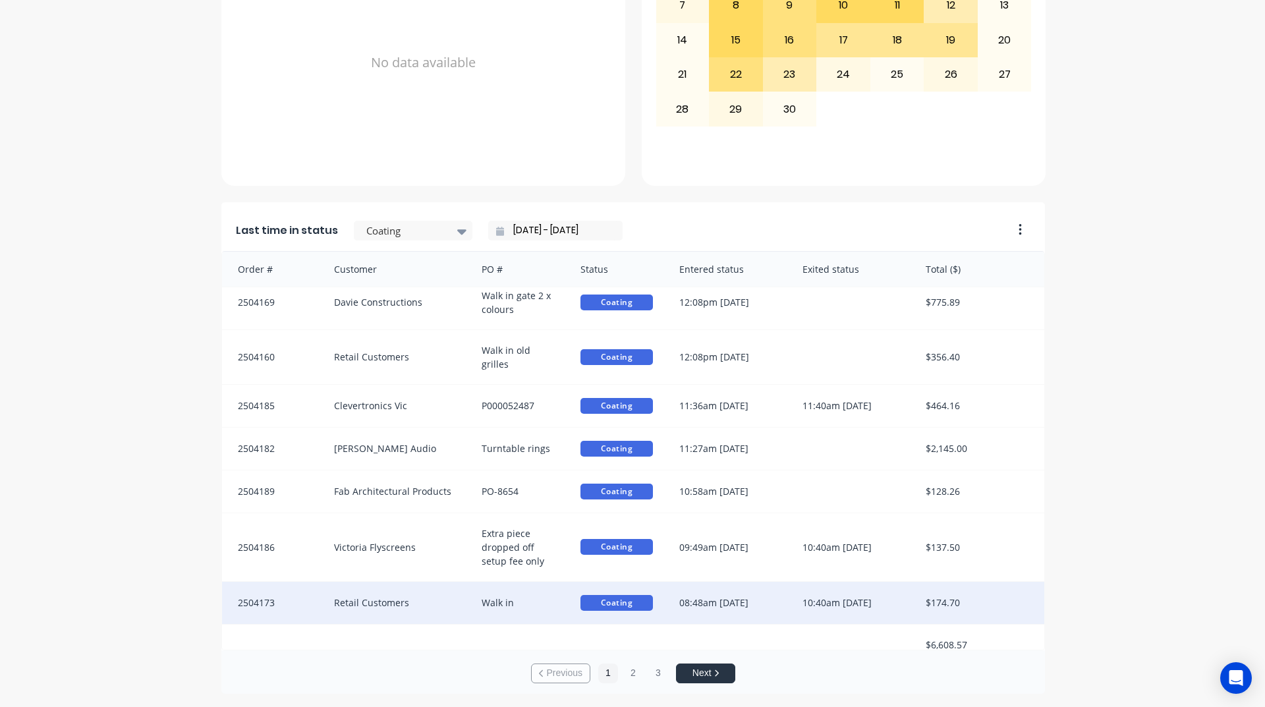
scroll to position [0, 0]
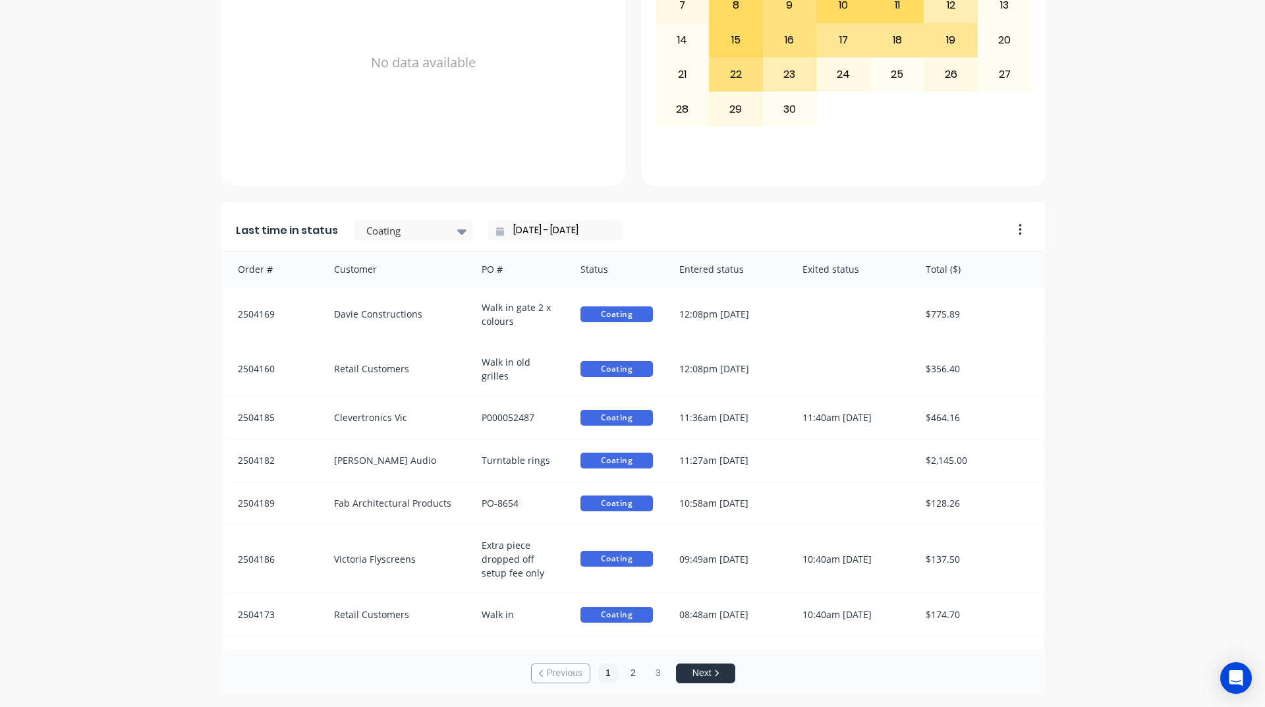
click at [631, 673] on button "2" at bounding box center [633, 673] width 20 height 20
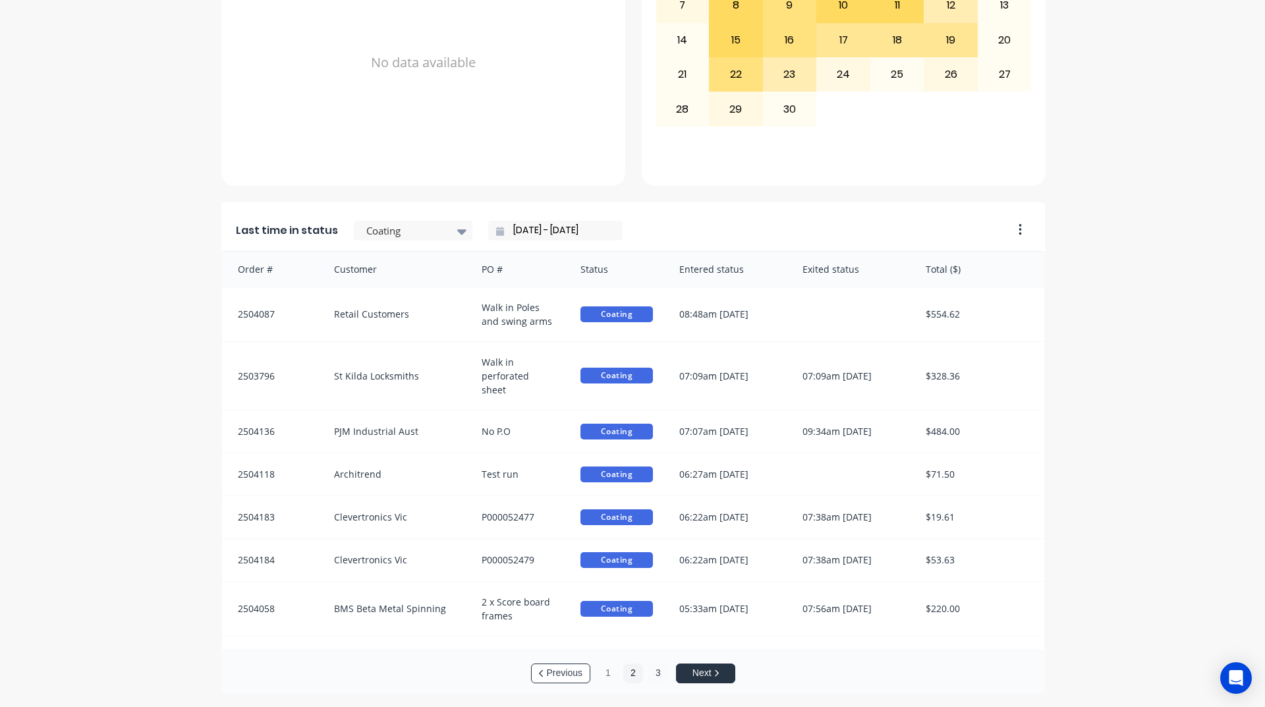
click at [650, 671] on button "3" at bounding box center [658, 673] width 20 height 20
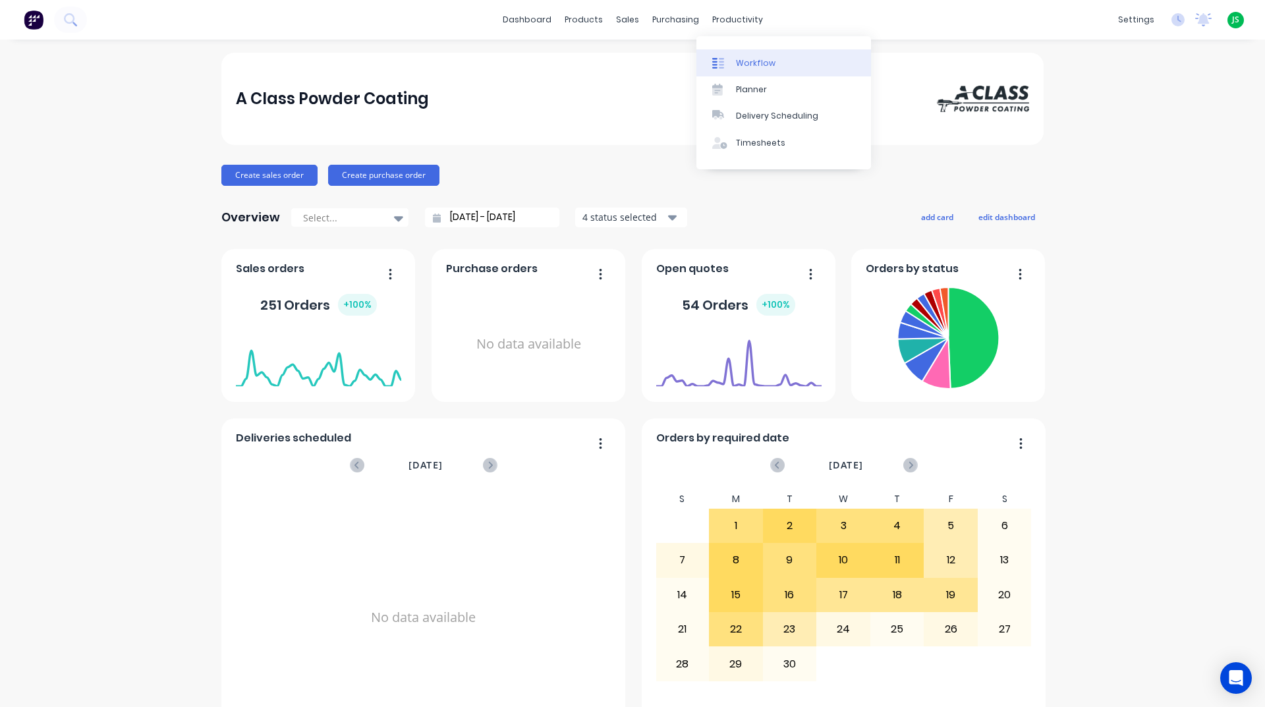
click at [754, 65] on div "Workflow" at bounding box center [756, 63] width 40 height 12
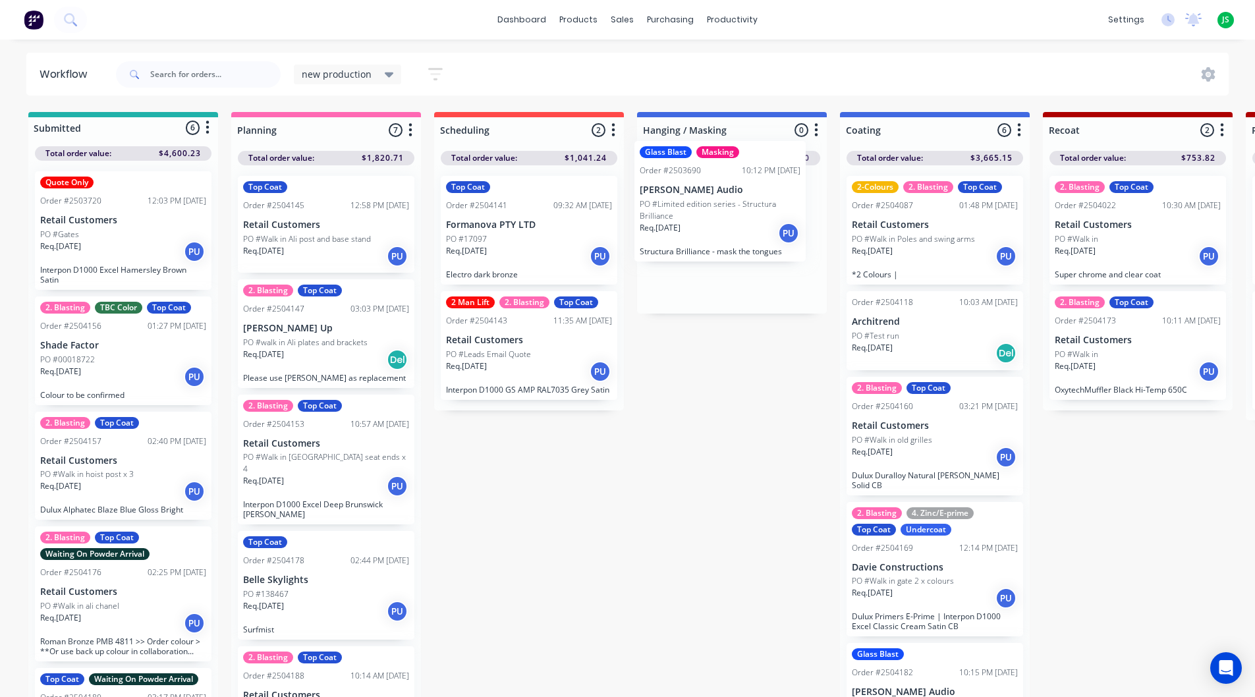
drag, startPoint x: 463, startPoint y: 243, endPoint x: 735, endPoint y: 227, distance: 272.6
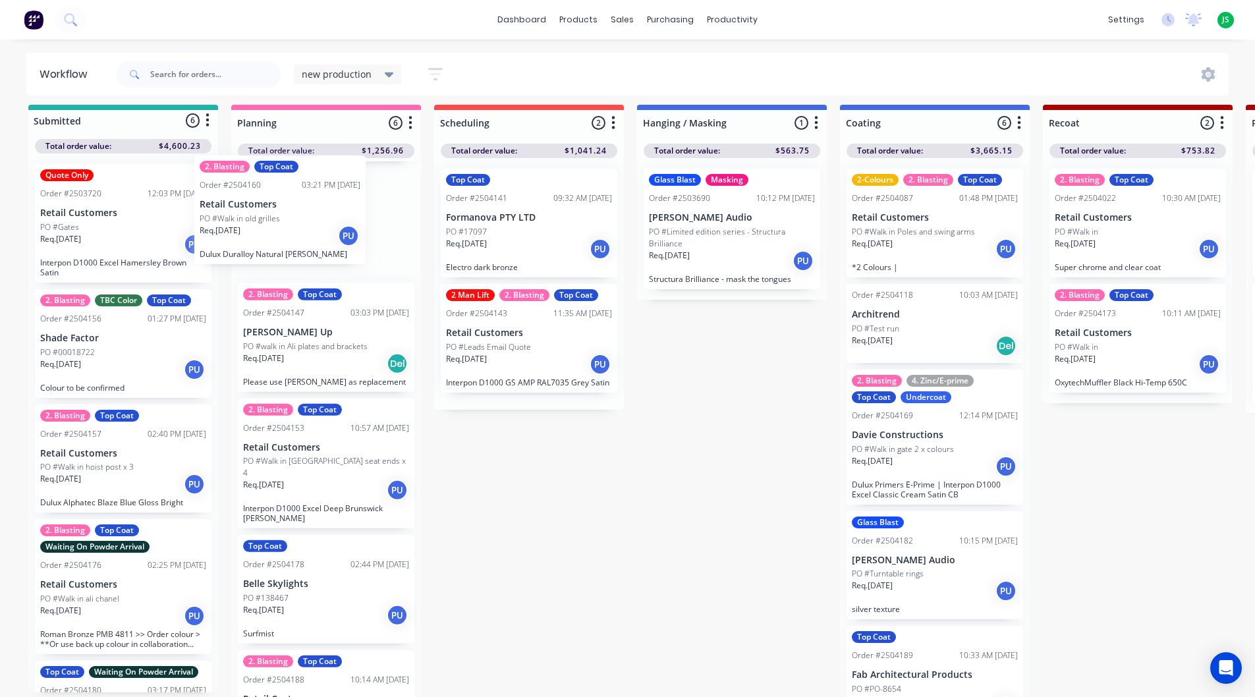
scroll to position [13, 0]
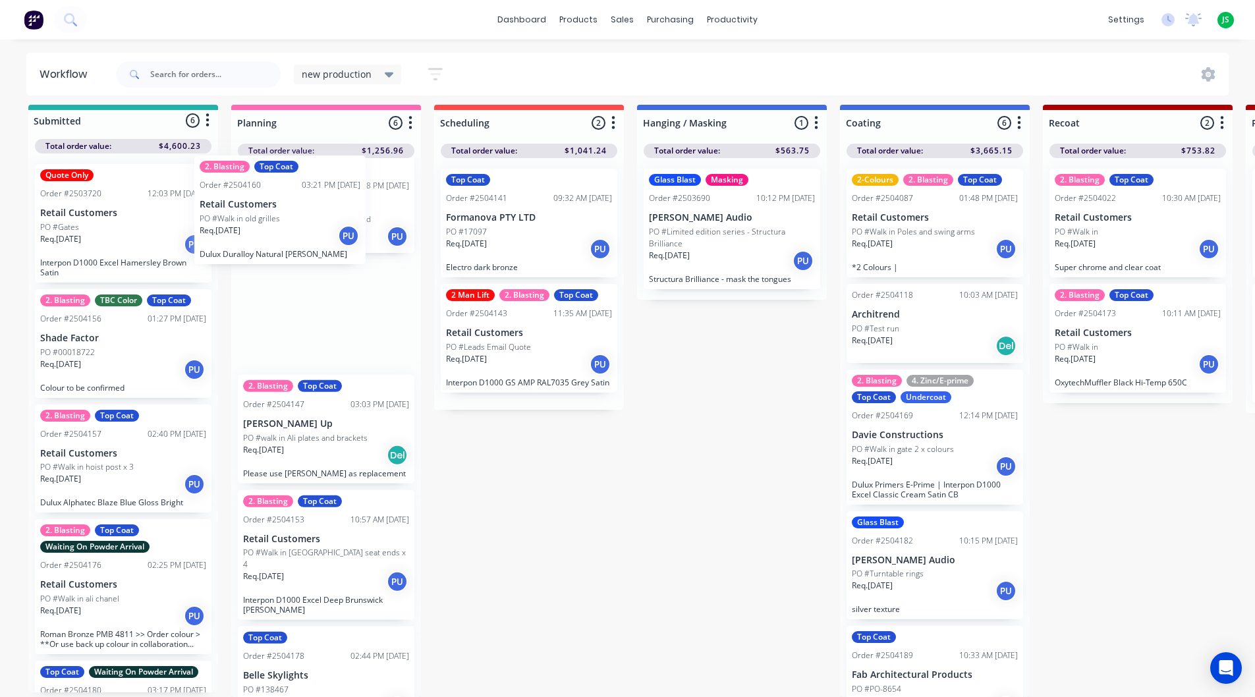
drag, startPoint x: 942, startPoint y: 438, endPoint x: 268, endPoint y: 222, distance: 707.8
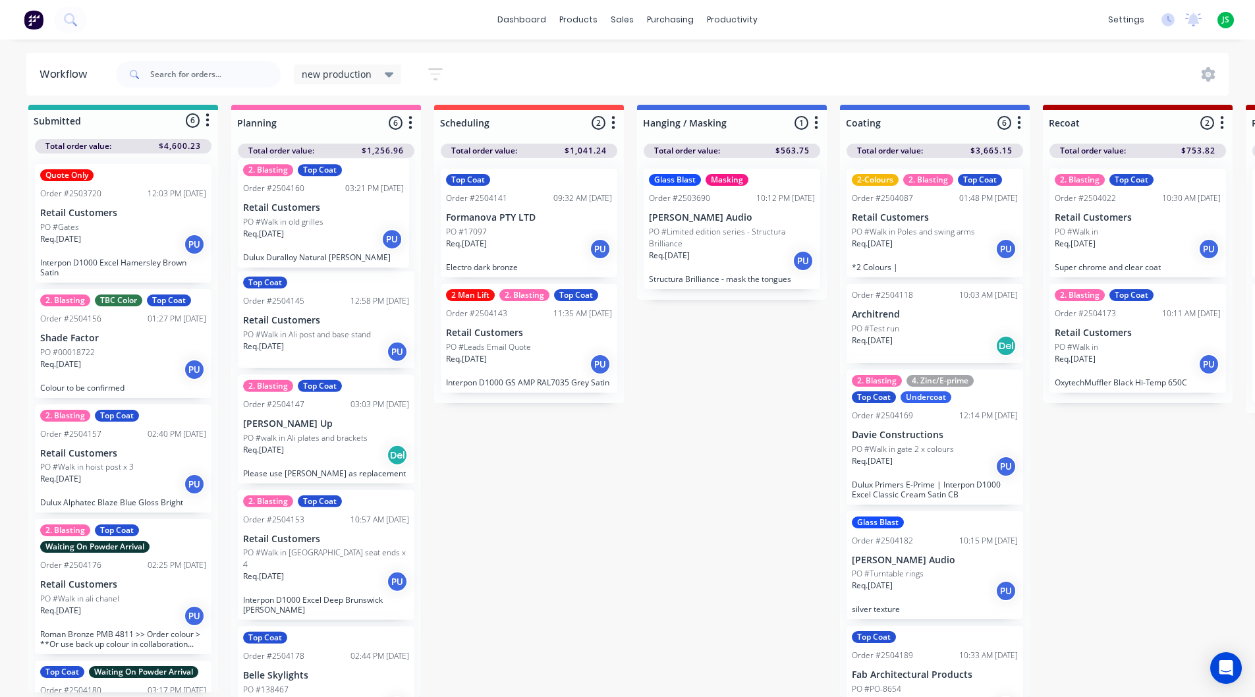
scroll to position [0, 0]
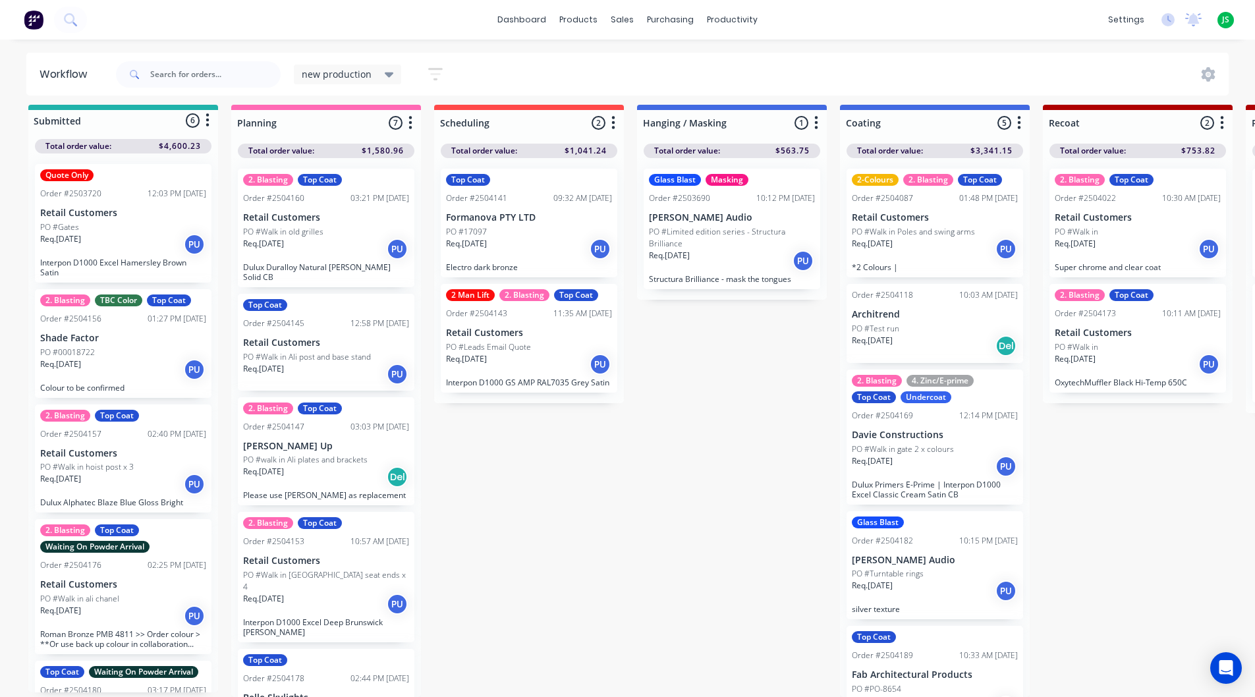
click at [327, 226] on div "PO #Walk in old grilles" at bounding box center [326, 232] width 166 height 12
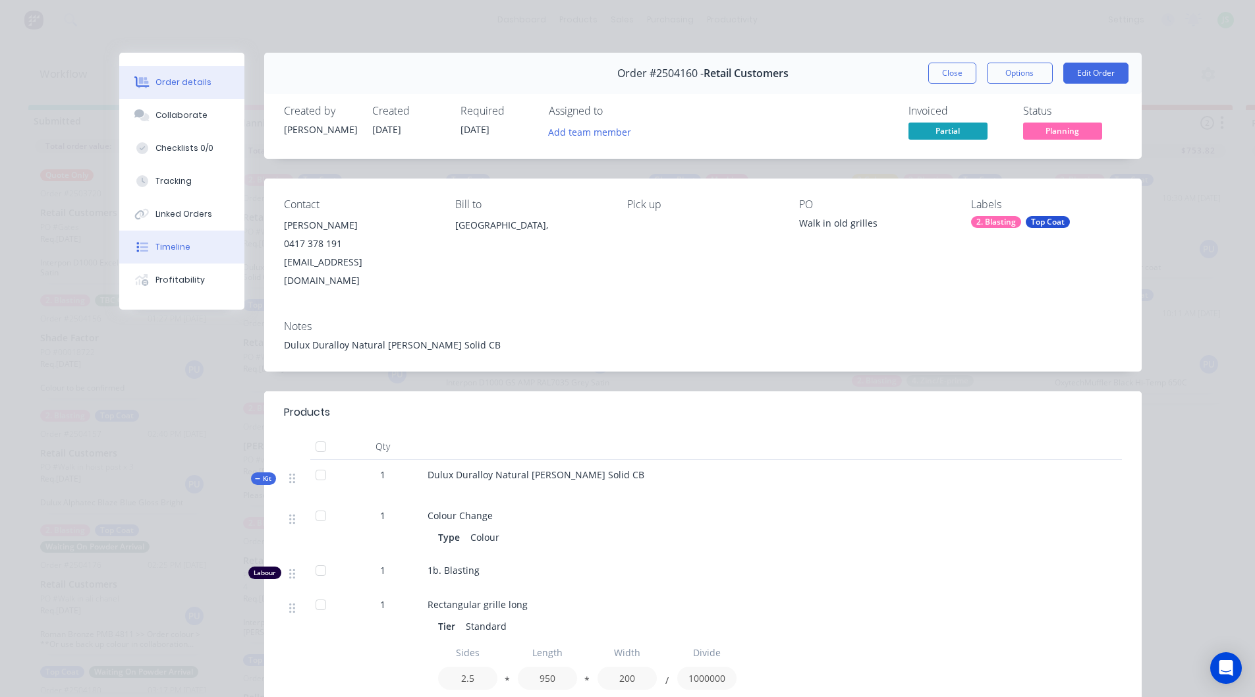
click at [159, 240] on button "Timeline" at bounding box center [181, 247] width 125 height 33
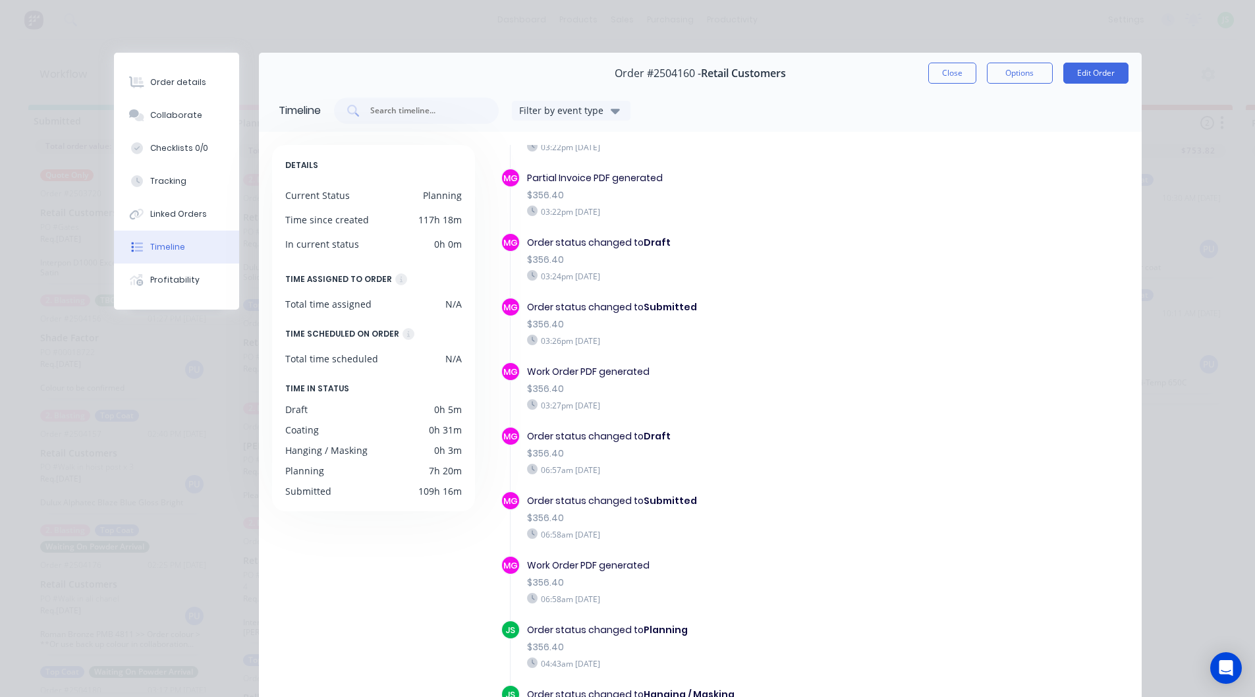
scroll to position [196, 0]
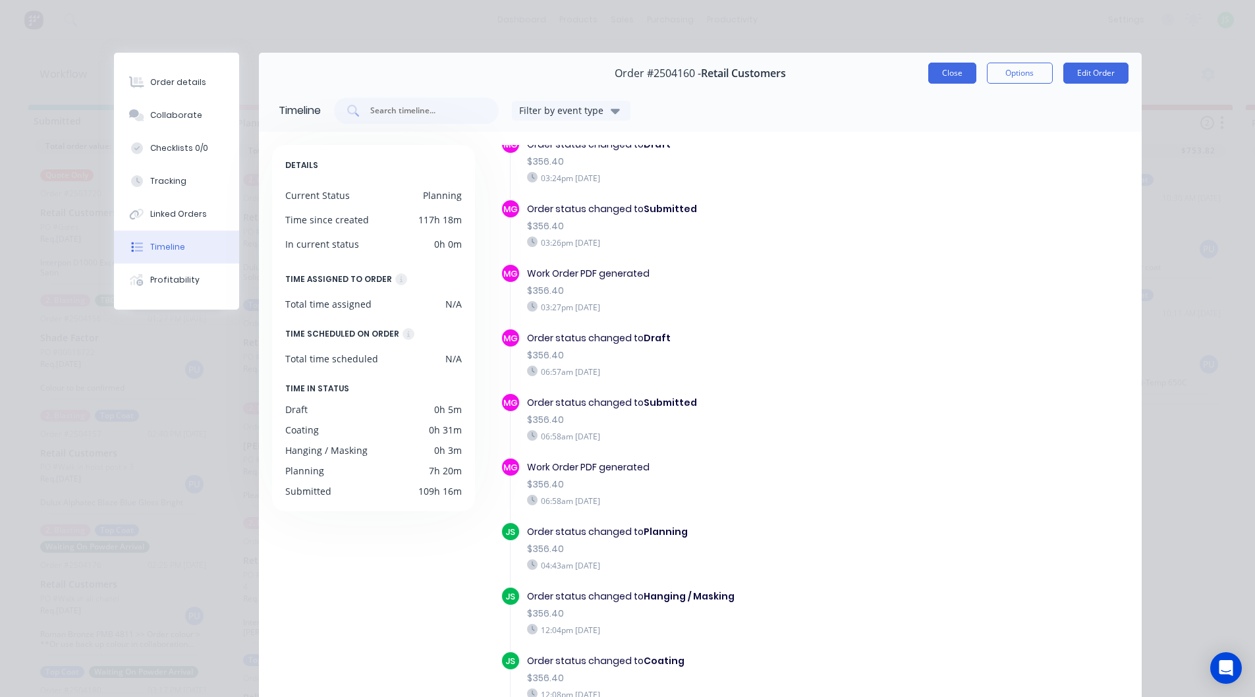
click at [945, 73] on button "Close" at bounding box center [952, 73] width 48 height 21
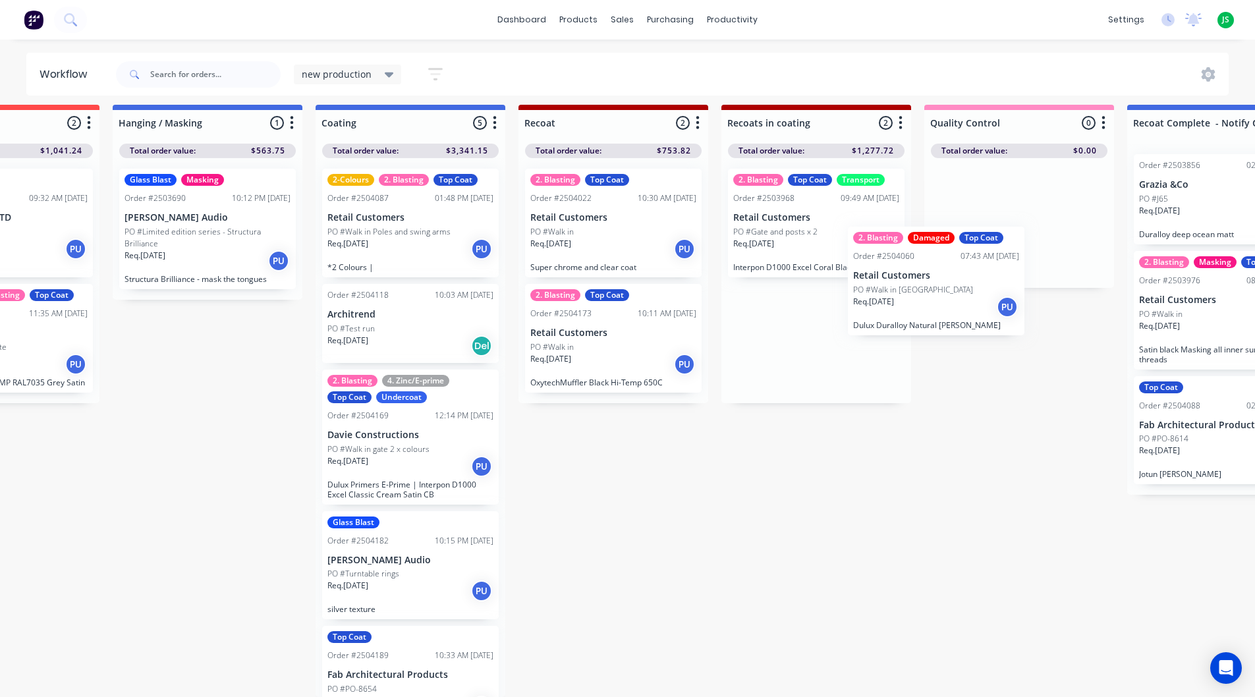
scroll to position [17, 526]
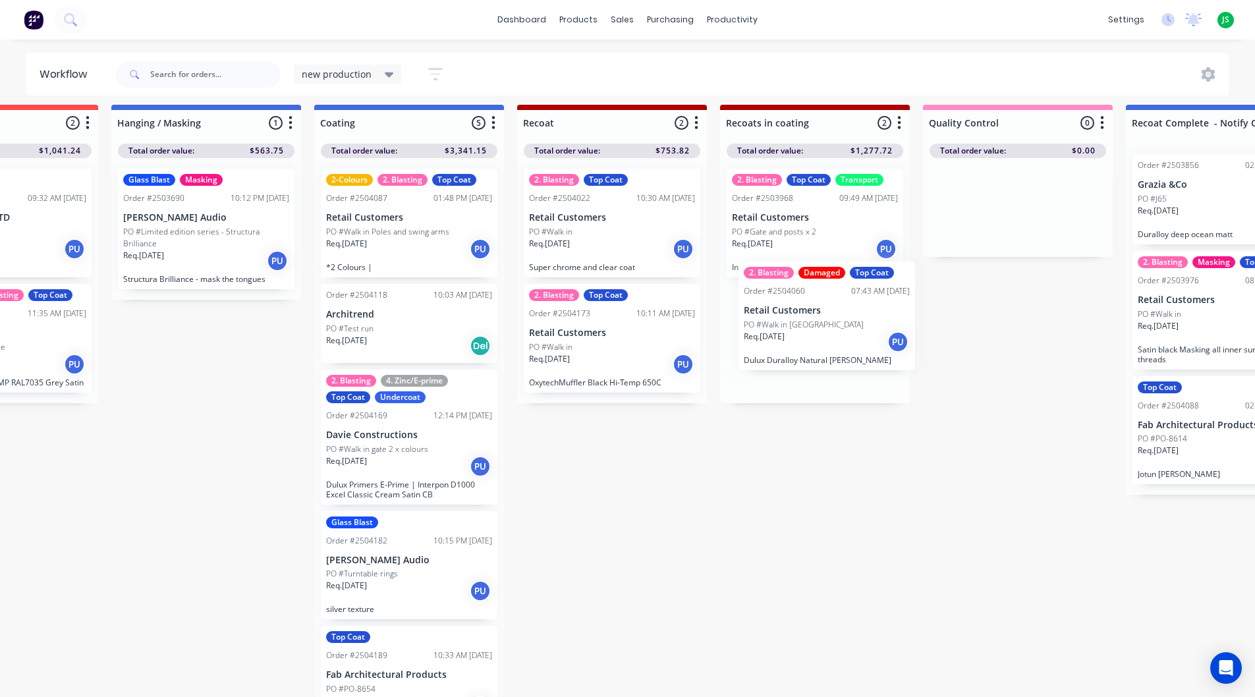
drag, startPoint x: 844, startPoint y: 346, endPoint x: 849, endPoint y: 333, distance: 14.0
click at [849, 333] on div "2. Blasting Top Coat Transport Order #2503968 09:49 AM [DATE] Retail Customers …" at bounding box center [815, 280] width 190 height 245
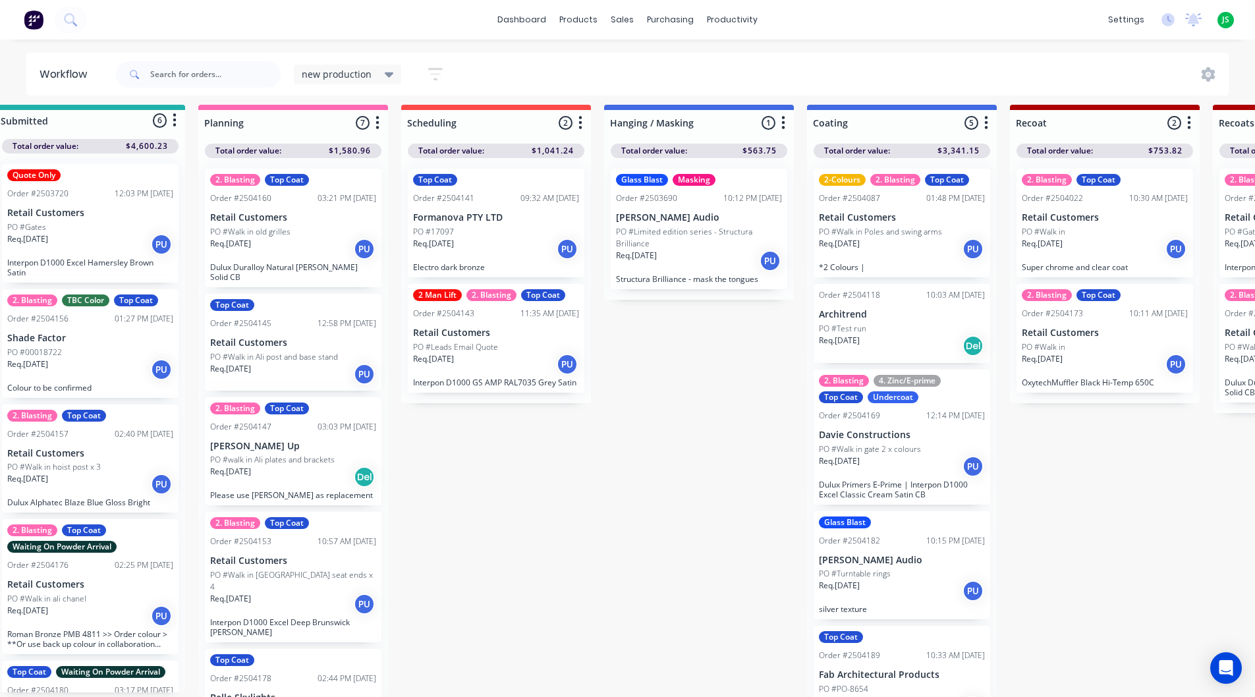
scroll to position [17, 0]
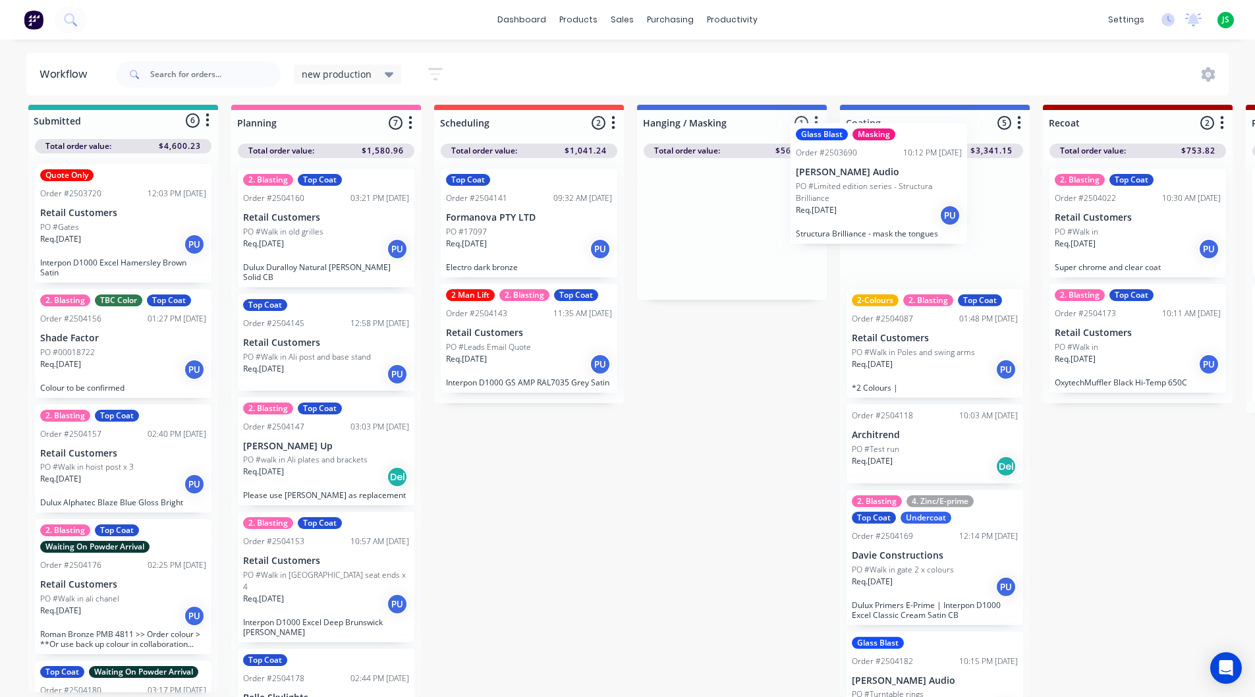
drag, startPoint x: 719, startPoint y: 256, endPoint x: 876, endPoint y: 218, distance: 161.4
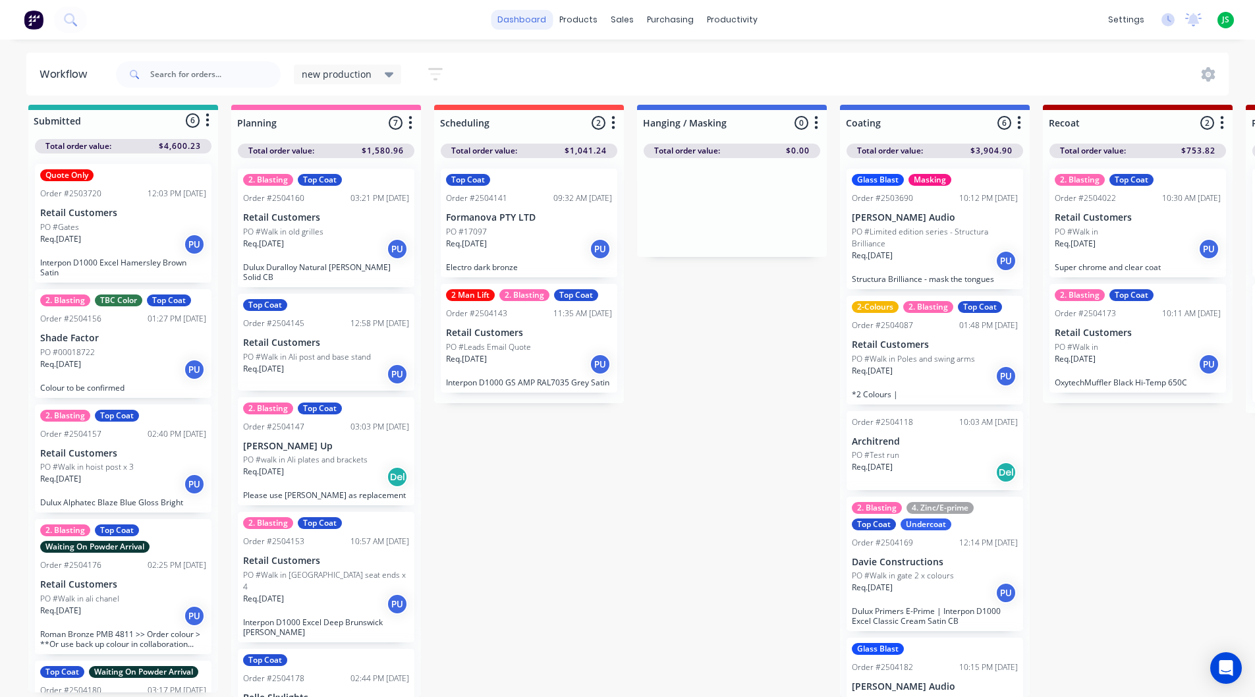
click at [528, 16] on link "dashboard" at bounding box center [522, 20] width 62 height 20
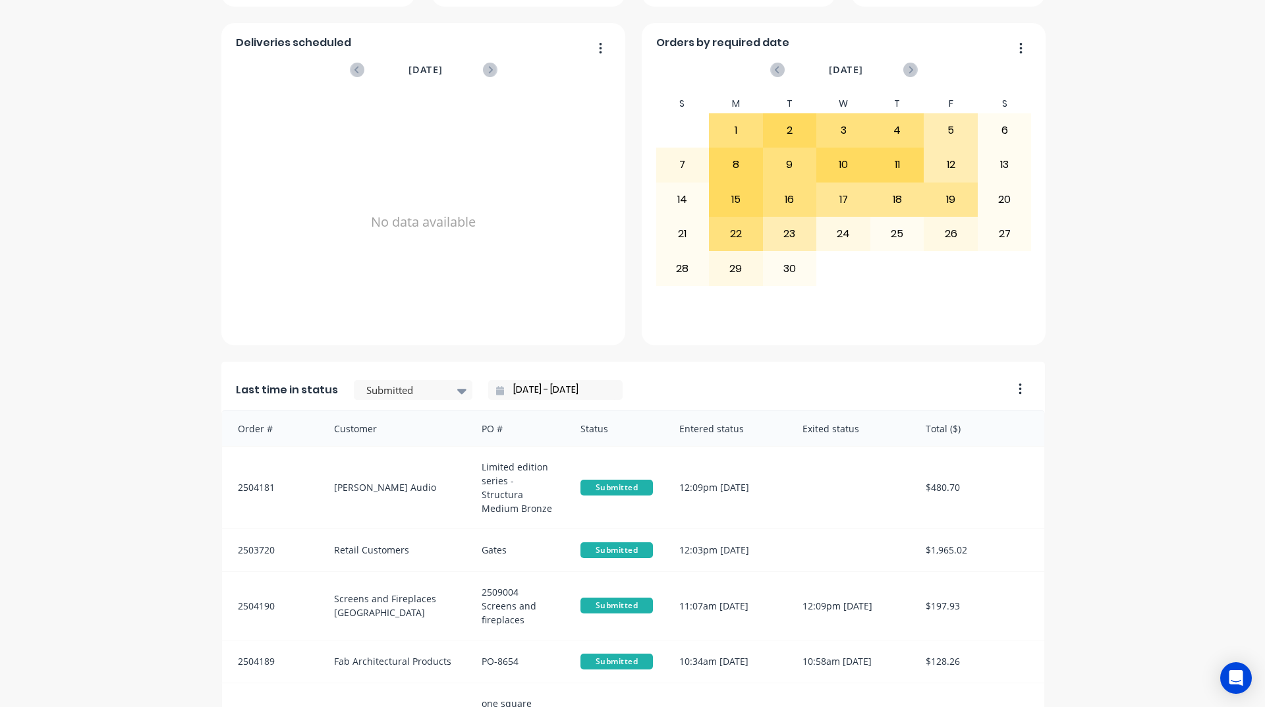
scroll to position [555, 0]
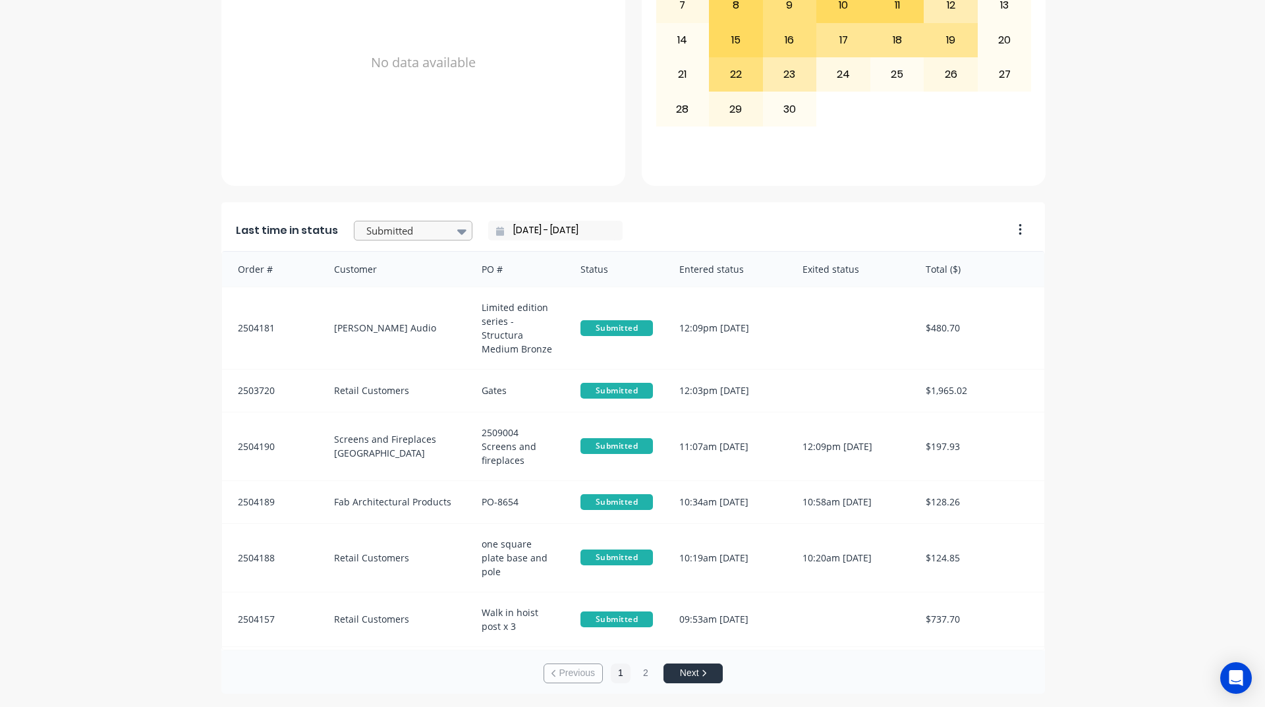
drag, startPoint x: 397, startPoint y: 223, endPoint x: 399, endPoint y: 230, distance: 6.7
click at [398, 223] on div at bounding box center [406, 231] width 83 height 16
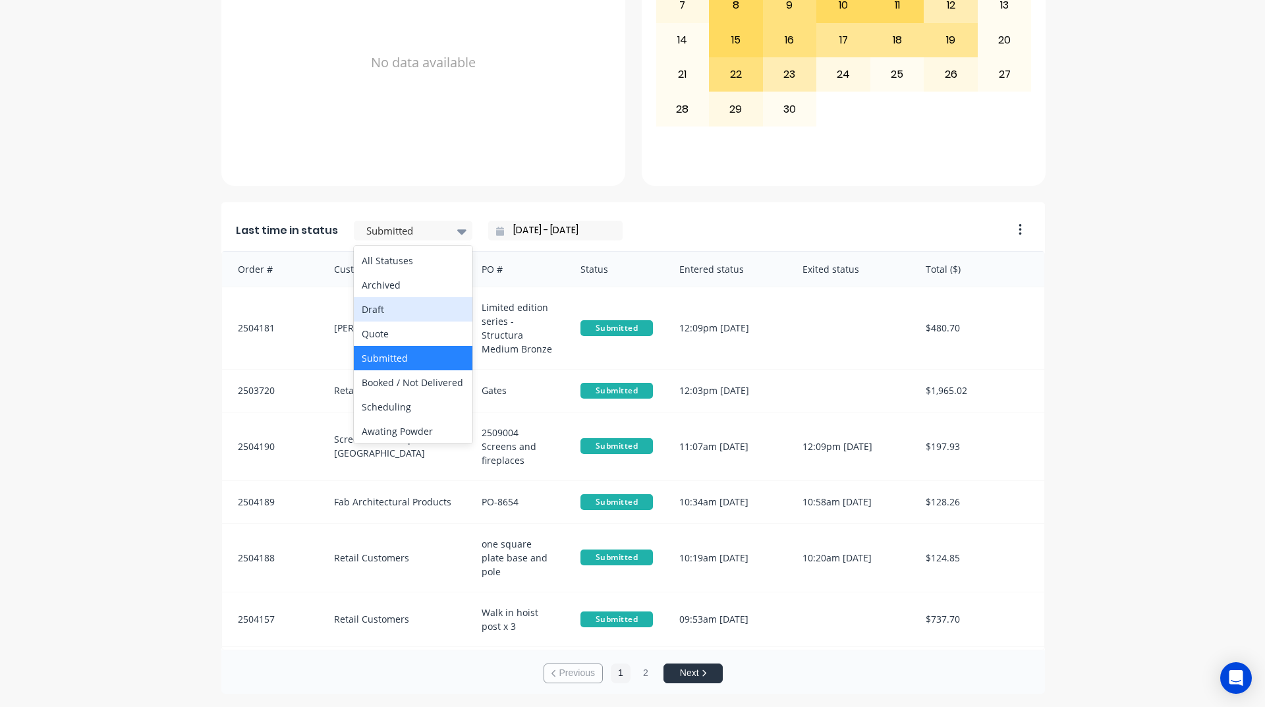
scroll to position [395, 0]
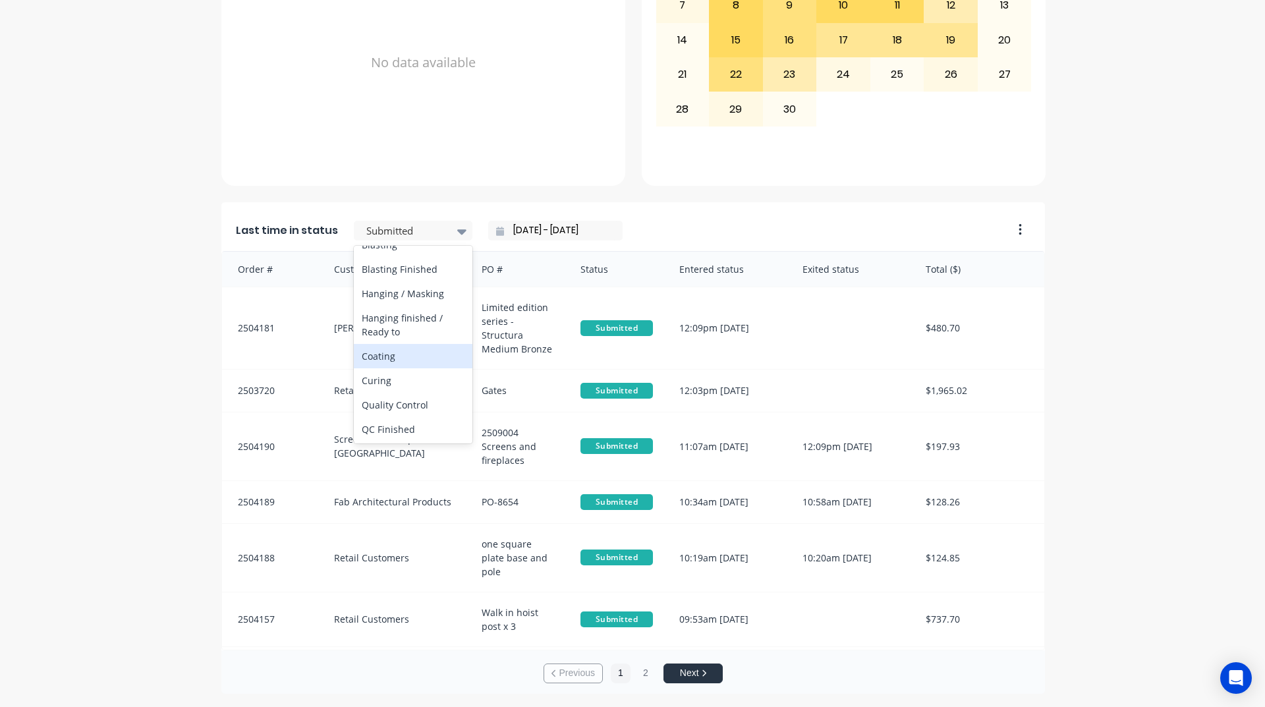
click at [395, 368] on div "Coating" at bounding box center [413, 356] width 119 height 24
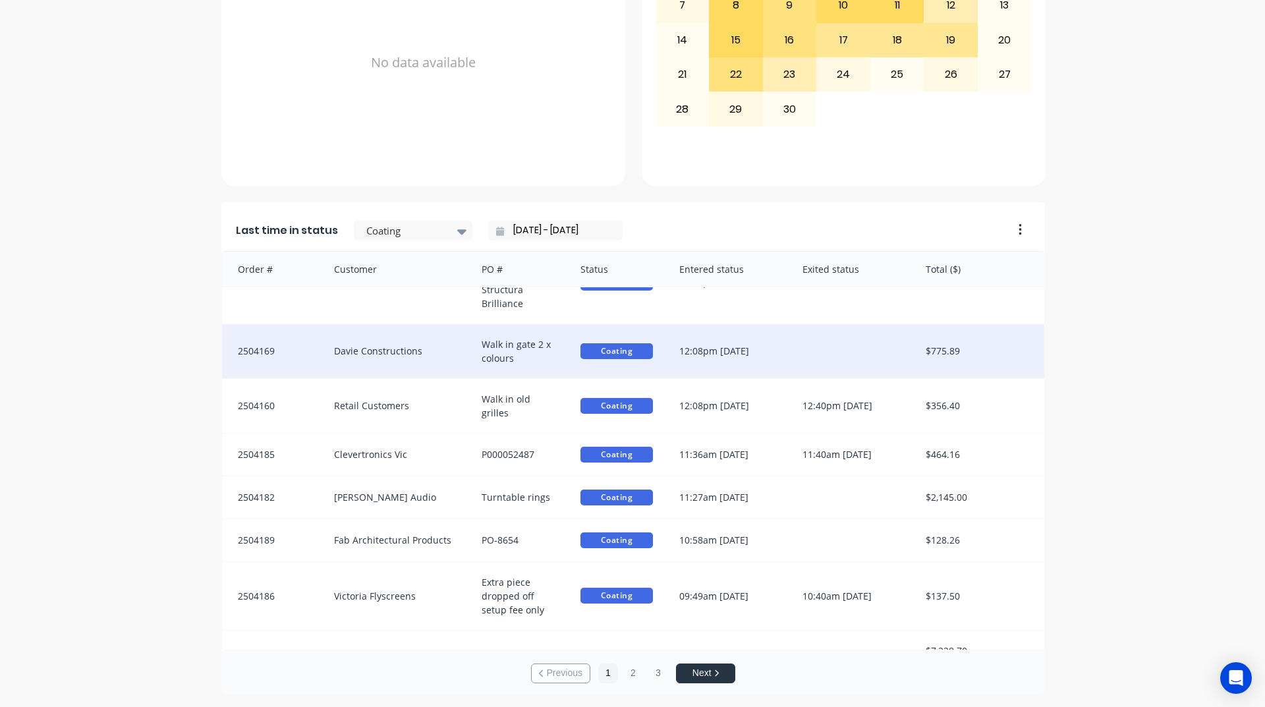
scroll to position [67, 0]
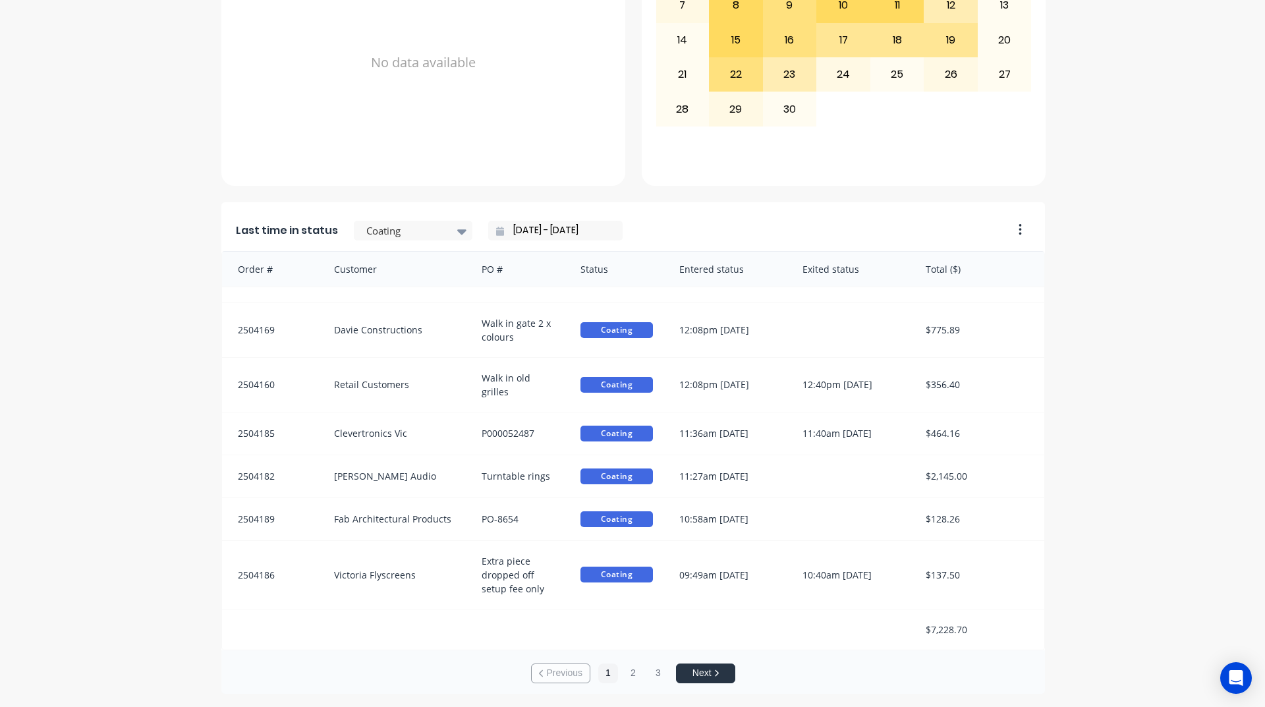
click at [575, 231] on input "[DATE] - [DATE]" at bounding box center [560, 231] width 113 height 20
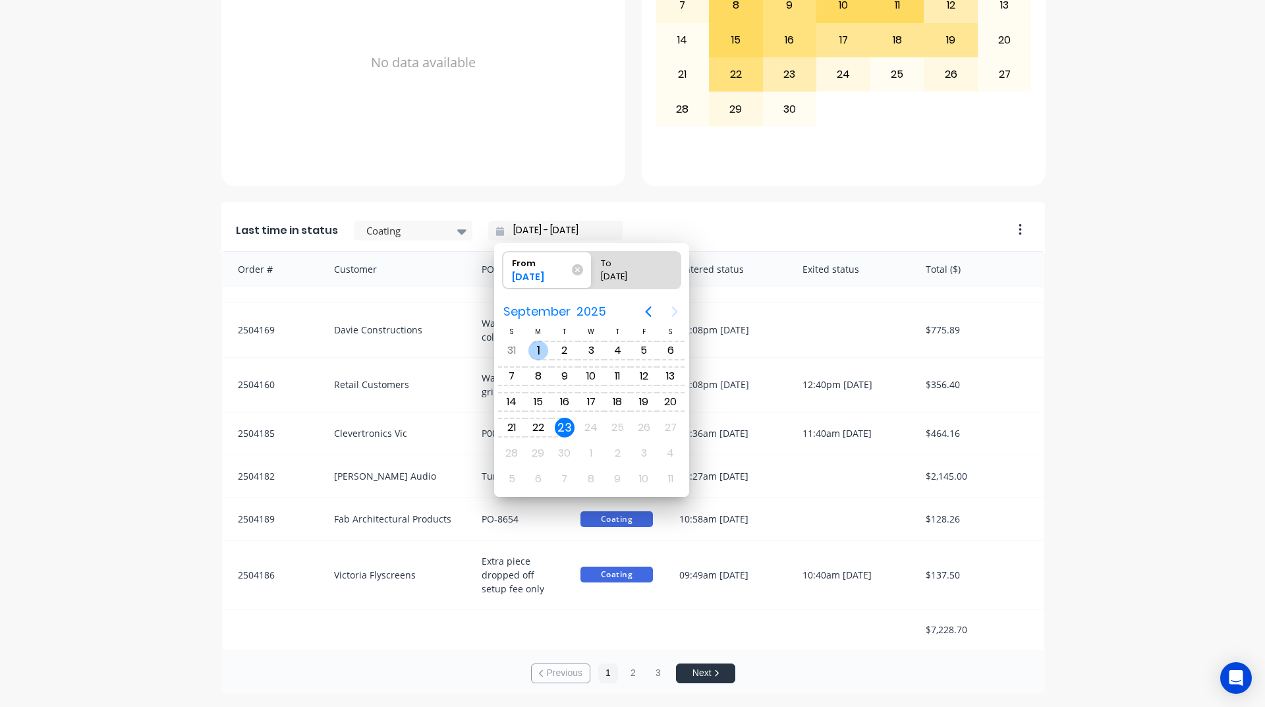
drag, startPoint x: 536, startPoint y: 349, endPoint x: 578, endPoint y: 412, distance: 75.5
click at [536, 349] on div "1" at bounding box center [538, 351] width 20 height 20
type input "[DATE] - [DATE]"
radio input "false"
radio input "true"
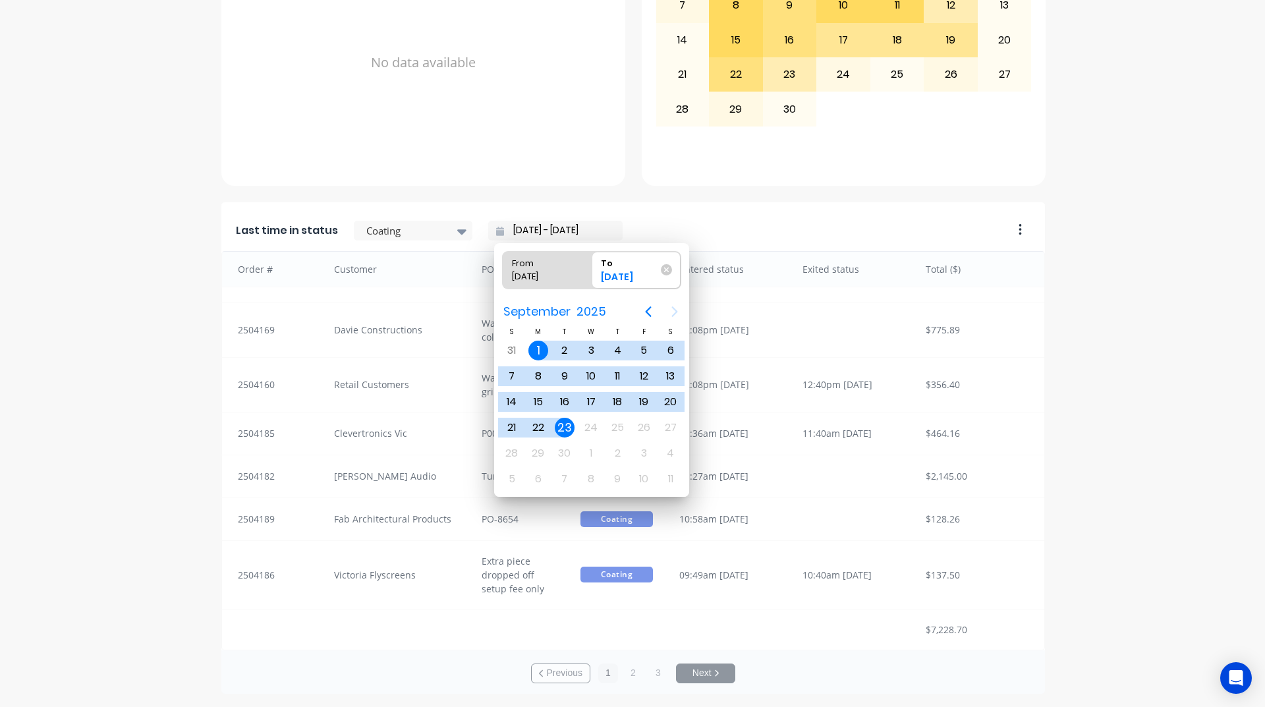
click at [570, 430] on div "23" at bounding box center [565, 428] width 20 height 20
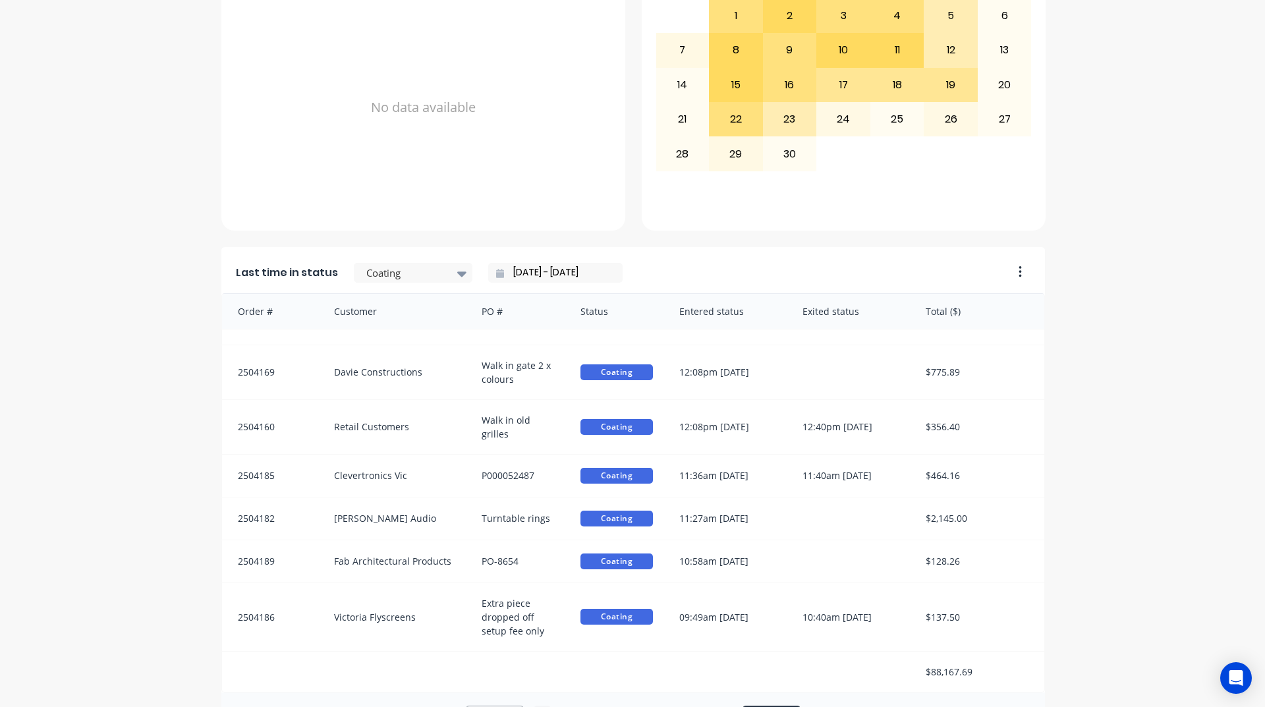
scroll to position [555, 0]
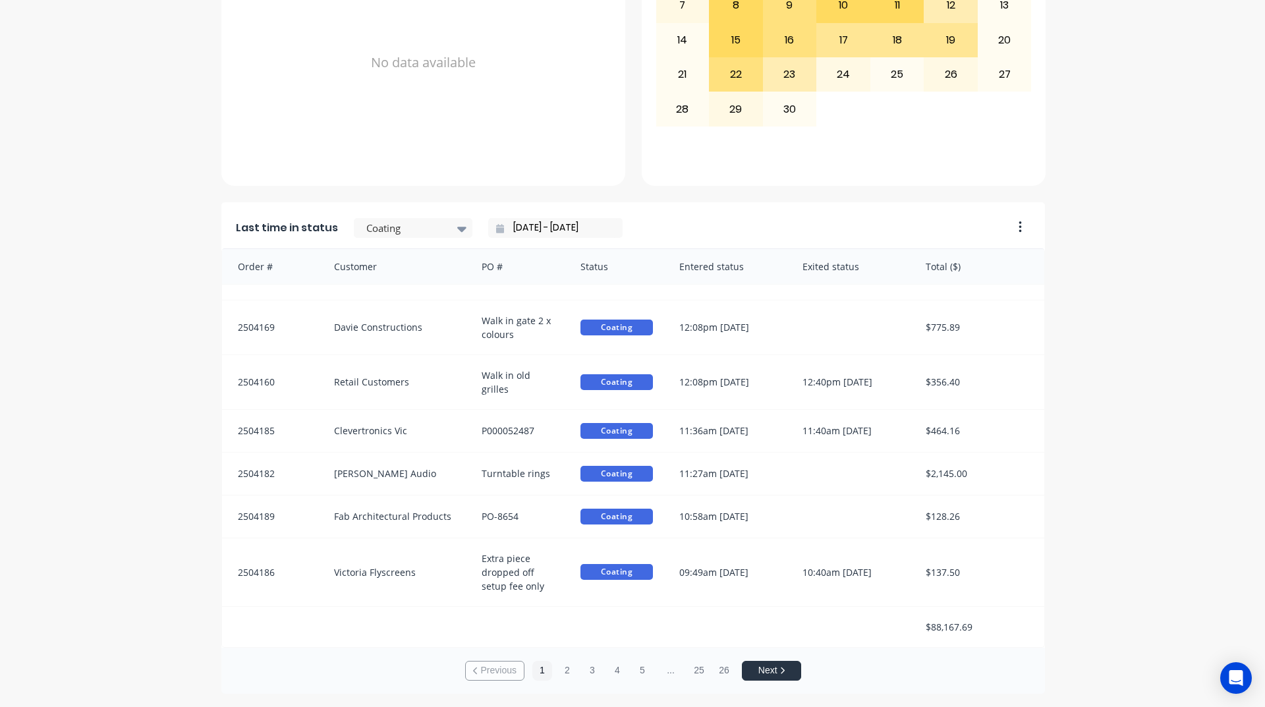
click at [60, 291] on div "A Class Powder Coating Create sales order Create purchase order Overview Select…" at bounding box center [632, 96] width 1265 height 1196
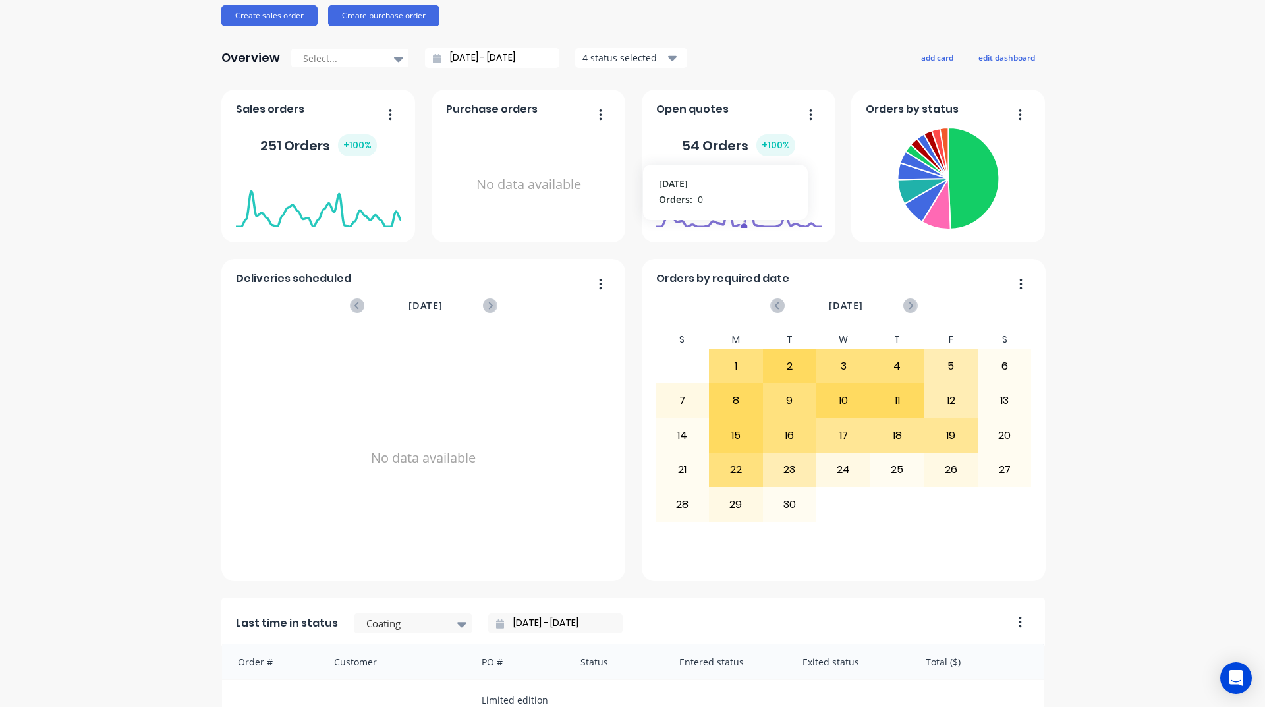
scroll to position [0, 0]
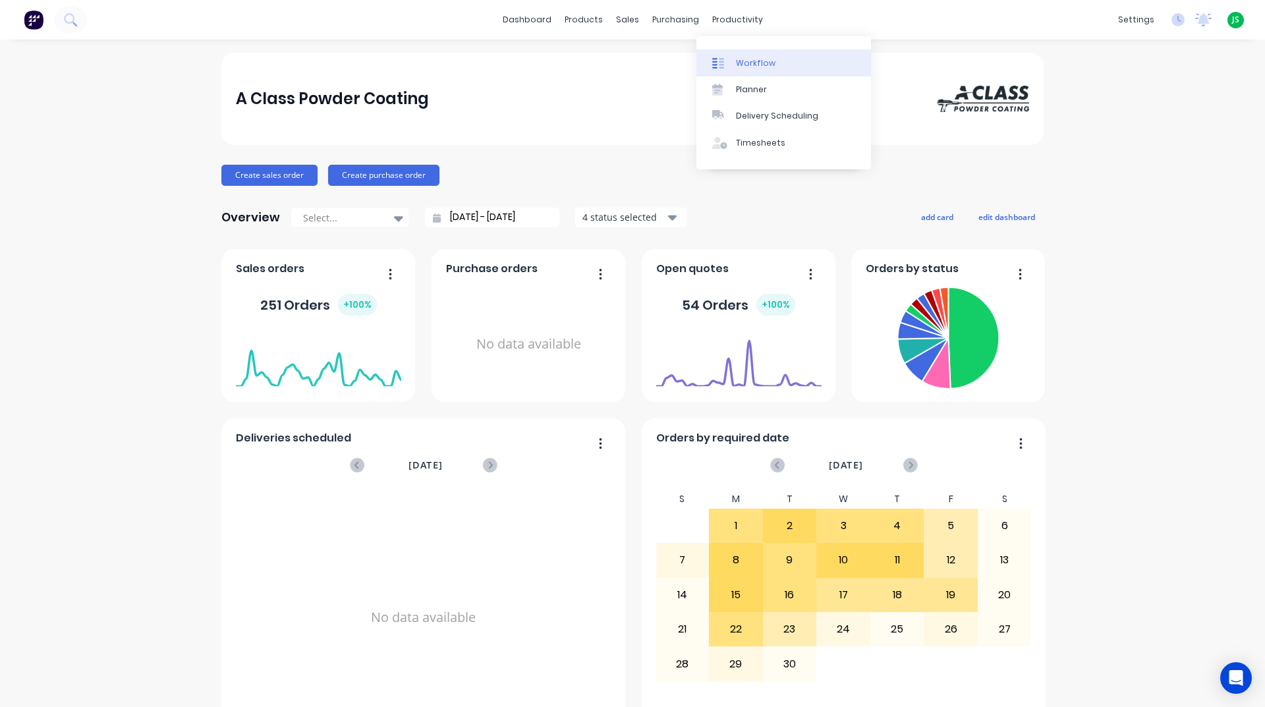
click at [758, 65] on div "Workflow" at bounding box center [756, 63] width 40 height 12
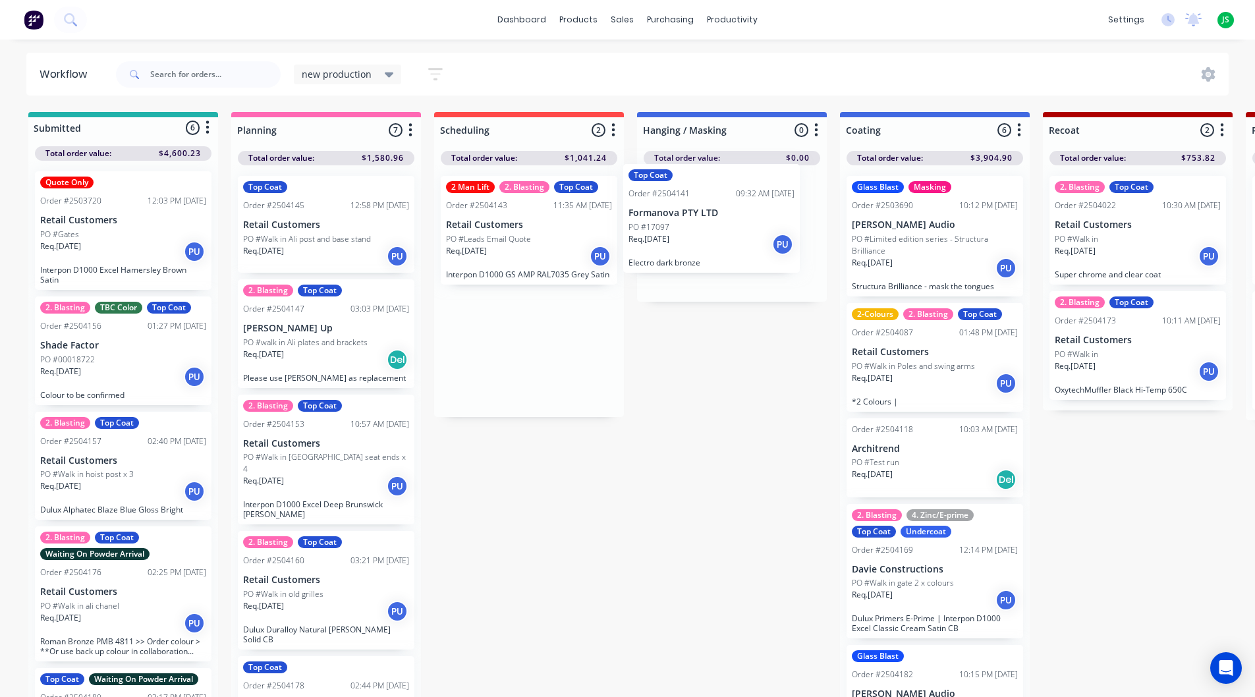
drag, startPoint x: 520, startPoint y: 248, endPoint x: 710, endPoint y: 235, distance: 190.2
click at [545, 16] on link "dashboard" at bounding box center [522, 20] width 62 height 20
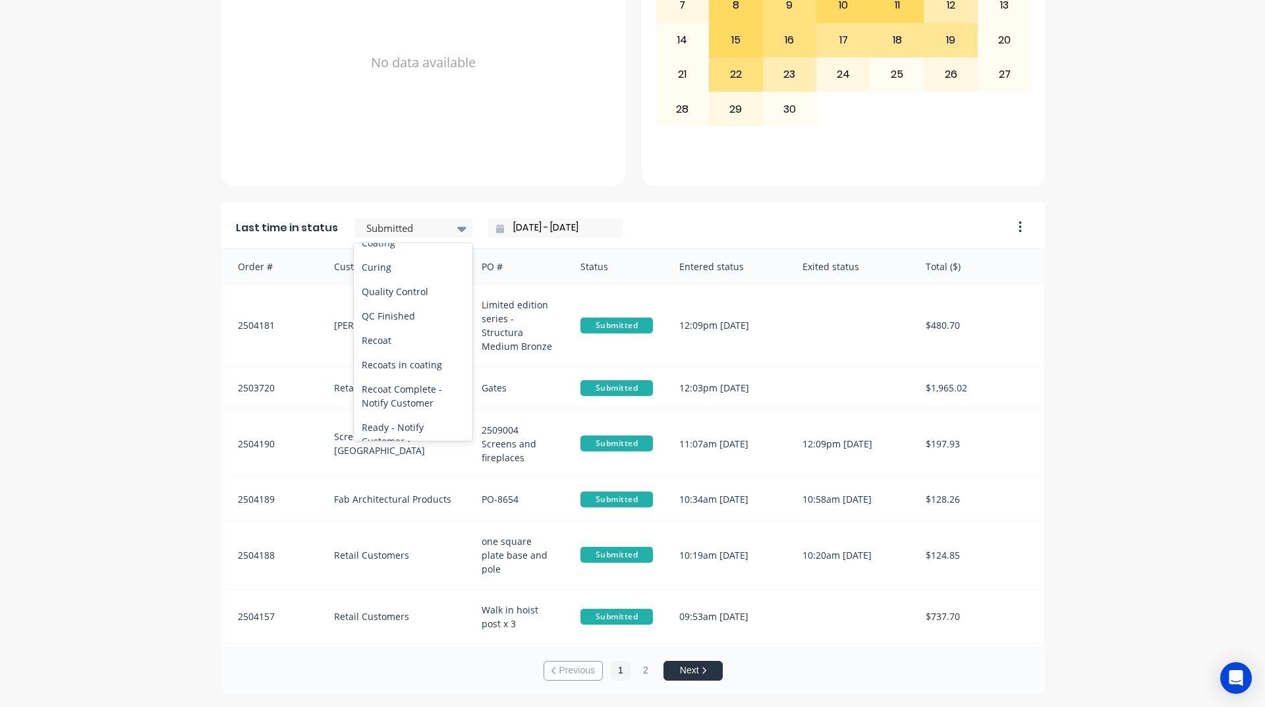
scroll to position [484, 0]
click at [381, 277] on div "Coating" at bounding box center [413, 265] width 119 height 24
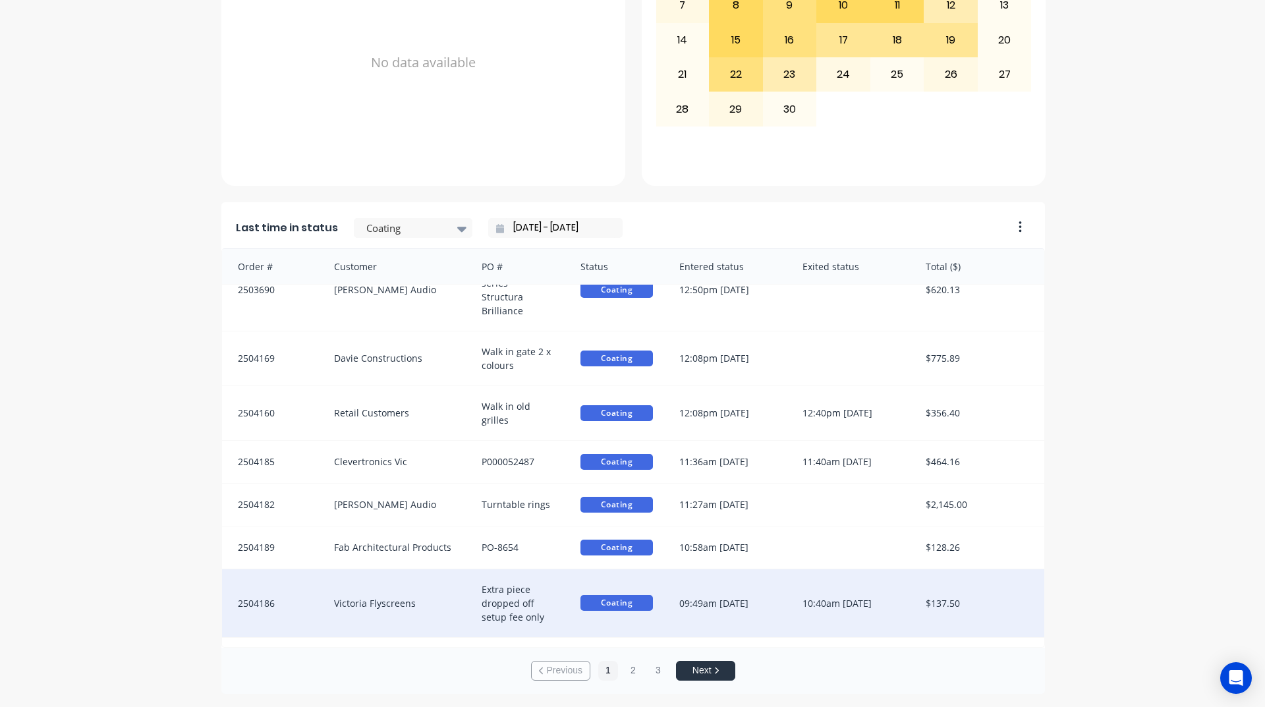
scroll to position [67, 0]
